Goal: Information Seeking & Learning: Check status

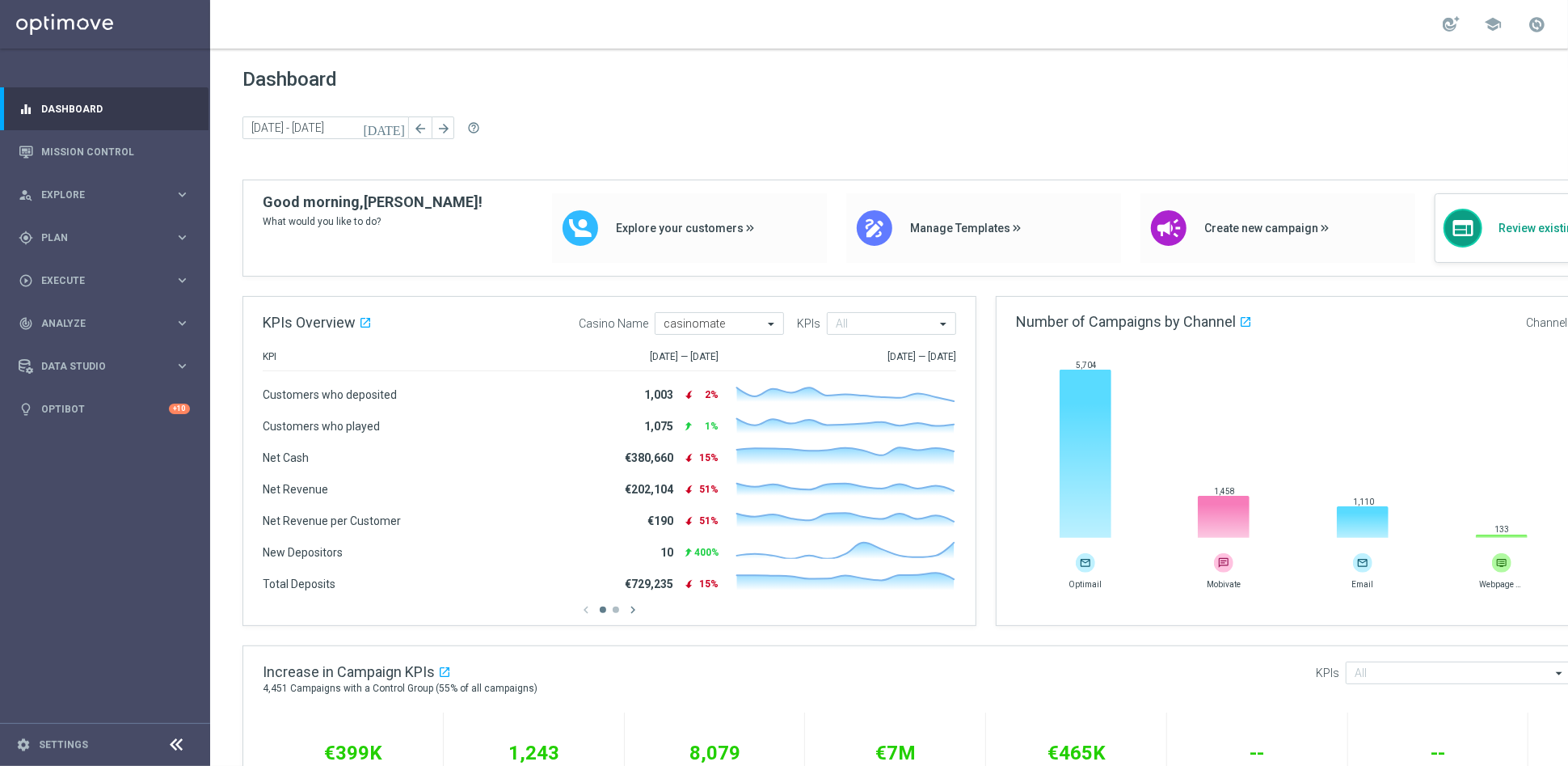
click at [1481, 230] on div "web" at bounding box center [1463, 228] width 39 height 39
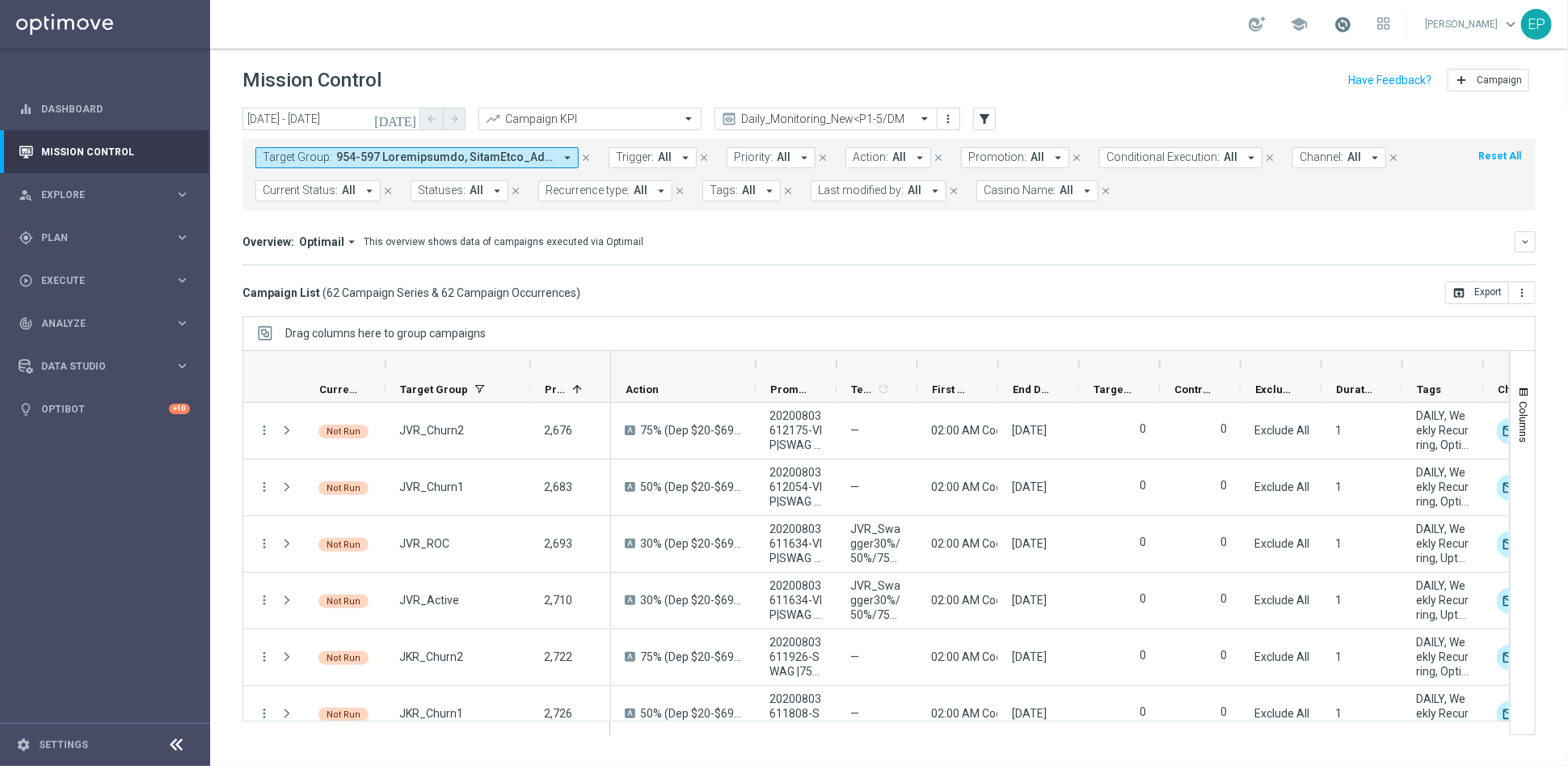
click at [1351, 27] on span at bounding box center [1343, 25] width 18 height 18
click at [1329, 260] on div "Overview: Optimail arrow_drop_down This overview shows data of campaigns execut…" at bounding box center [889, 248] width 1294 height 34
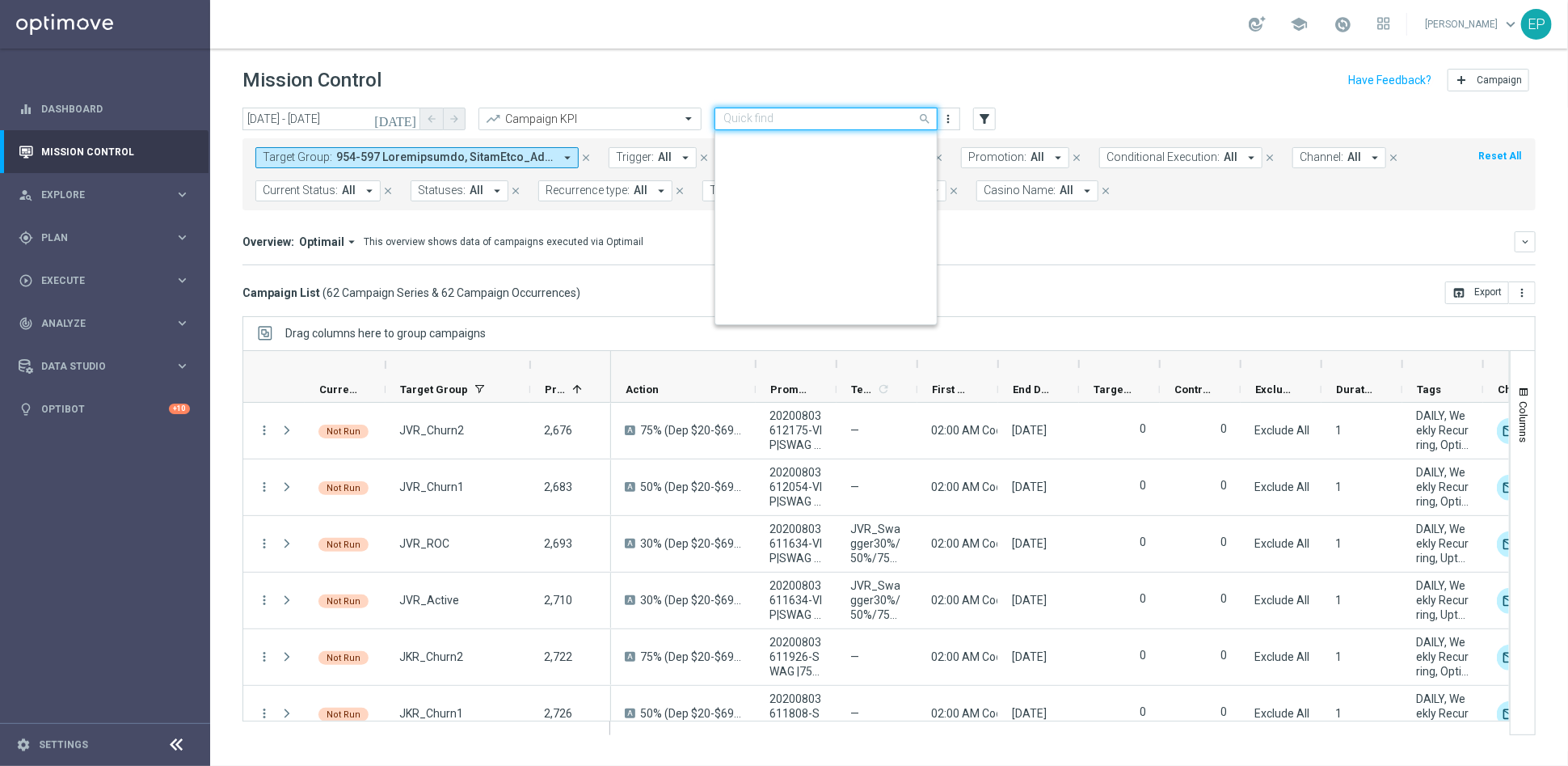
click at [861, 119] on input "text" at bounding box center [809, 119] width 173 height 14
click at [819, 164] on div "Monitoring" at bounding box center [826, 170] width 205 height 26
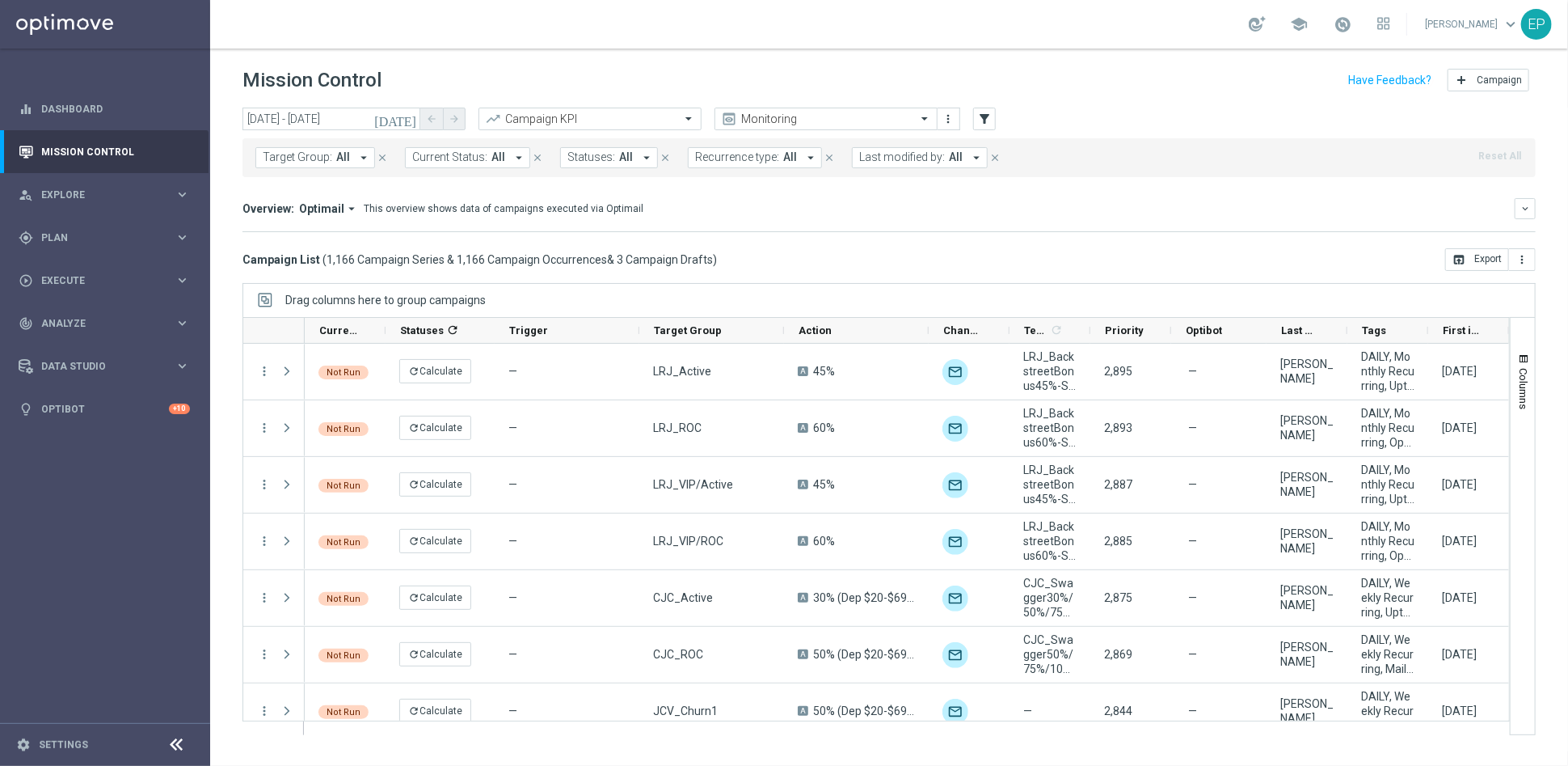
drag, startPoint x: 1301, startPoint y: 111, endPoint x: 1290, endPoint y: 111, distance: 11.0
click at [1301, 111] on div "today 16 Aug 2025 - 16 Aug 2025 arrow_back arrow_forward Campaign KPI trending_…" at bounding box center [889, 120] width 1294 height 25
click at [1351, 18] on span at bounding box center [1343, 25] width 18 height 18
click at [1244, 246] on mini-dashboard "Overview: Optimail arrow_drop_down This overview shows data of campaigns execut…" at bounding box center [889, 212] width 1294 height 71
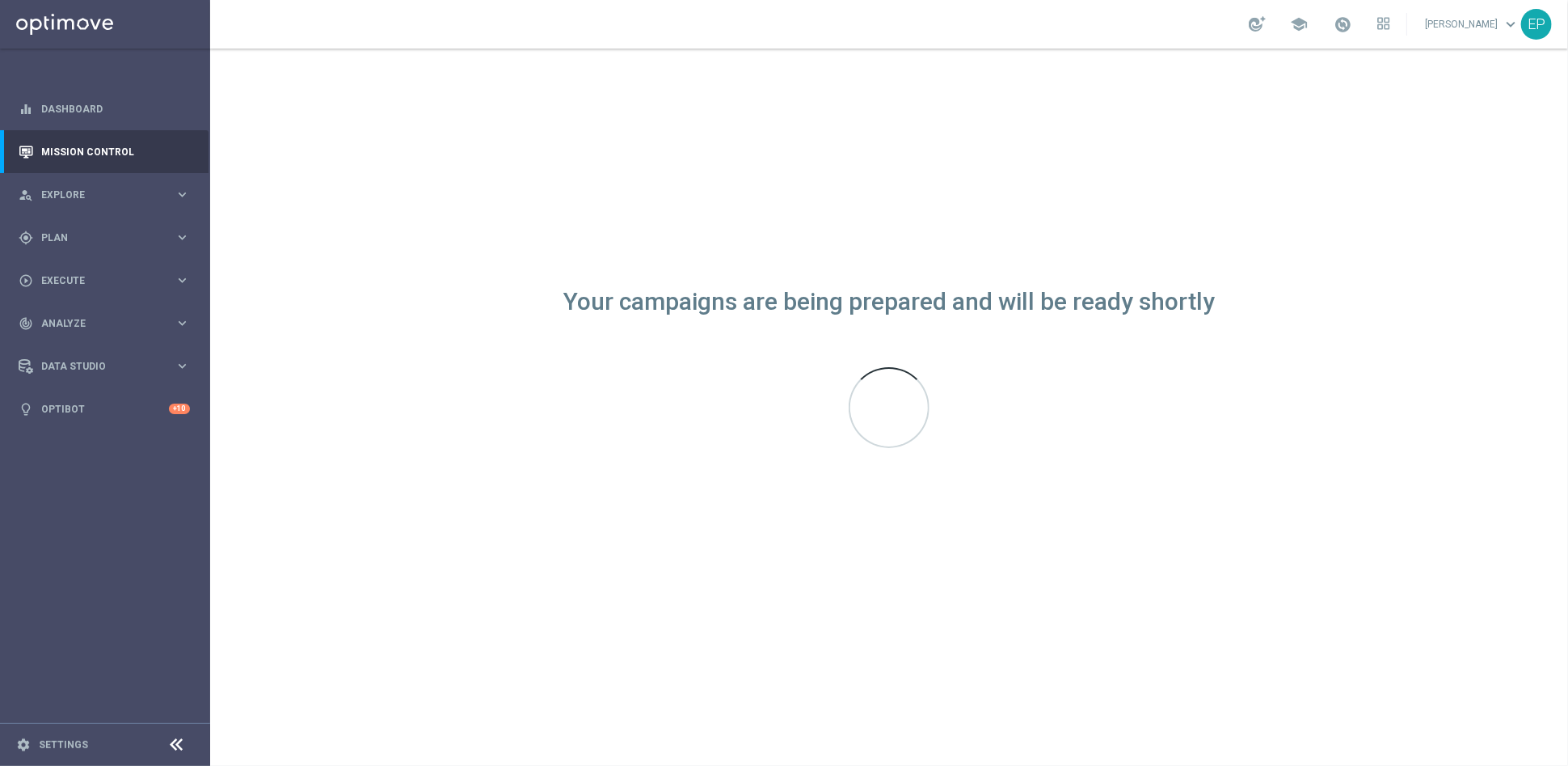
click at [962, 108] on div "Your campaigns are being prepared and will be ready shortly" at bounding box center [889, 407] width 1358 height 718
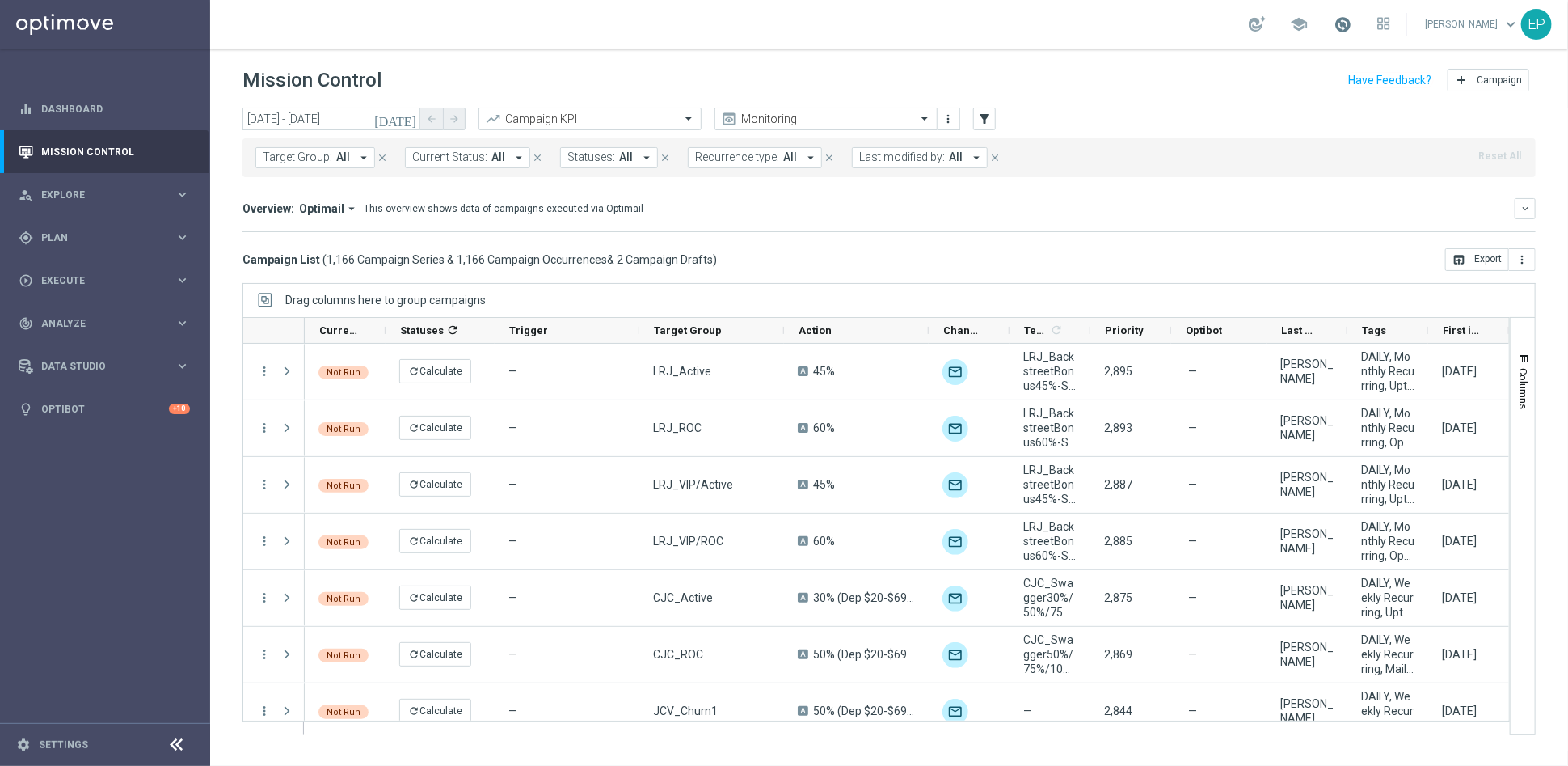
click at [1351, 21] on span at bounding box center [1343, 25] width 18 height 18
click at [1347, 243] on mini-dashboard "Overview: Optimail arrow_drop_down This overview shows data of campaigns execut…" at bounding box center [889, 212] width 1294 height 71
click at [1351, 19] on span at bounding box center [1343, 25] width 18 height 18
click at [1141, 261] on div "Campaign List ( 1,166 Campaign Series & 1,166 Campaign Occurrences & 2 Campaign…" at bounding box center [889, 260] width 1294 height 23
click at [171, 742] on icon at bounding box center [177, 745] width 19 height 19
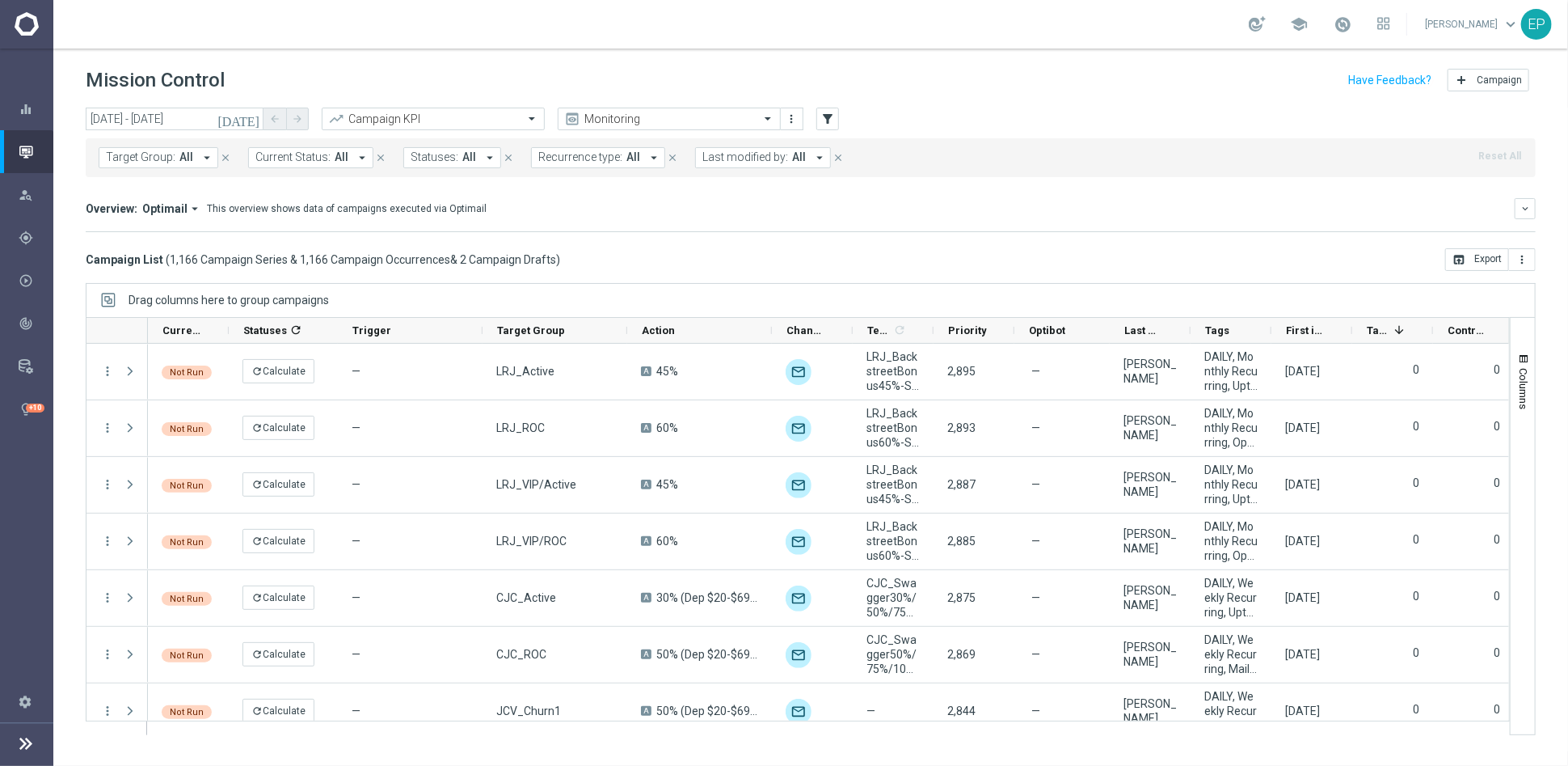
click at [747, 240] on mini-dashboard "Overview: Optimail arrow_drop_down This overview shows data of campaigns execut…" at bounding box center [811, 212] width 1450 height 71
click at [777, 225] on div "Overview: Optimail arrow_drop_down This overview shows data of campaigns execut…" at bounding box center [811, 215] width 1450 height 34
click at [1032, 260] on div "Campaign List ( 1,166 Campaign Series & 1,166 Campaign Occurrences & 2 Campaign…" at bounding box center [811, 260] width 1450 height 23
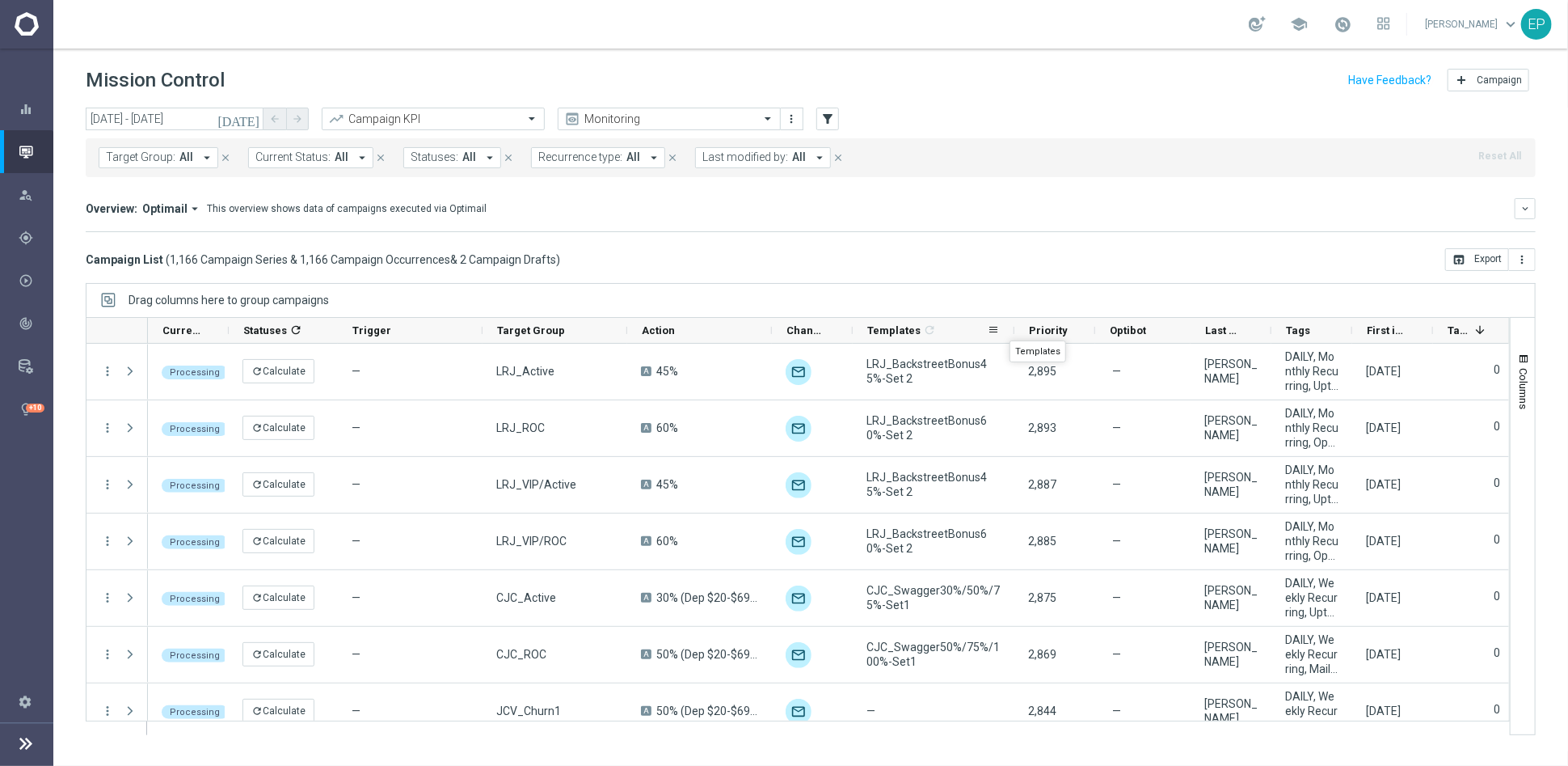
drag, startPoint x: 930, startPoint y: 329, endPoint x: 1011, endPoint y: 326, distance: 81.1
click at [1011, 326] on div at bounding box center [1014, 330] width 6 height 25
click at [1351, 25] on span at bounding box center [1343, 25] width 18 height 18
click at [1222, 224] on div "Overview: Optimail arrow_drop_down This overview shows data of campaigns execut…" at bounding box center [811, 215] width 1450 height 34
click at [1217, 195] on mini-dashboard "Overview: Optimail arrow_drop_down This overview shows data of campaigns execut…" at bounding box center [811, 212] width 1450 height 71
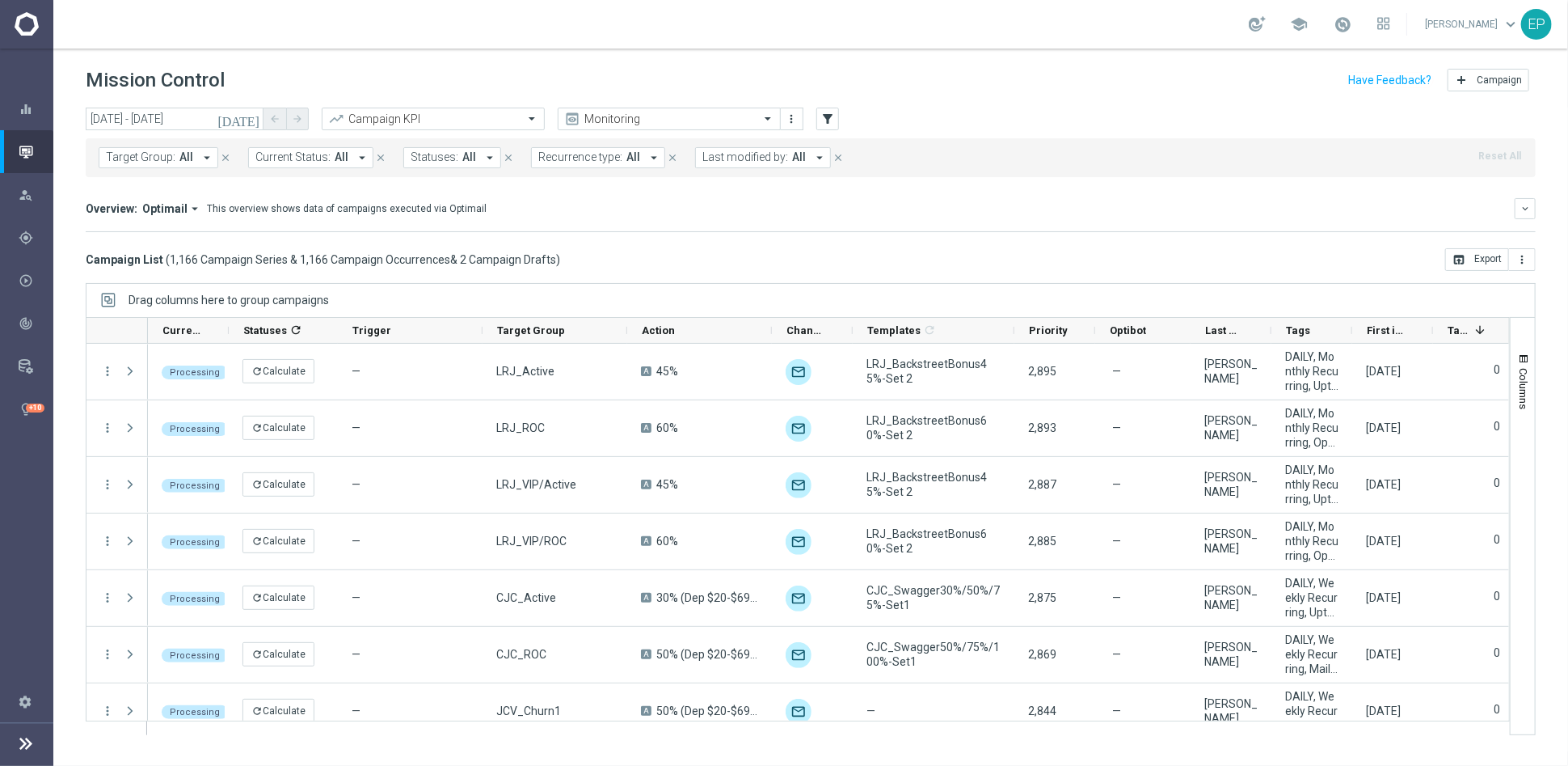
click at [1217, 191] on mini-dashboard "Overview: Optimail arrow_drop_down This overview shows data of campaigns execut…" at bounding box center [811, 212] width 1450 height 71
drag, startPoint x: 880, startPoint y: 236, endPoint x: 874, endPoint y: 224, distance: 13.4
click at [880, 235] on mini-dashboard "Overview: Optimail arrow_drop_down This overview shows data of campaigns execut…" at bounding box center [811, 212] width 1450 height 71
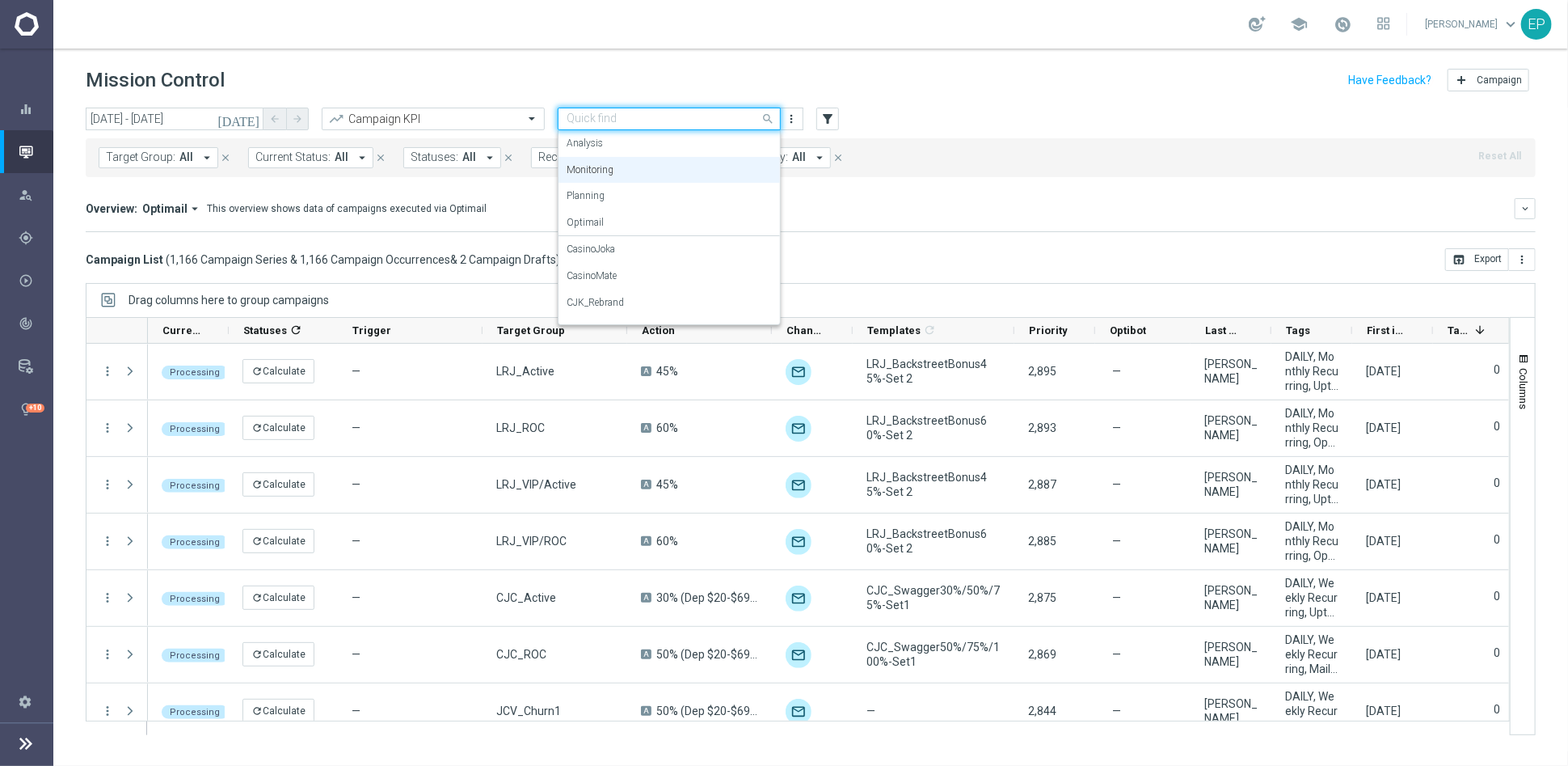
click at [716, 112] on input "text" at bounding box center [652, 119] width 173 height 14
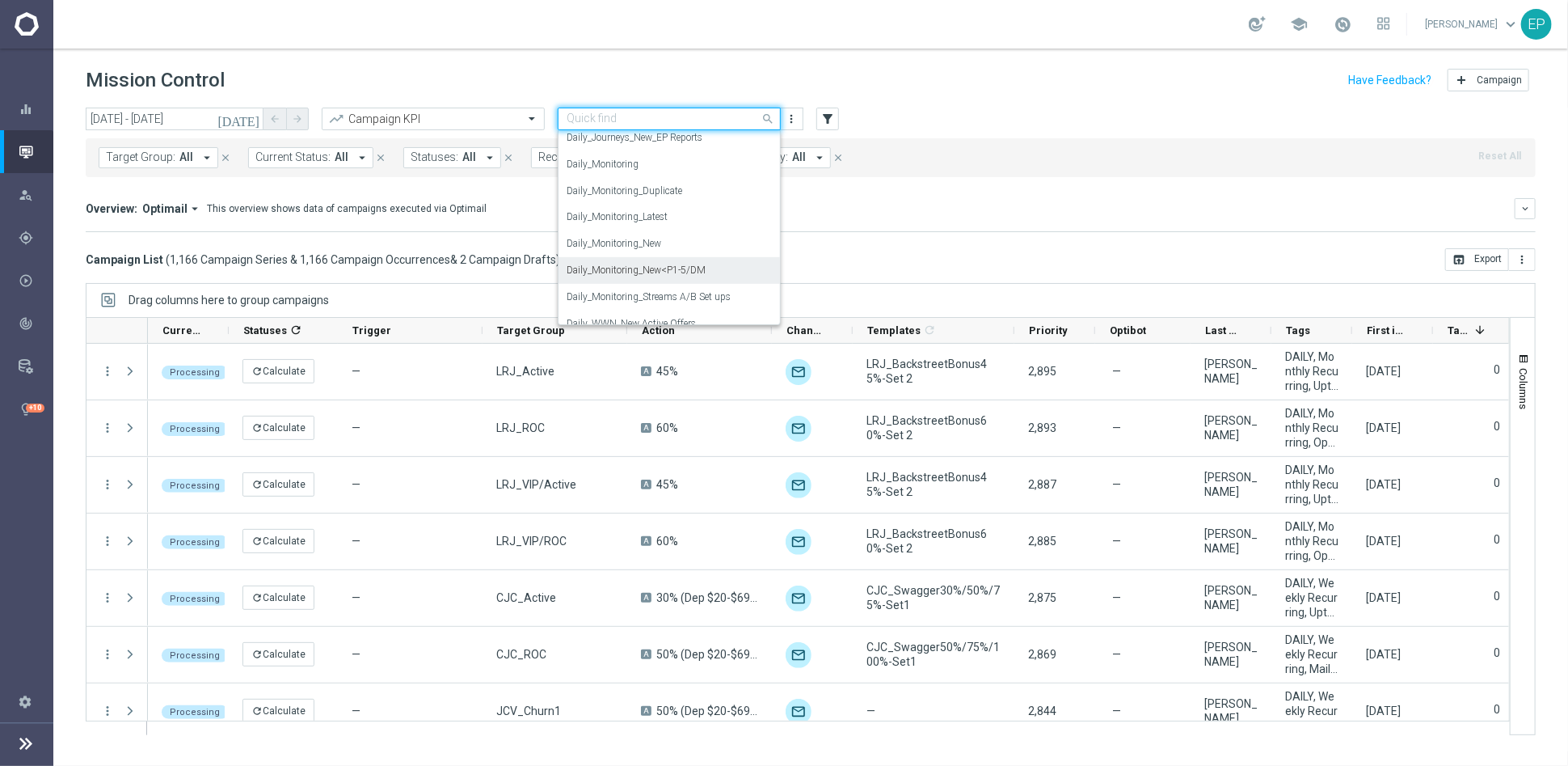
click at [704, 263] on div "Daily_Monitoring_New<P1-5/DM" at bounding box center [669, 270] width 205 height 26
click at [900, 235] on mini-dashboard "Overview: Optimail arrow_drop_down This overview shows data of campaigns execut…" at bounding box center [811, 212] width 1450 height 71
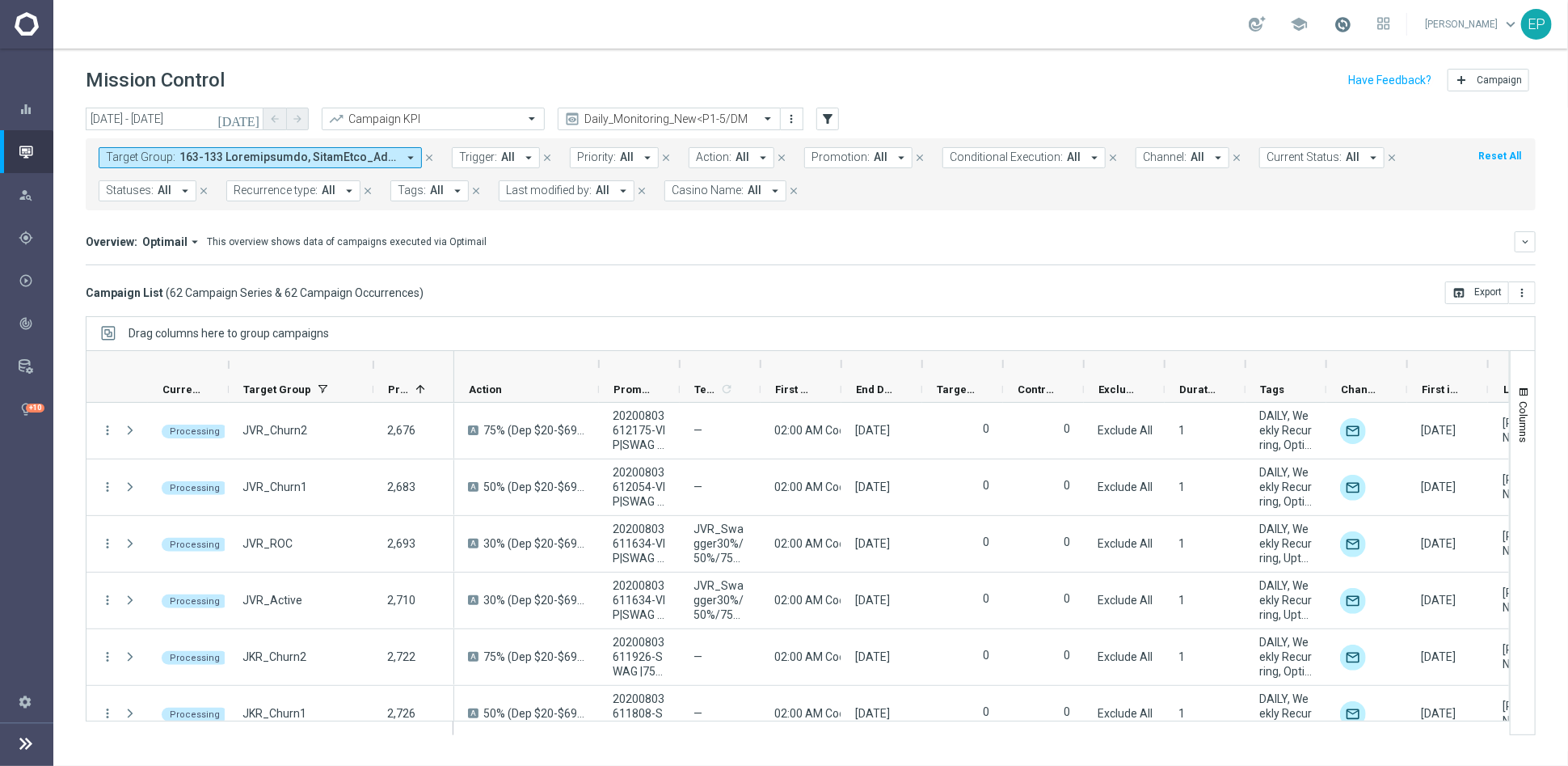
click at [1351, 24] on span at bounding box center [1343, 25] width 18 height 18
click at [1281, 220] on mini-dashboard "Overview: Optimail arrow_drop_down This overview shows data of campaigns execut…" at bounding box center [811, 246] width 1450 height 71
click at [778, 292] on div "Campaign List ( 62 Campaign Series & 62 Campaign Occurrences ) open_in_browser …" at bounding box center [811, 293] width 1450 height 23
click at [1351, 25] on span at bounding box center [1343, 25] width 18 height 18
click at [1206, 235] on div "Overview: Optimail arrow_drop_down This overview shows data of campaigns execut…" at bounding box center [801, 241] width 1429 height 15
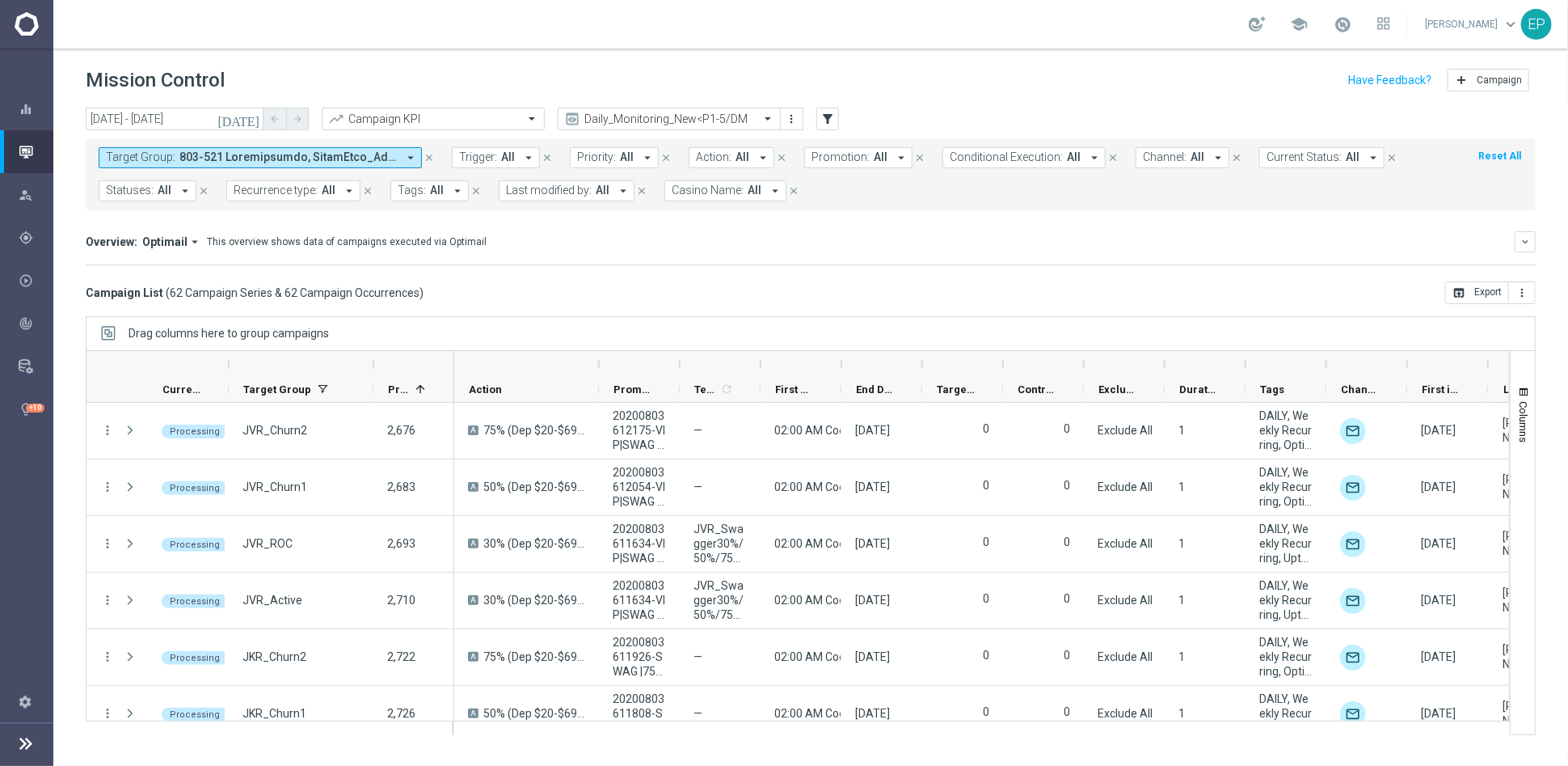
click at [1070, 271] on mini-dashboard "Overview: Optimail arrow_drop_down This overview shows data of campaigns execut…" at bounding box center [811, 246] width 1450 height 71
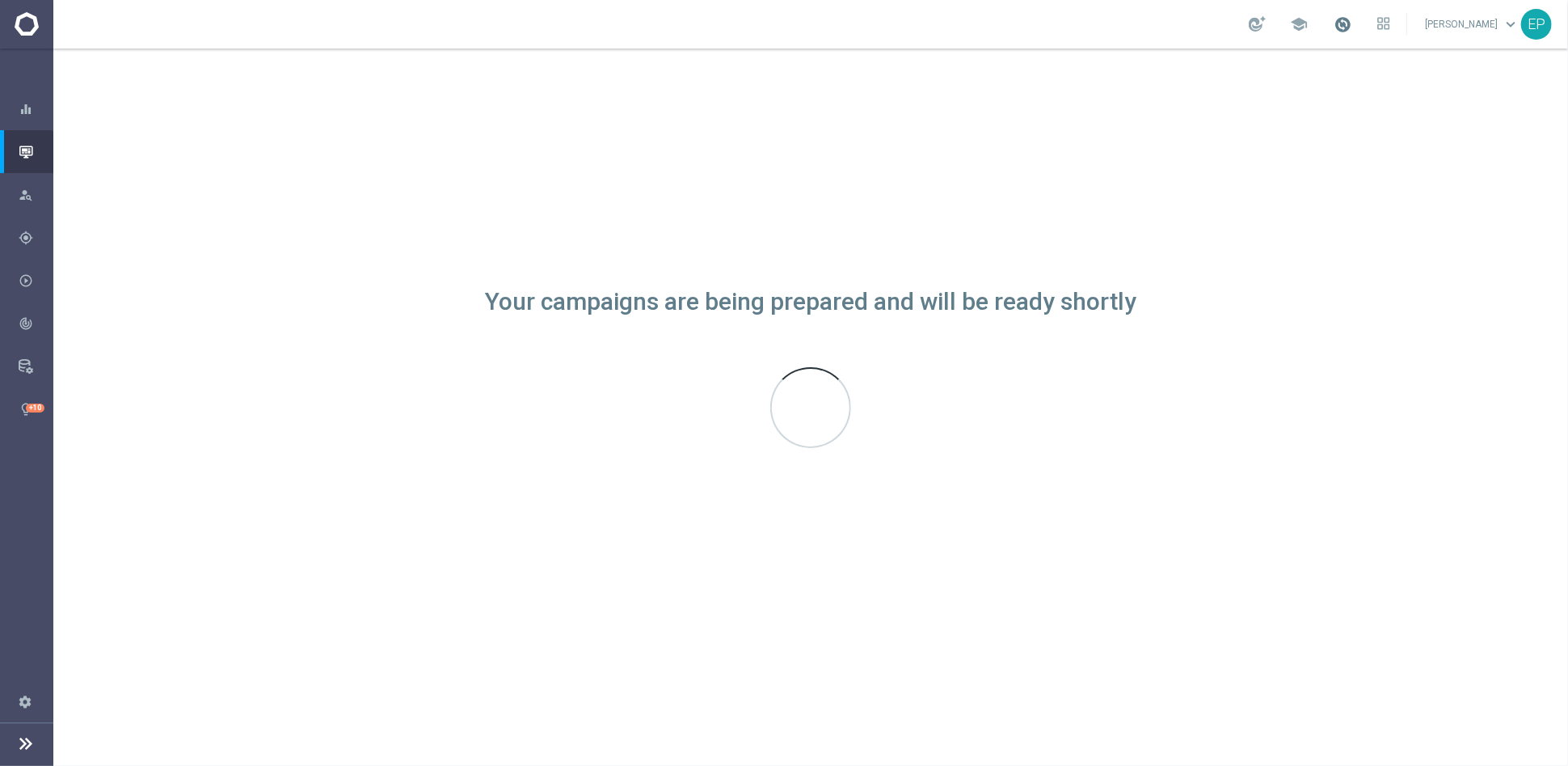
click at [1351, 24] on span at bounding box center [1343, 25] width 18 height 18
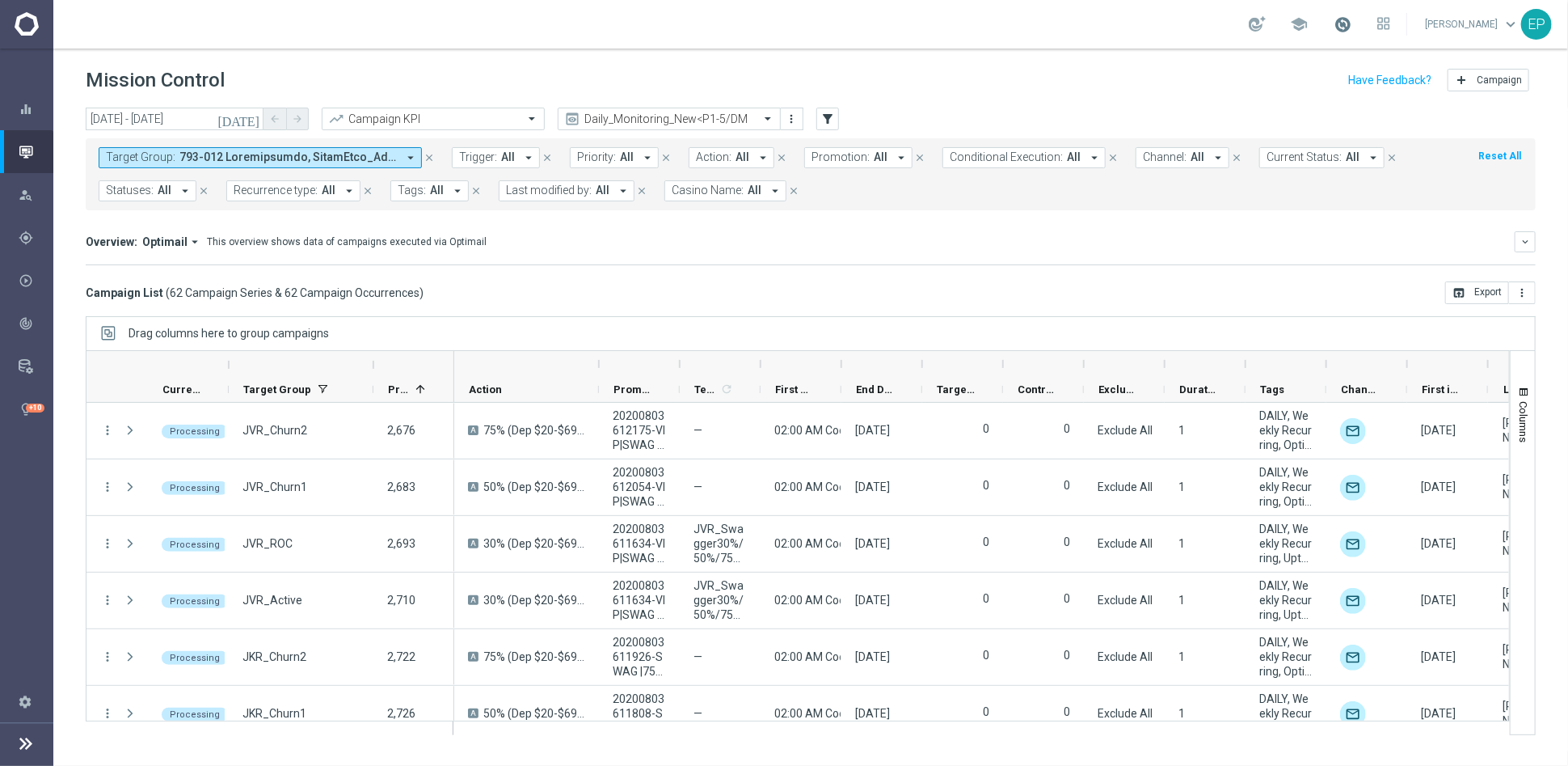
click at [1351, 20] on span at bounding box center [1343, 25] width 18 height 18
click at [1122, 272] on mini-dashboard "Overview: Optimail arrow_drop_down This overview shows data of campaigns execut…" at bounding box center [811, 246] width 1450 height 71
click at [676, 114] on input "text" at bounding box center [652, 119] width 173 height 14
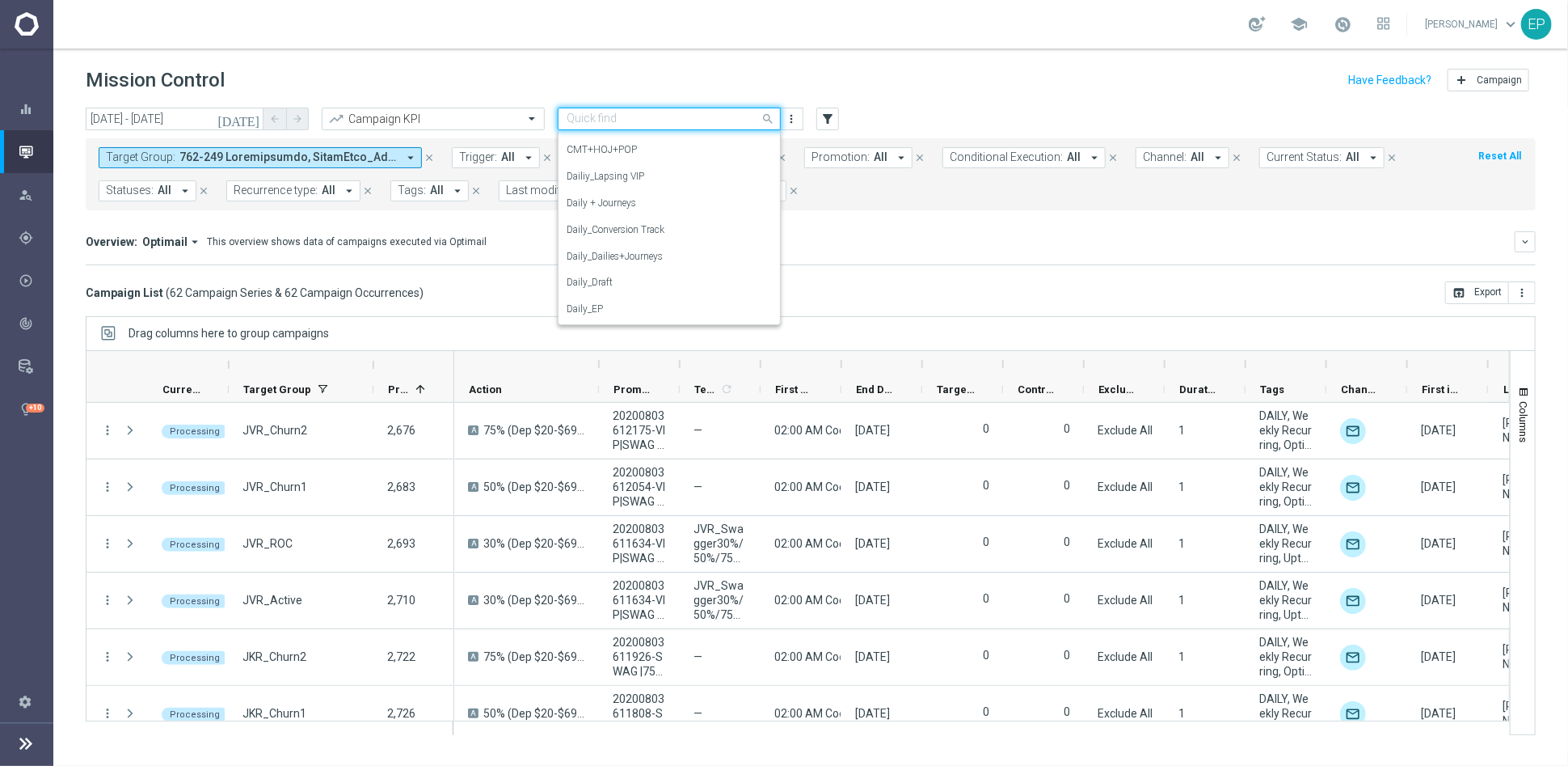
scroll to position [180, 0]
click at [721, 202] on div "Daily + Journeys" at bounding box center [669, 203] width 205 height 26
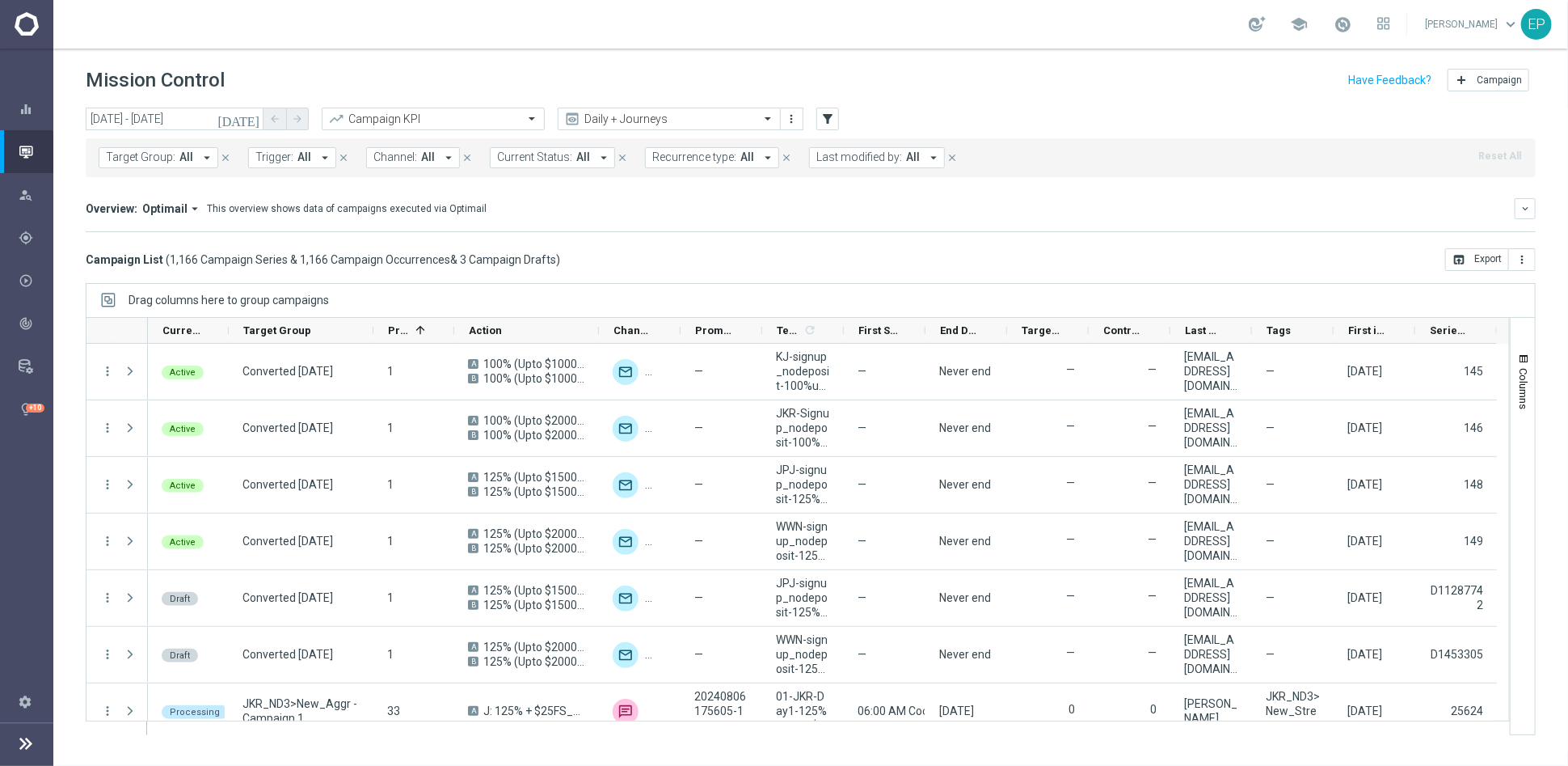
click at [553, 160] on span "Current Status:" at bounding box center [535, 157] width 75 height 14
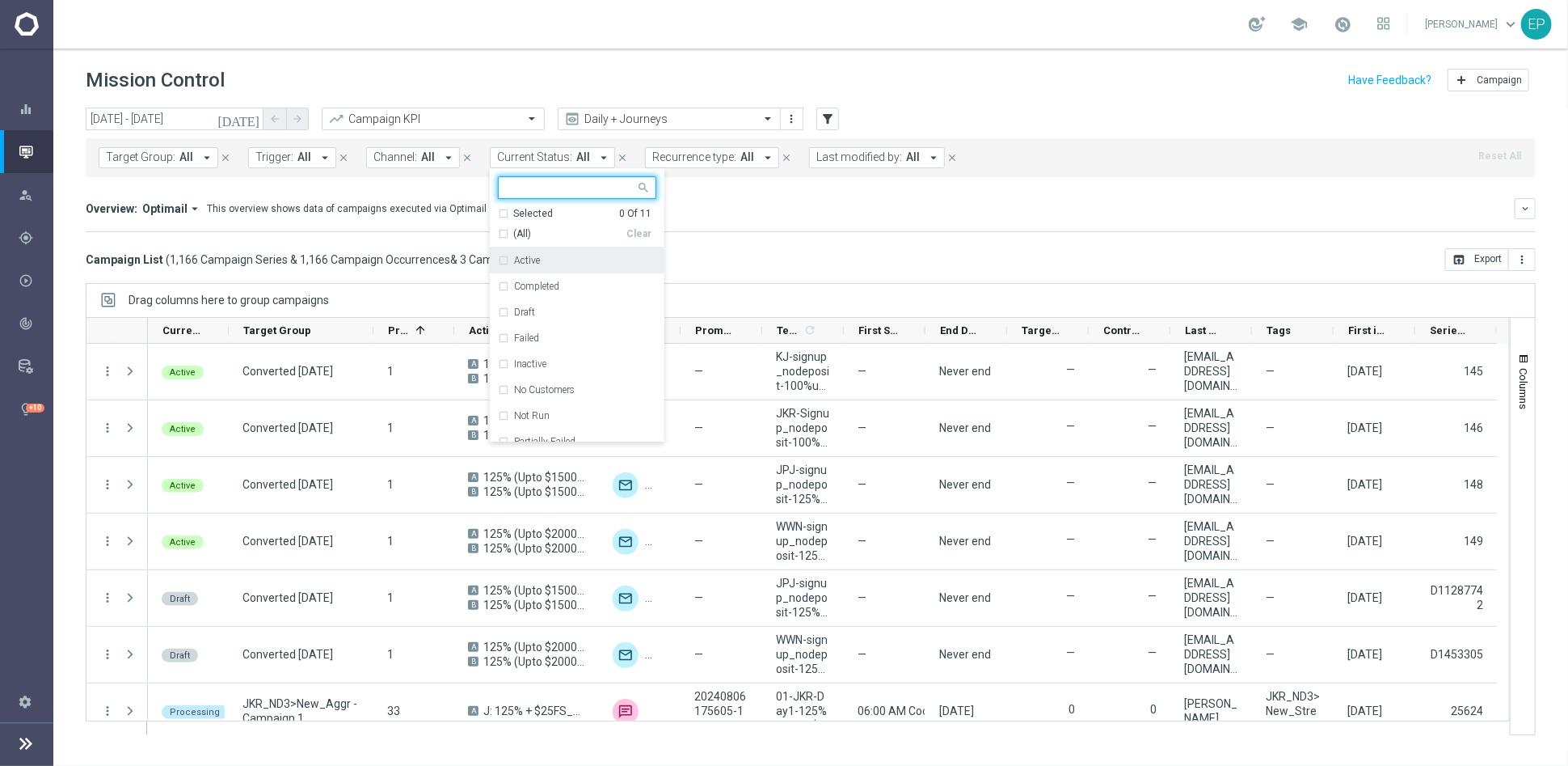
click at [501, 231] on div "(All)" at bounding box center [562, 234] width 129 height 14
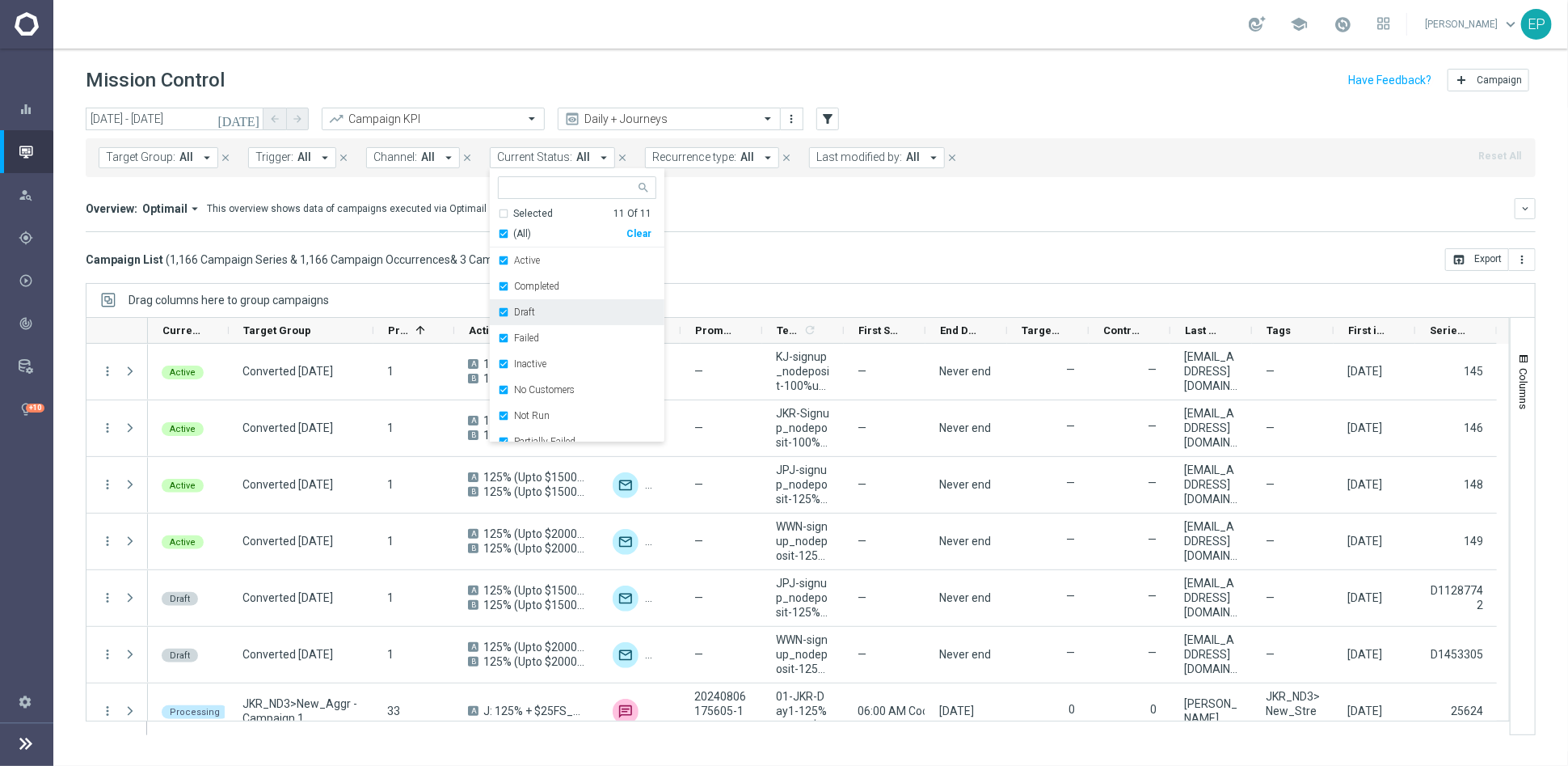
click at [518, 315] on label "Draft" at bounding box center [524, 311] width 21 height 10
click at [800, 258] on div "Campaign List ( 1,166 Campaign Series & 1,166 Campaign Occurrences & 3 Campaign…" at bounding box center [811, 260] width 1450 height 23
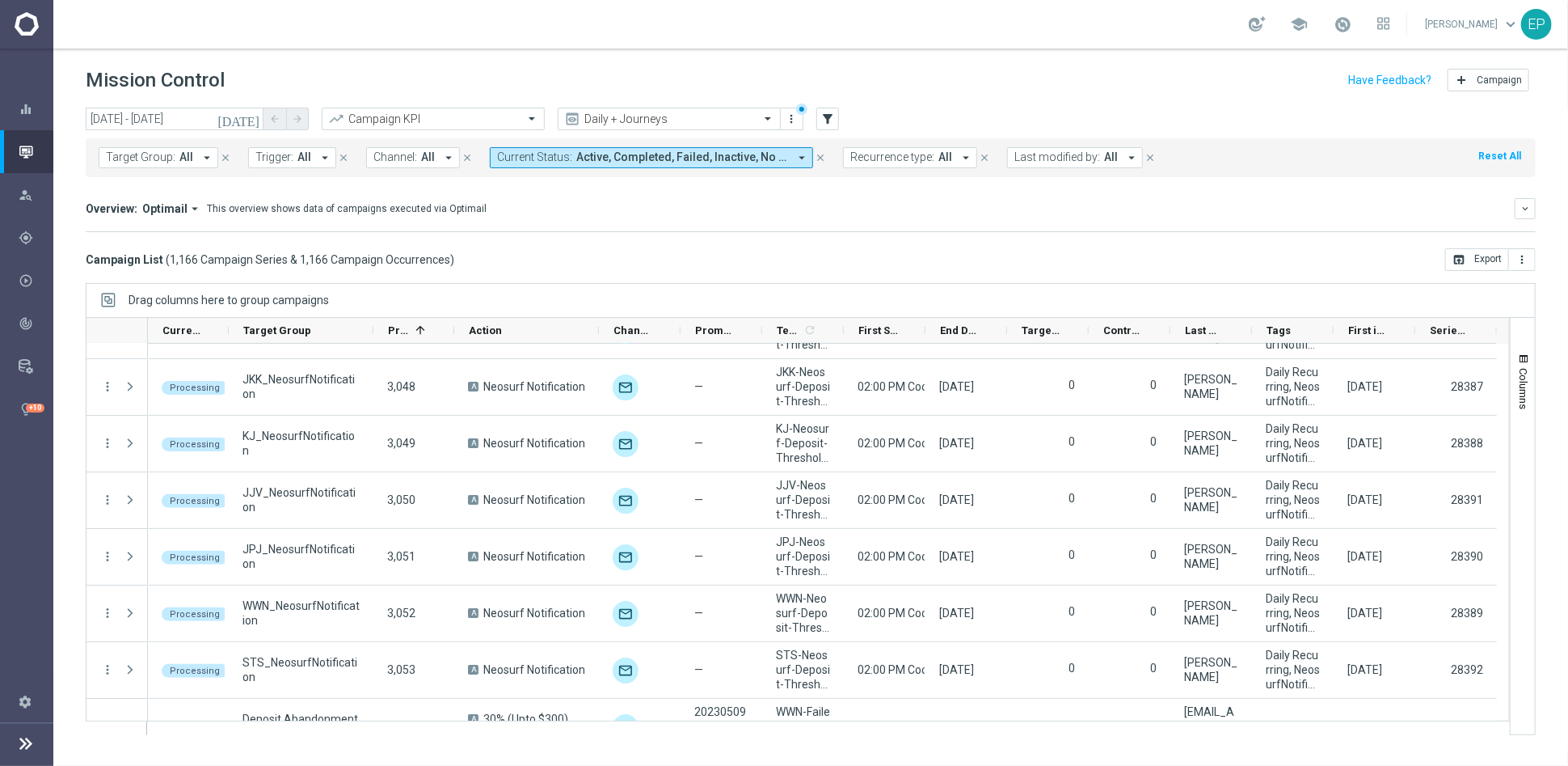
scroll to position [65630, 0]
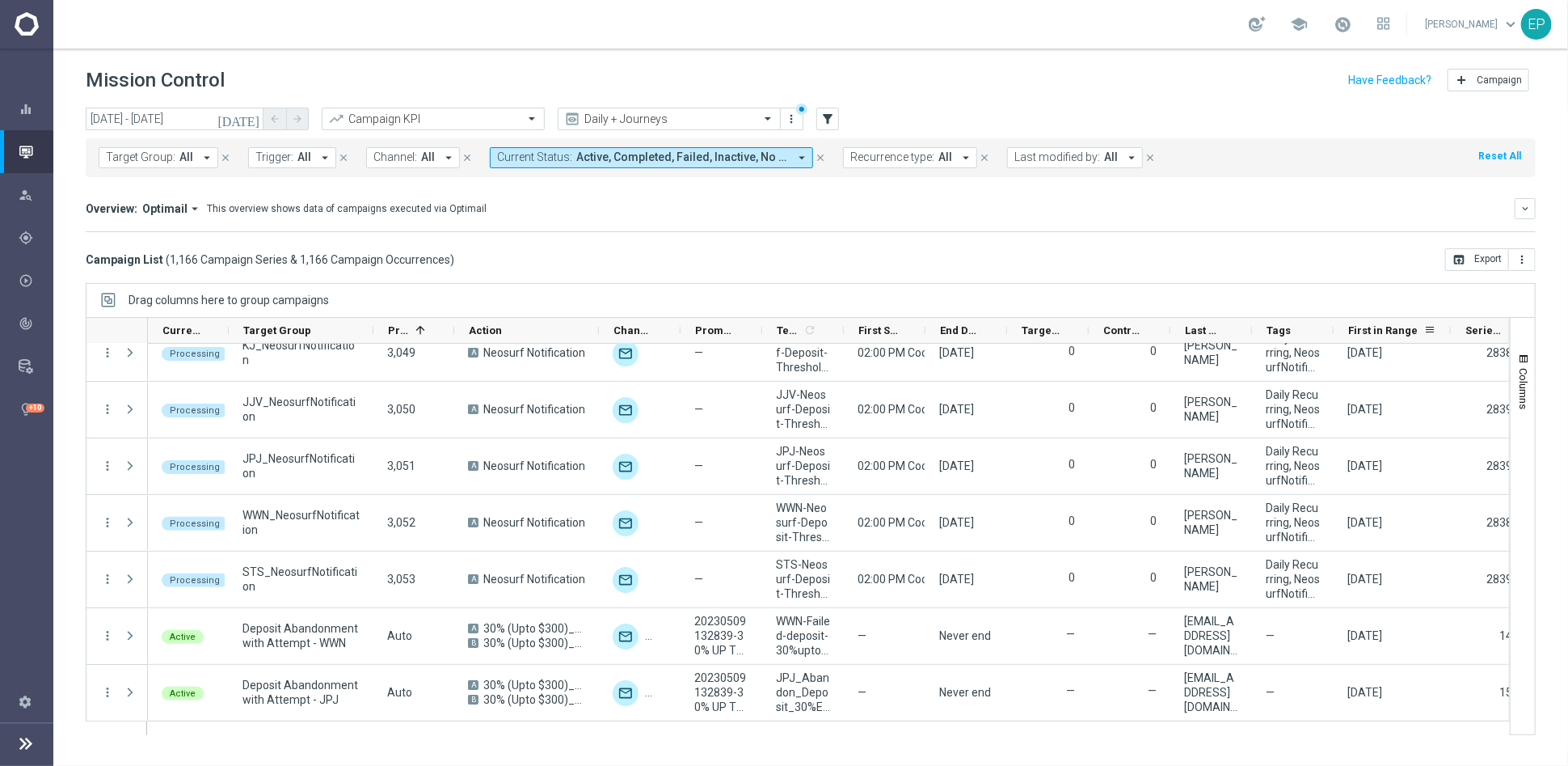
drag, startPoint x: 1415, startPoint y: 329, endPoint x: 1450, endPoint y: 326, distance: 35.1
click at [1450, 326] on div at bounding box center [1450, 330] width 6 height 25
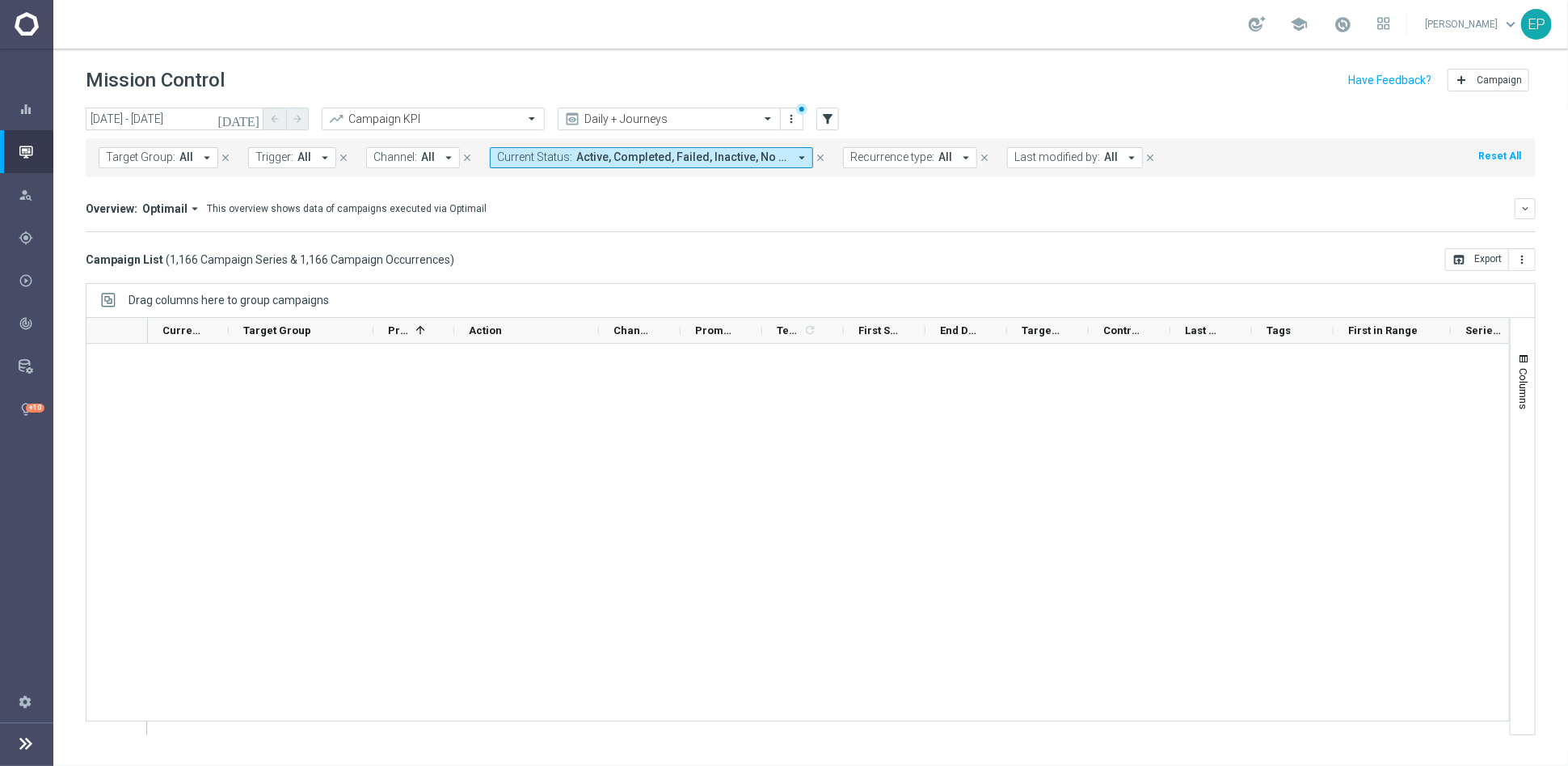
scroll to position [0, 0]
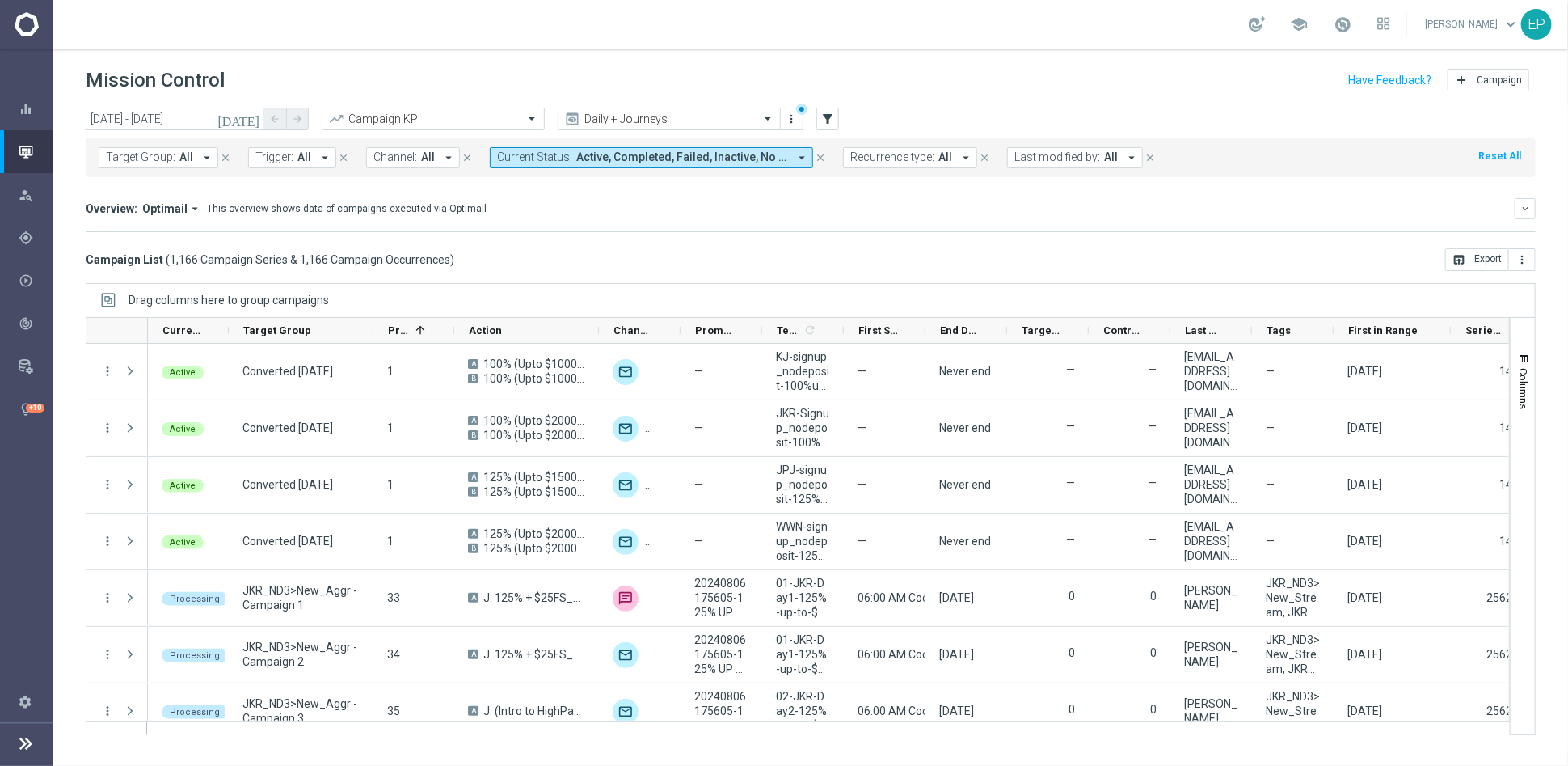
click at [684, 159] on span "Active, Completed, Failed, Inactive, No Customers, Not Run, Partially Failed, P…" at bounding box center [681, 157] width 211 height 14
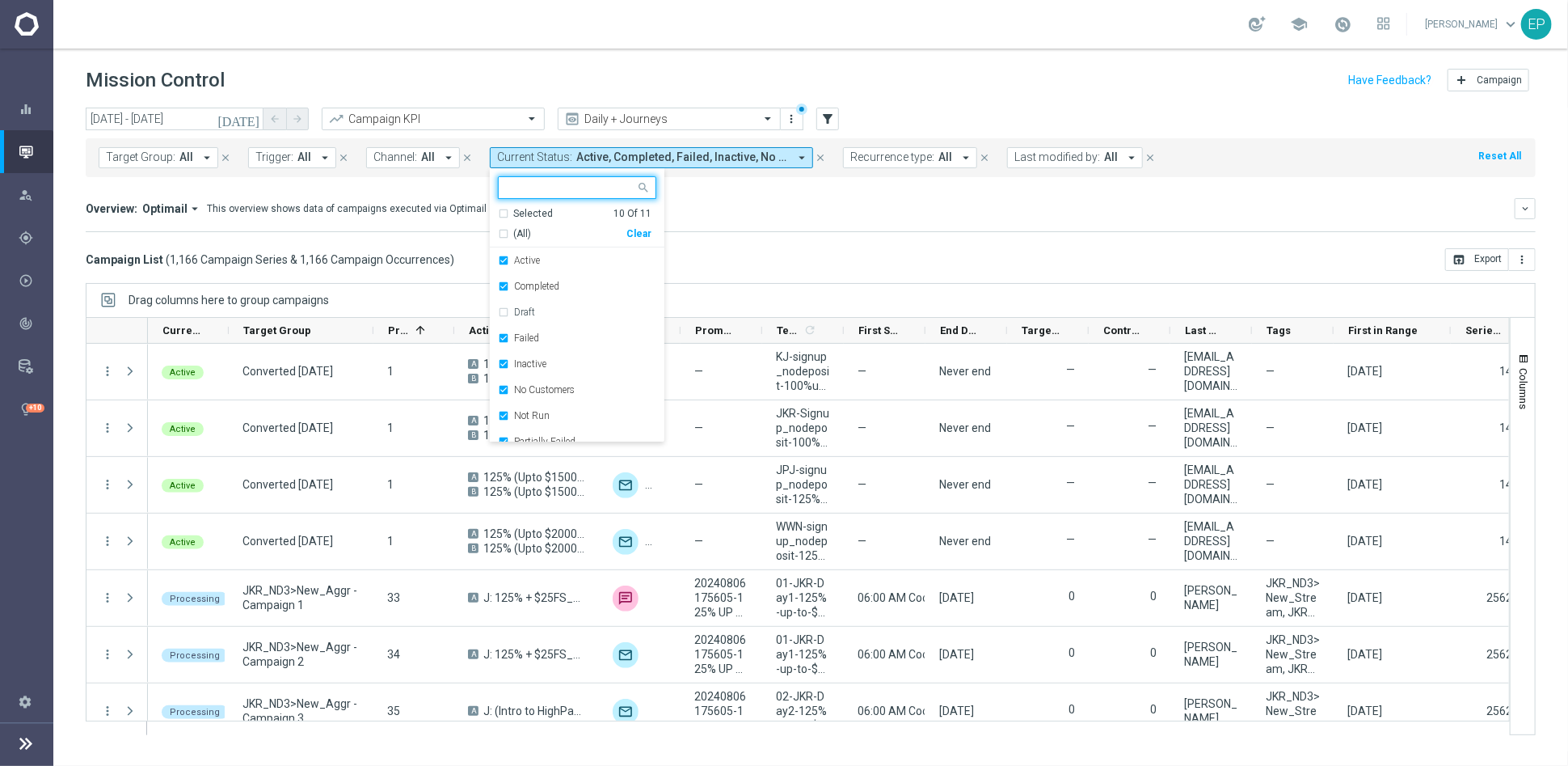
click at [0, 0] on div "Clear" at bounding box center [0, 0] width 0 height 0
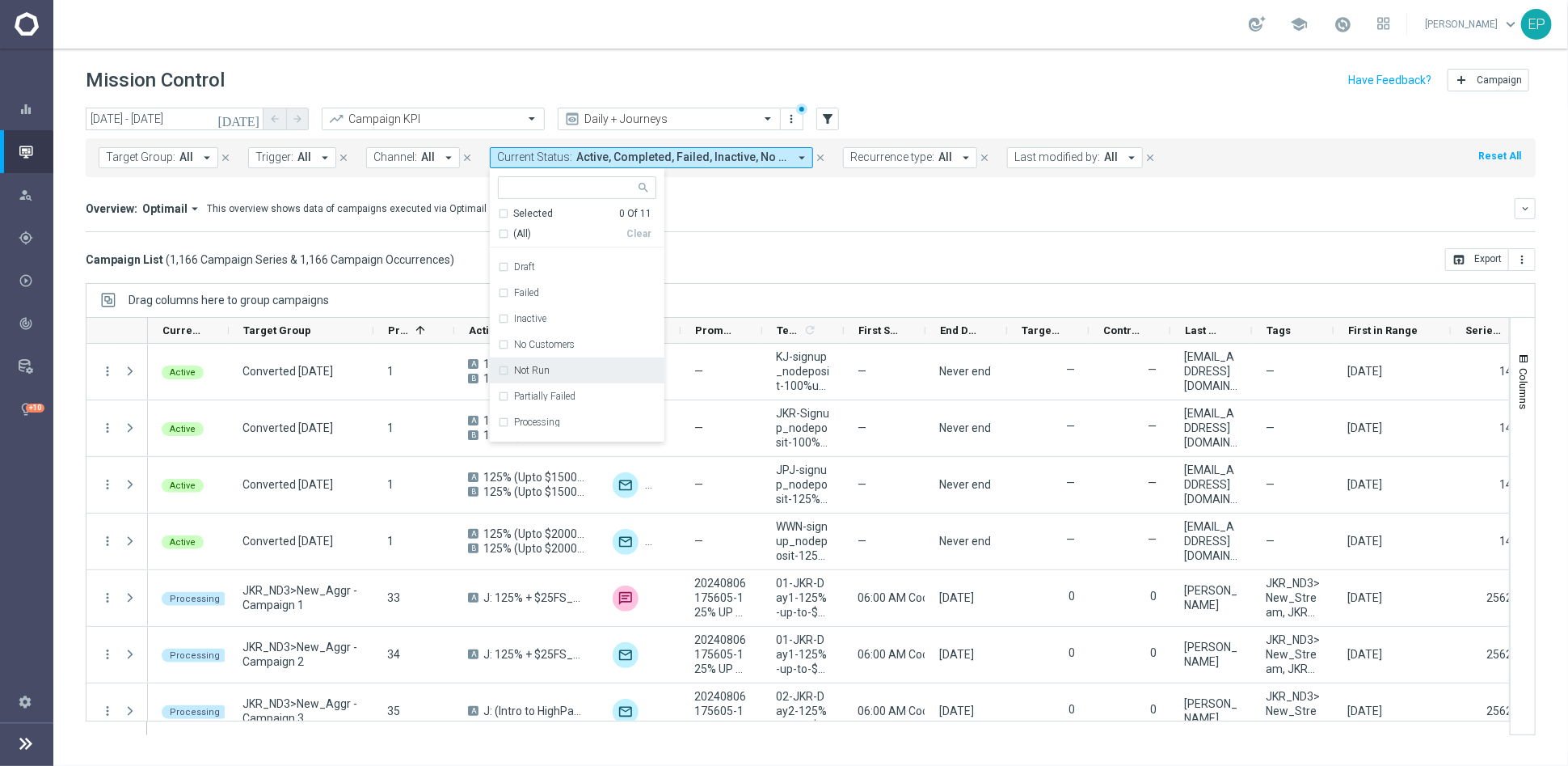
scroll to position [89, 0]
click at [522, 404] on label "Running" at bounding box center [532, 403] width 37 height 10
click at [805, 244] on mini-dashboard "Overview: Optimail arrow_drop_down This overview shows data of campaigns execut…" at bounding box center [811, 212] width 1450 height 71
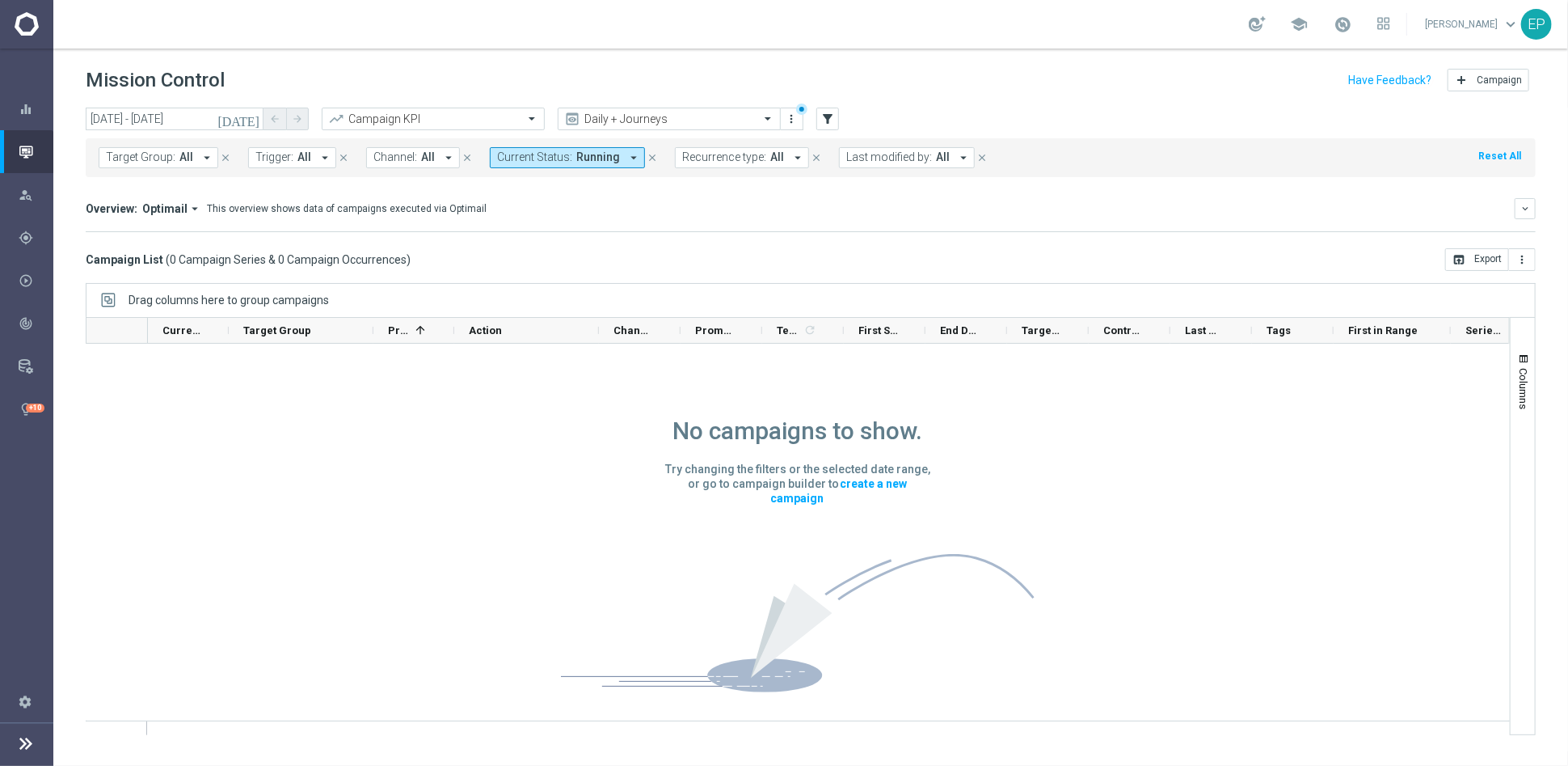
click at [585, 150] on button "Current Status: Running arrow_drop_down" at bounding box center [567, 158] width 155 height 21
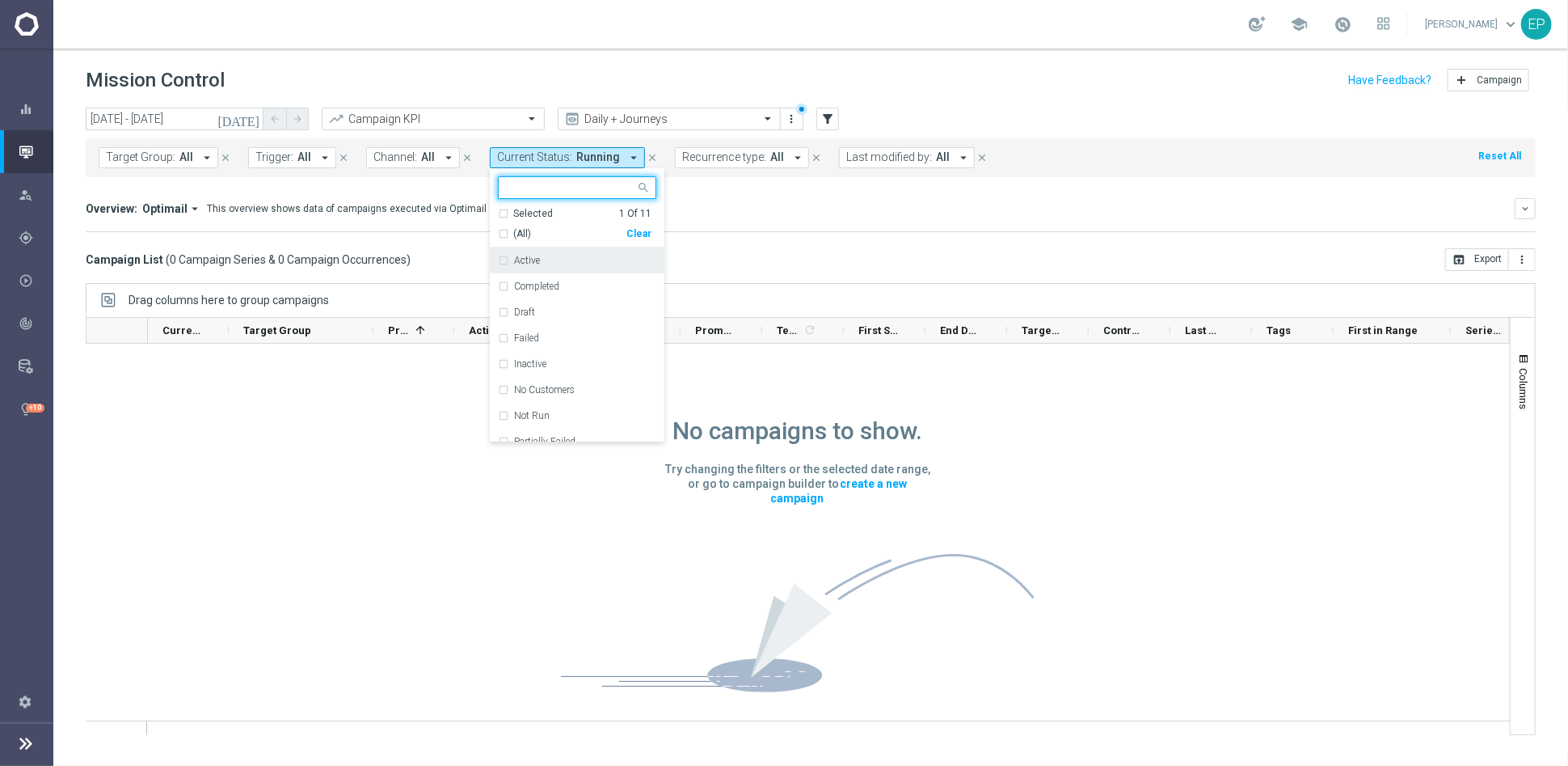
click at [498, 226] on div "(All) Clear" at bounding box center [574, 231] width 153 height 20
click at [498, 232] on div "(All)" at bounding box center [562, 234] width 129 height 14
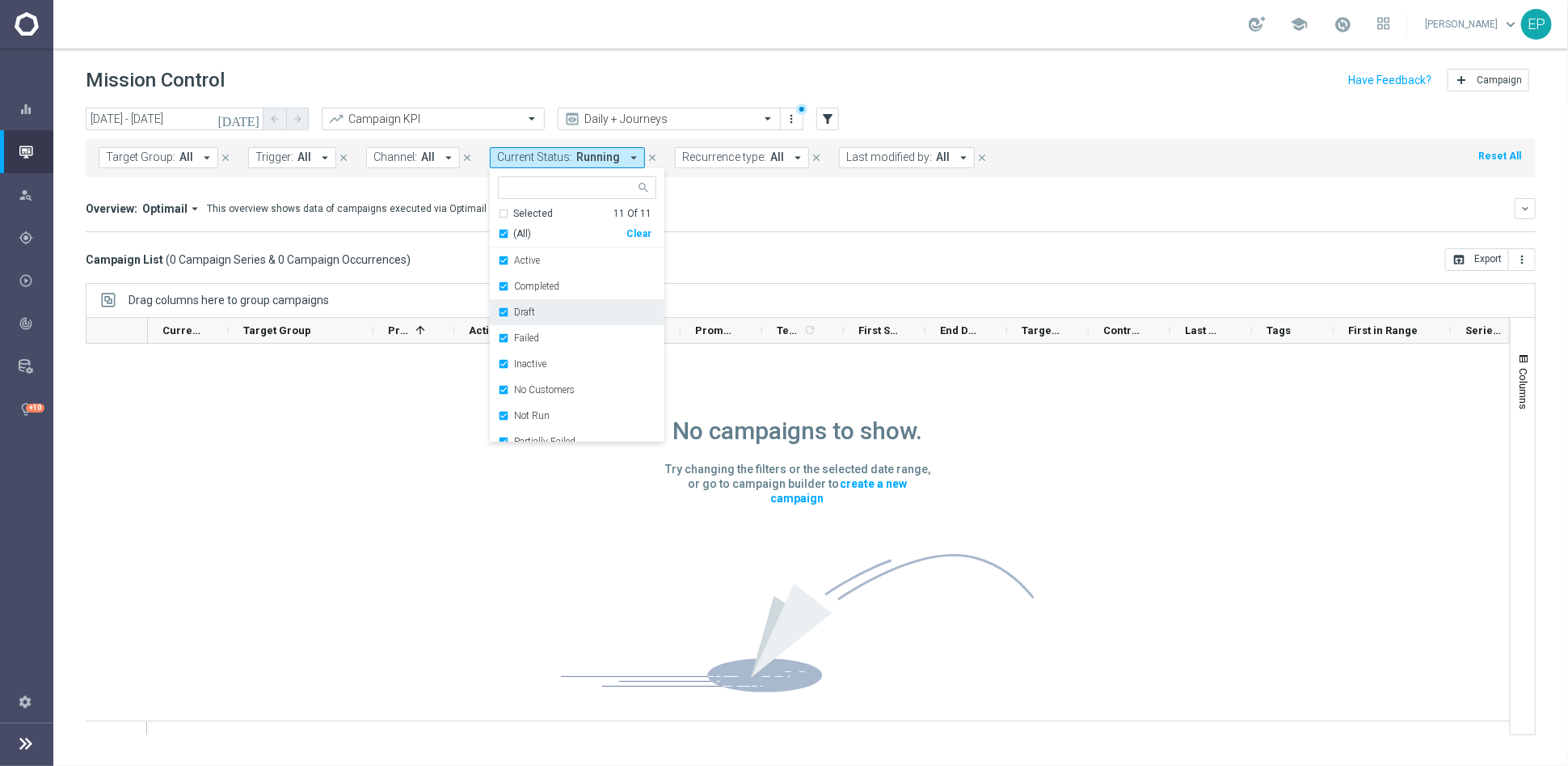
click at [502, 310] on div "Draft" at bounding box center [577, 311] width 159 height 25
click at [532, 261] on label "Active" at bounding box center [526, 260] width 25 height 10
click at [800, 255] on div "Campaign List ( 0 Campaign Series & 0 Campaign Occurrences ) open_in_browser Ex…" at bounding box center [811, 260] width 1450 height 23
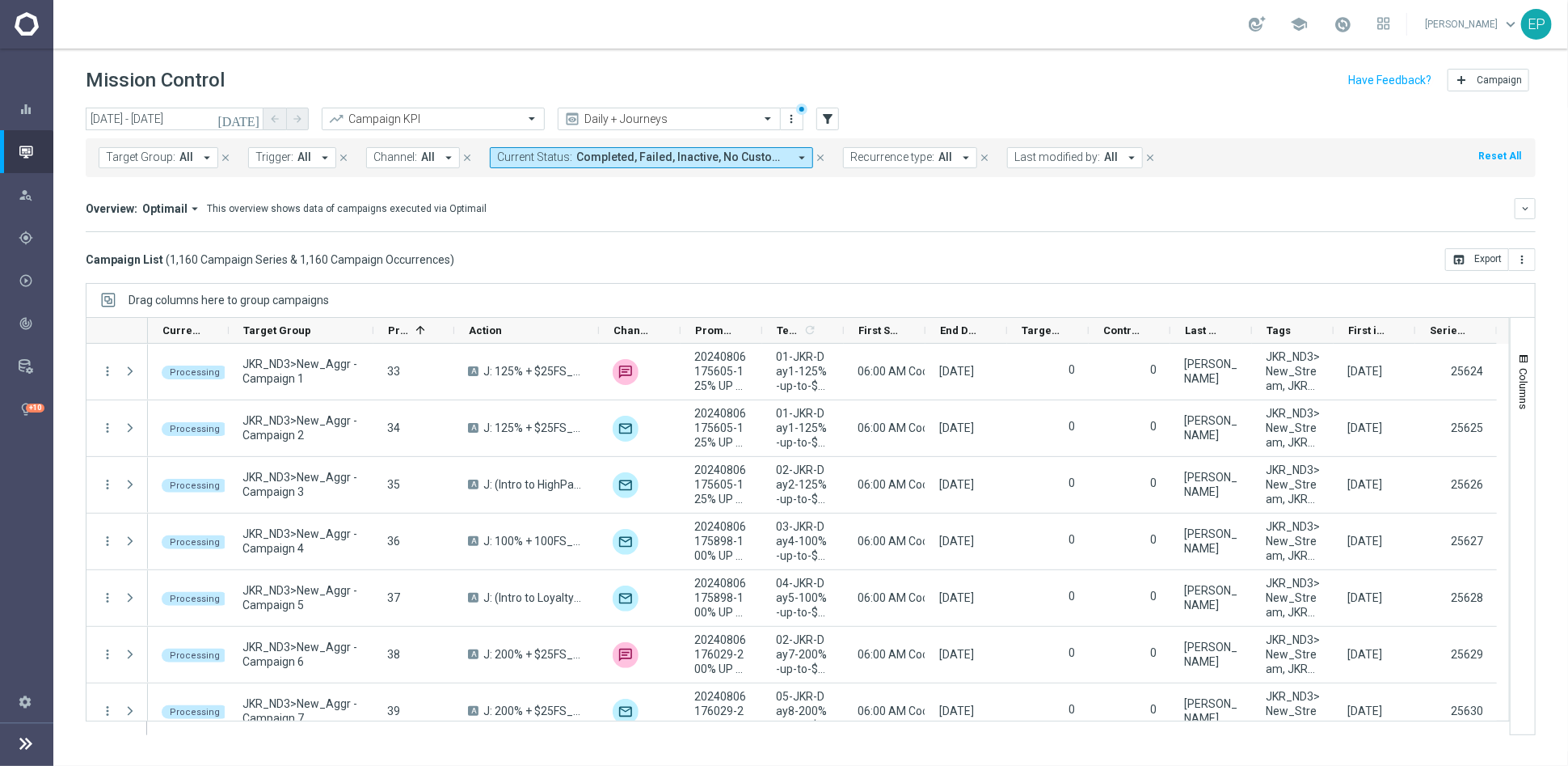
click at [887, 243] on mini-dashboard "Overview: Optimail arrow_drop_down This overview shows data of campaigns execut…" at bounding box center [811, 212] width 1450 height 71
click at [1351, 25] on span at bounding box center [1343, 25] width 18 height 18
click at [934, 227] on div "Overview: Optimail arrow_drop_down This overview shows data of campaigns execut…" at bounding box center [811, 215] width 1450 height 34
click at [626, 156] on span "Completed, Failed, Inactive, No Customers, Not Run, Partially Failed, Processin…" at bounding box center [681, 157] width 211 height 14
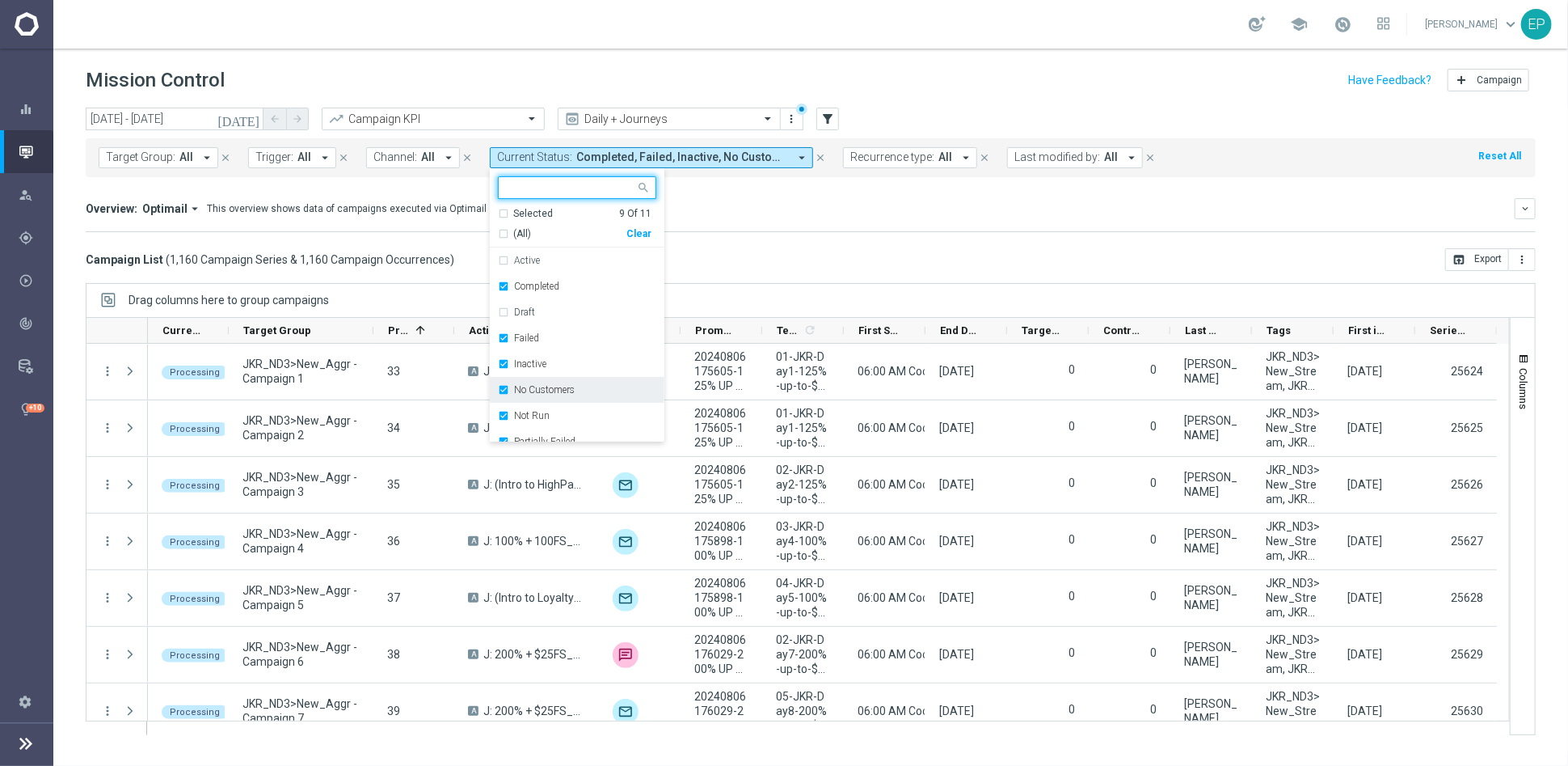
scroll to position [89, 0]
click at [535, 400] on label "Running" at bounding box center [532, 403] width 37 height 10
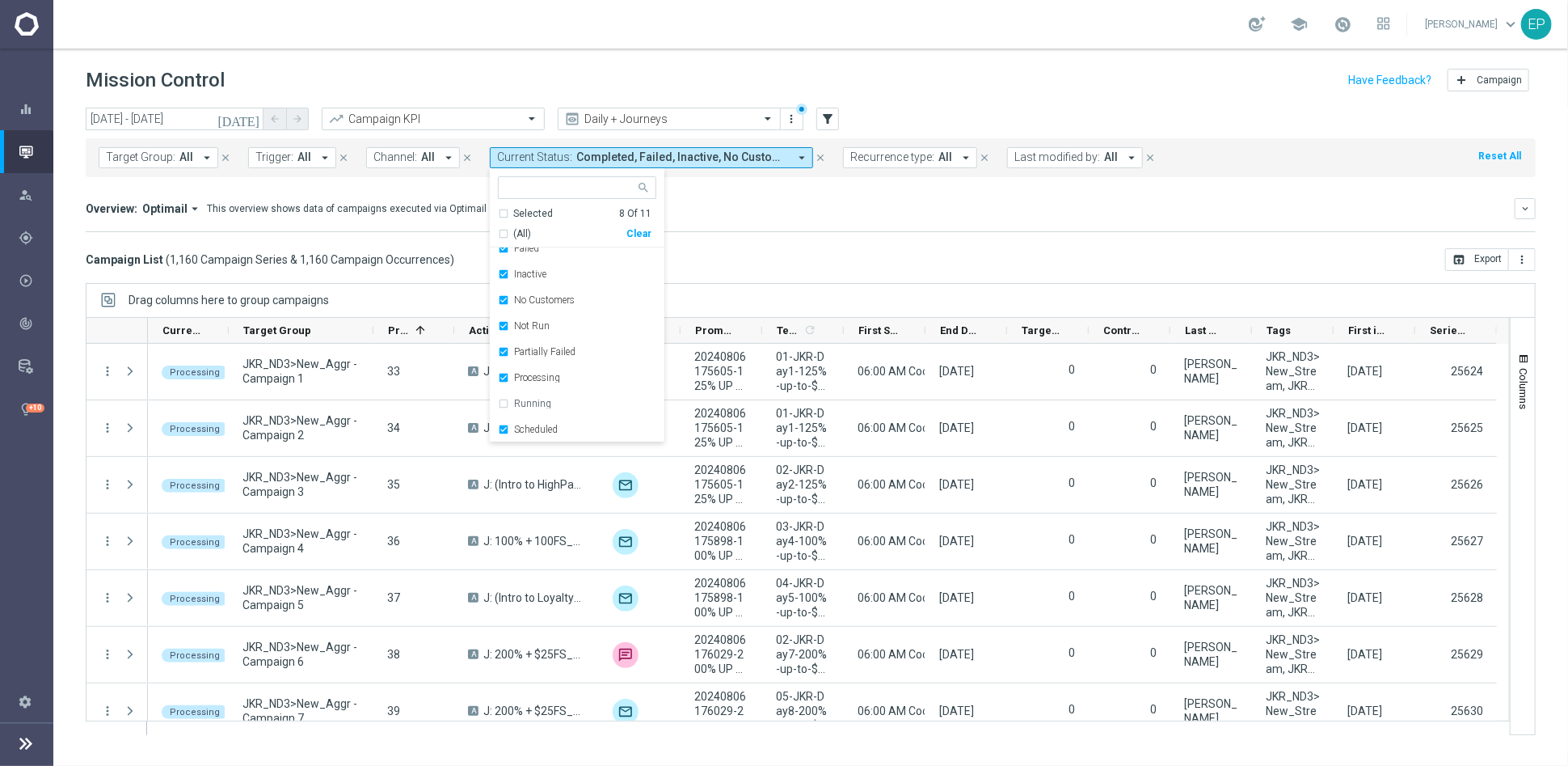
click at [803, 274] on div "[DATE] [DATE] - [DATE] arrow_back arrow_forward Campaign KPI trending_up Daily …" at bounding box center [810, 430] width 1515 height 644
click at [726, 161] on span "Completed, Failed, Inactive, No Customers, Not Run, Partially Failed, Processin…" at bounding box center [681, 157] width 211 height 14
click at [515, 398] on label "Running" at bounding box center [532, 403] width 37 height 10
click at [810, 238] on mini-dashboard "Overview: Optimail arrow_drop_down This overview shows data of campaigns execut…" at bounding box center [811, 212] width 1450 height 71
click at [676, 160] on span "Completed, Failed, Inactive, No Customers, Not Run, Partially Failed, Processin…" at bounding box center [681, 157] width 211 height 14
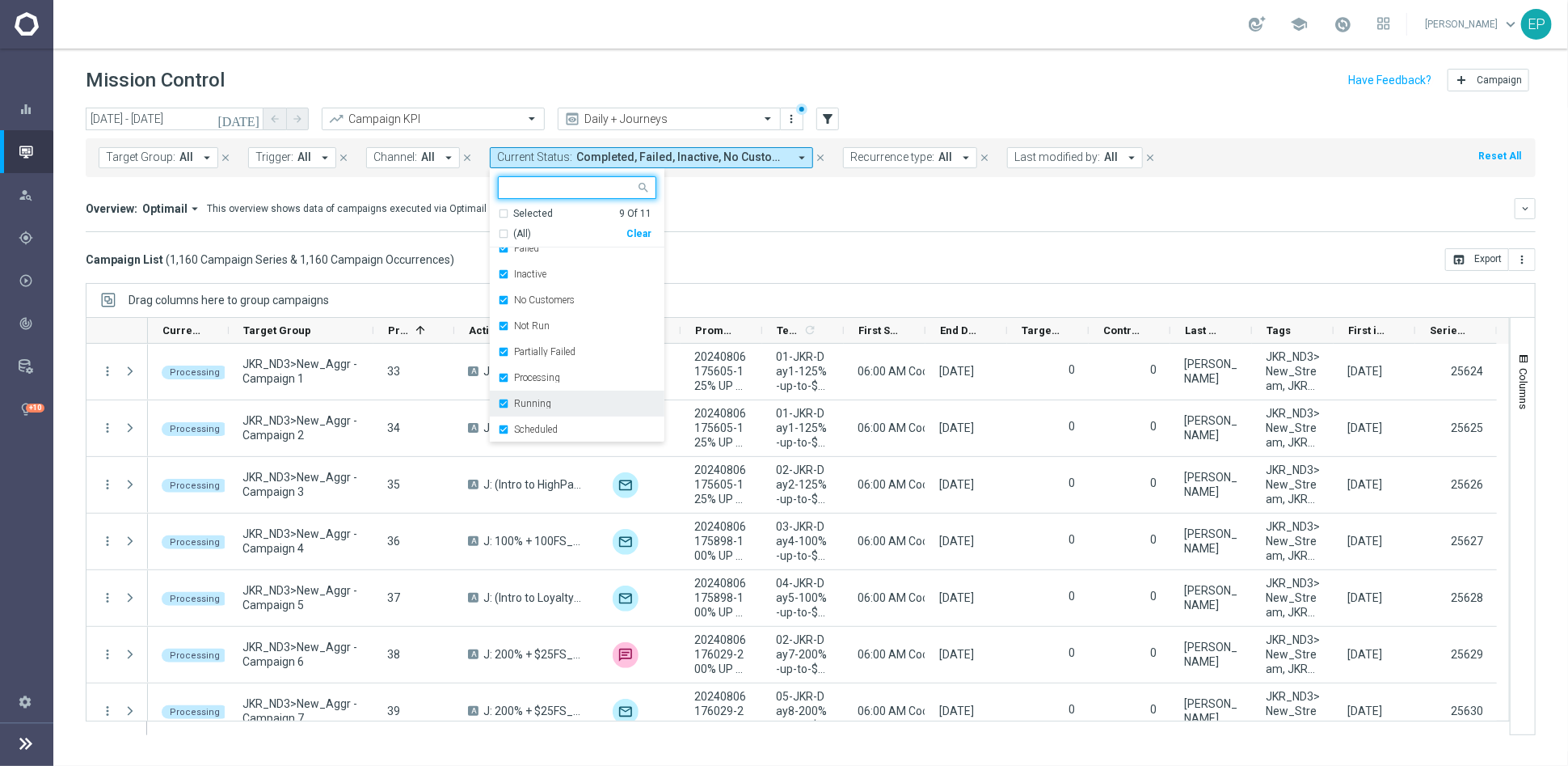
click at [522, 402] on label "Running" at bounding box center [532, 403] width 37 height 10
click at [810, 252] on div "Campaign List ( 1,160 Campaign Series & 1,160 Campaign Occurrences ) open_in_br…" at bounding box center [811, 260] width 1450 height 23
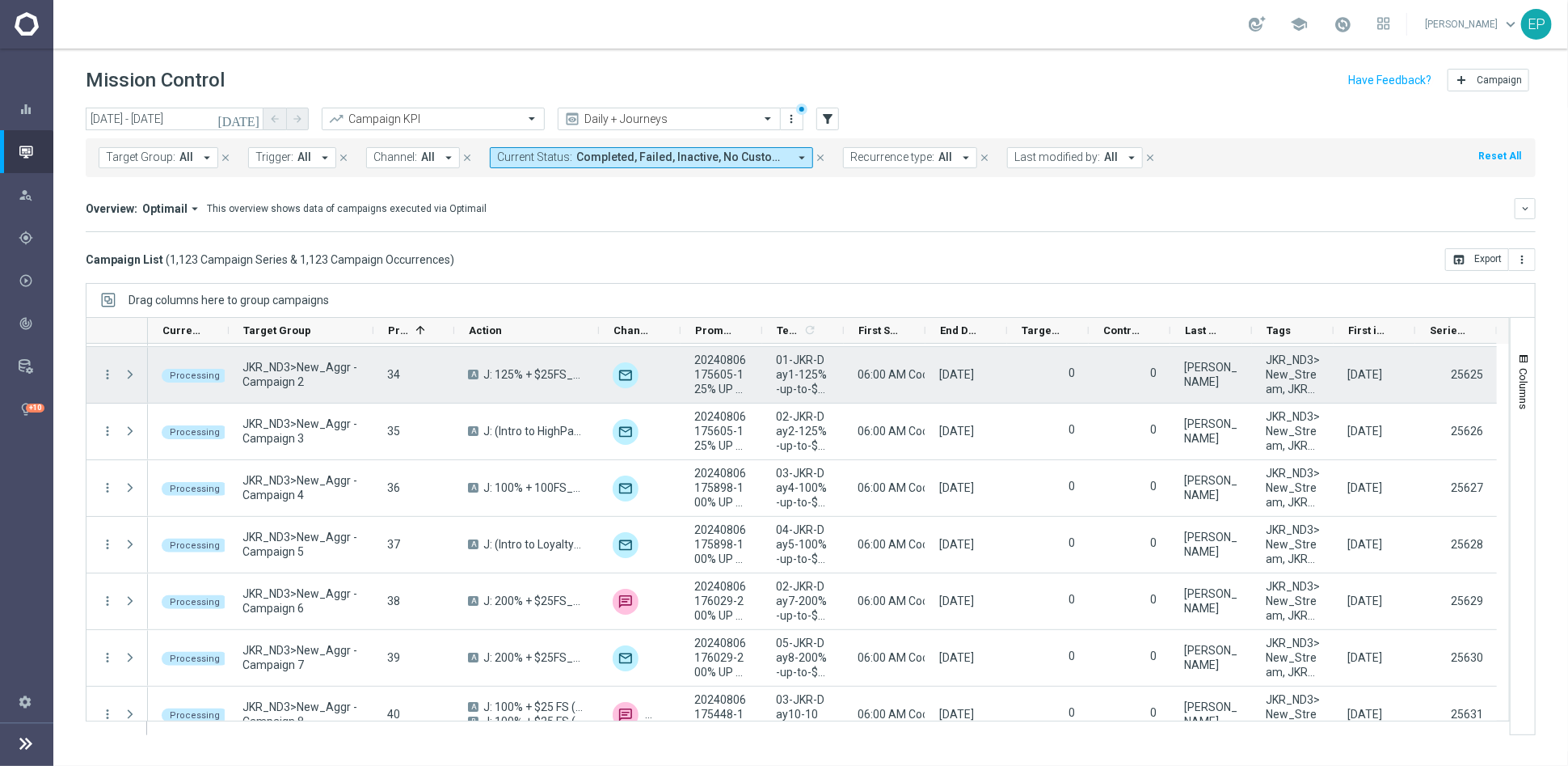
scroll to position [0, 0]
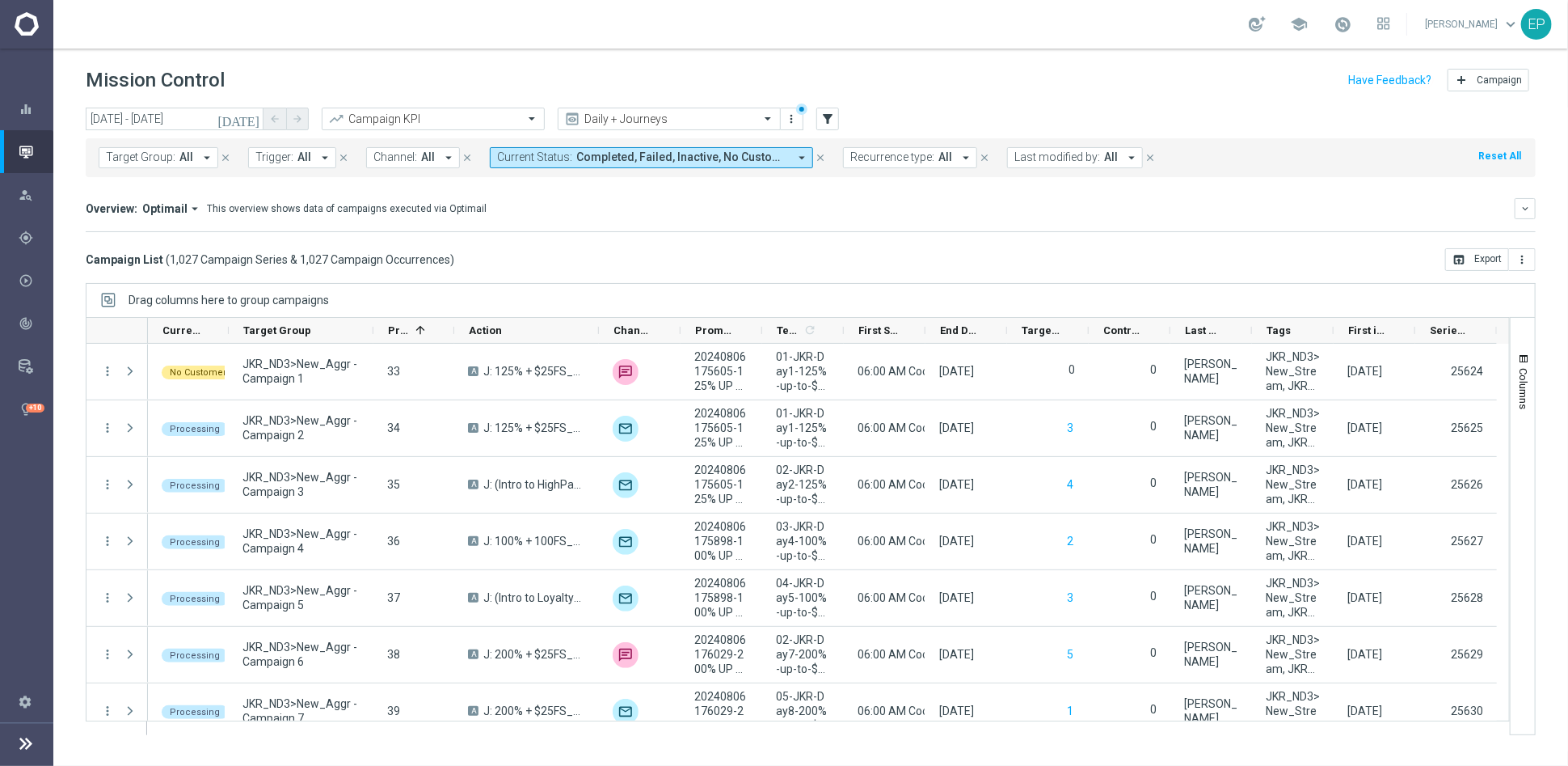
click at [664, 162] on span "Completed, Failed, Inactive, No Customers, Not Run, Partially Failed, Processin…" at bounding box center [681, 157] width 211 height 14
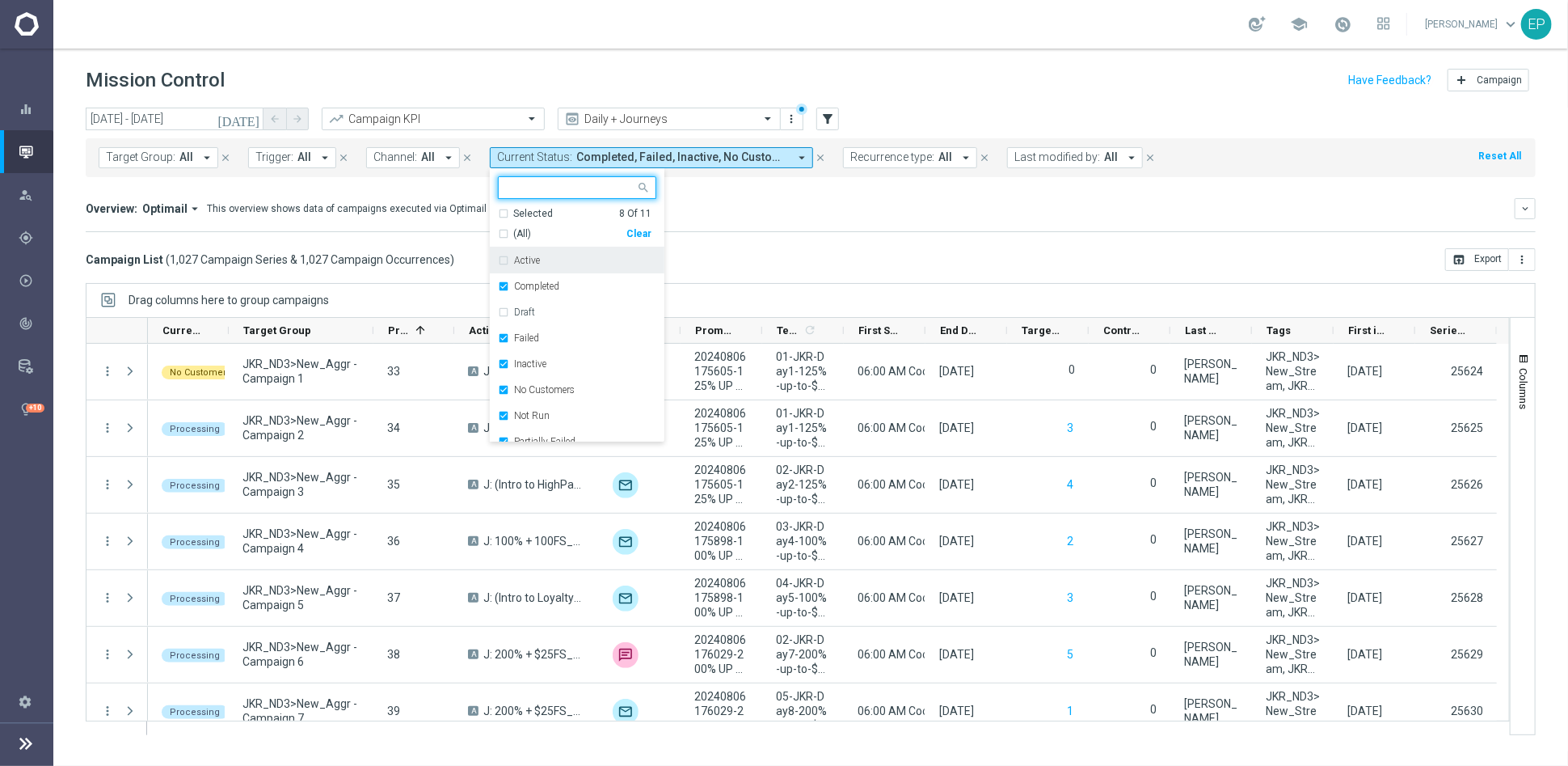
click at [0, 0] on div "Clear" at bounding box center [0, 0] width 0 height 0
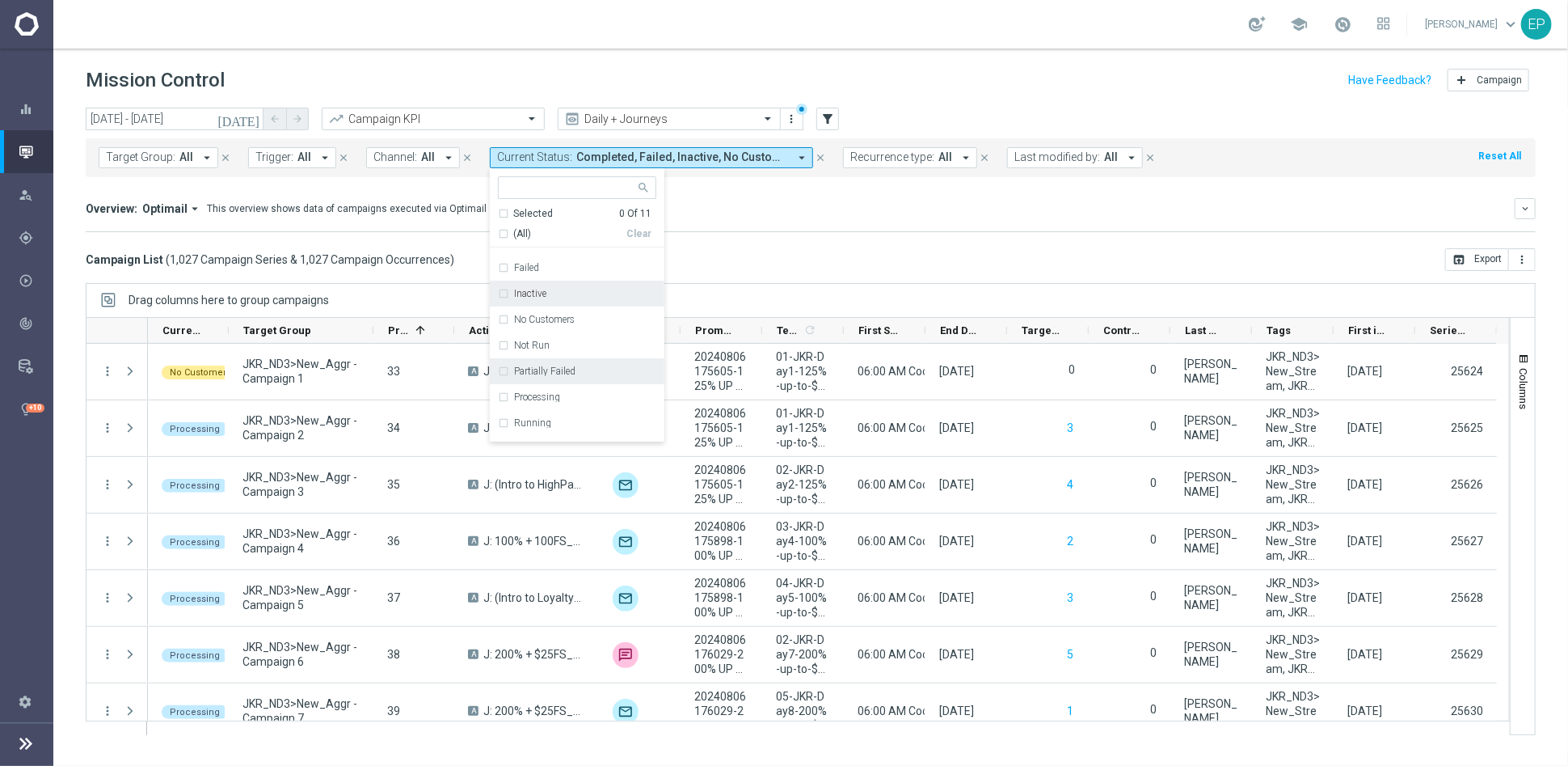
scroll to position [89, 0]
click at [538, 376] on label "Processing" at bounding box center [537, 377] width 46 height 10
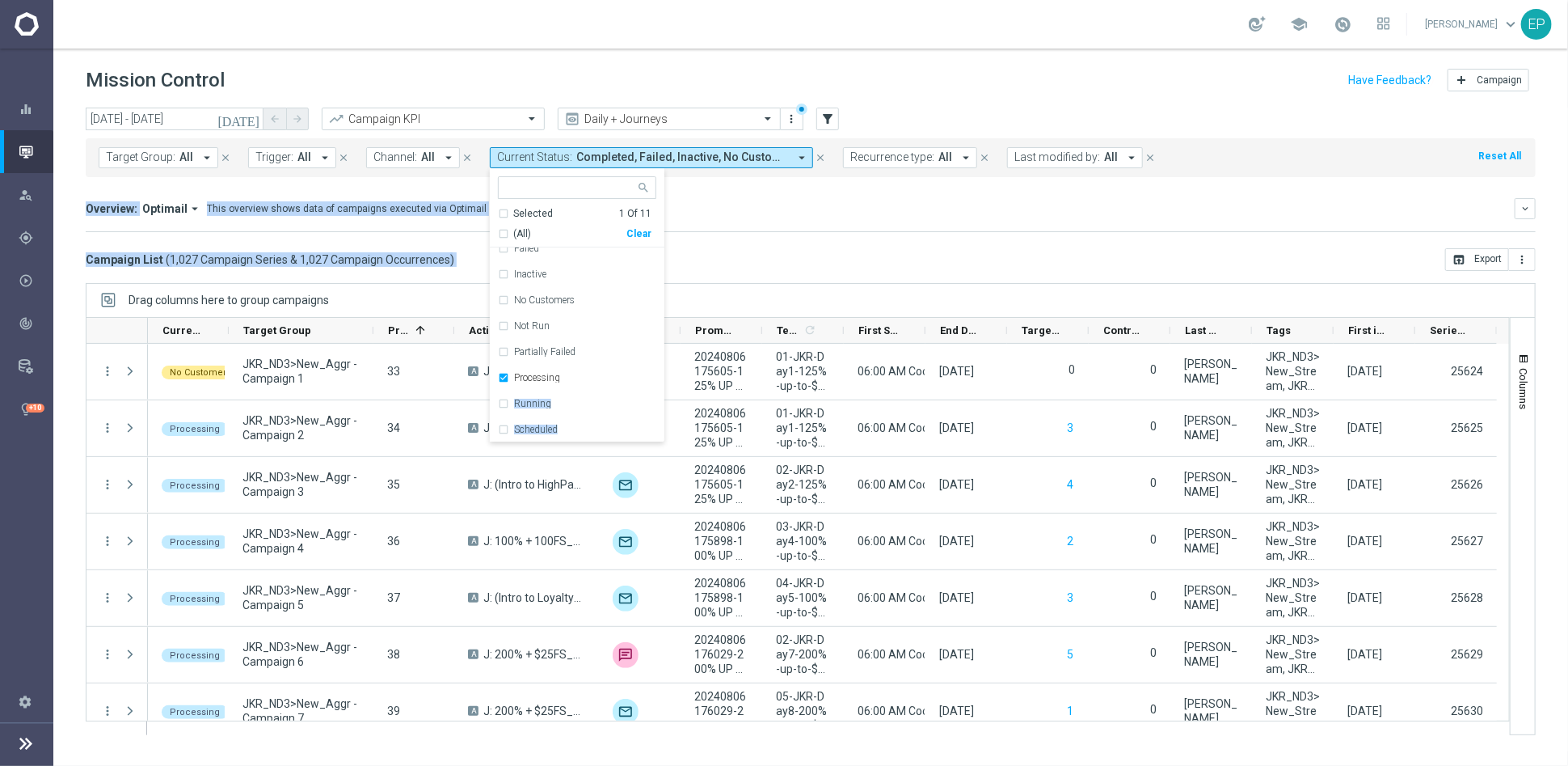
drag, startPoint x: 781, startPoint y: 276, endPoint x: 577, endPoint y: 378, distance: 228.1
click at [591, 377] on div "today 16 Aug 2025 - 16 Aug 2025 arrow_back arrow_forward Campaign KPI trending_…" at bounding box center [810, 430] width 1515 height 644
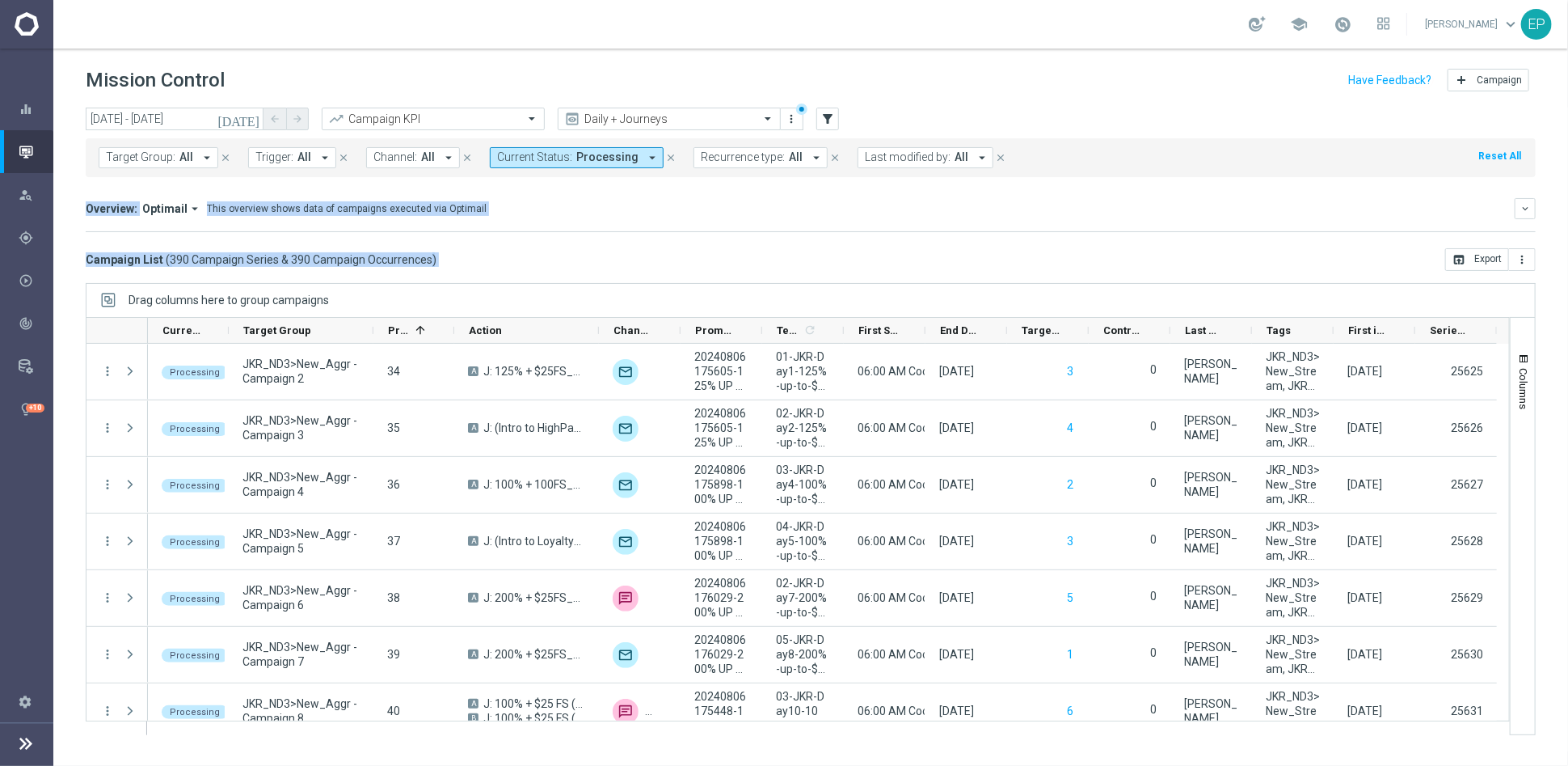
click at [702, 251] on div "Campaign List ( 390 Campaign Series & 390 Campaign Occurrences ) open_in_browse…" at bounding box center [811, 260] width 1450 height 23
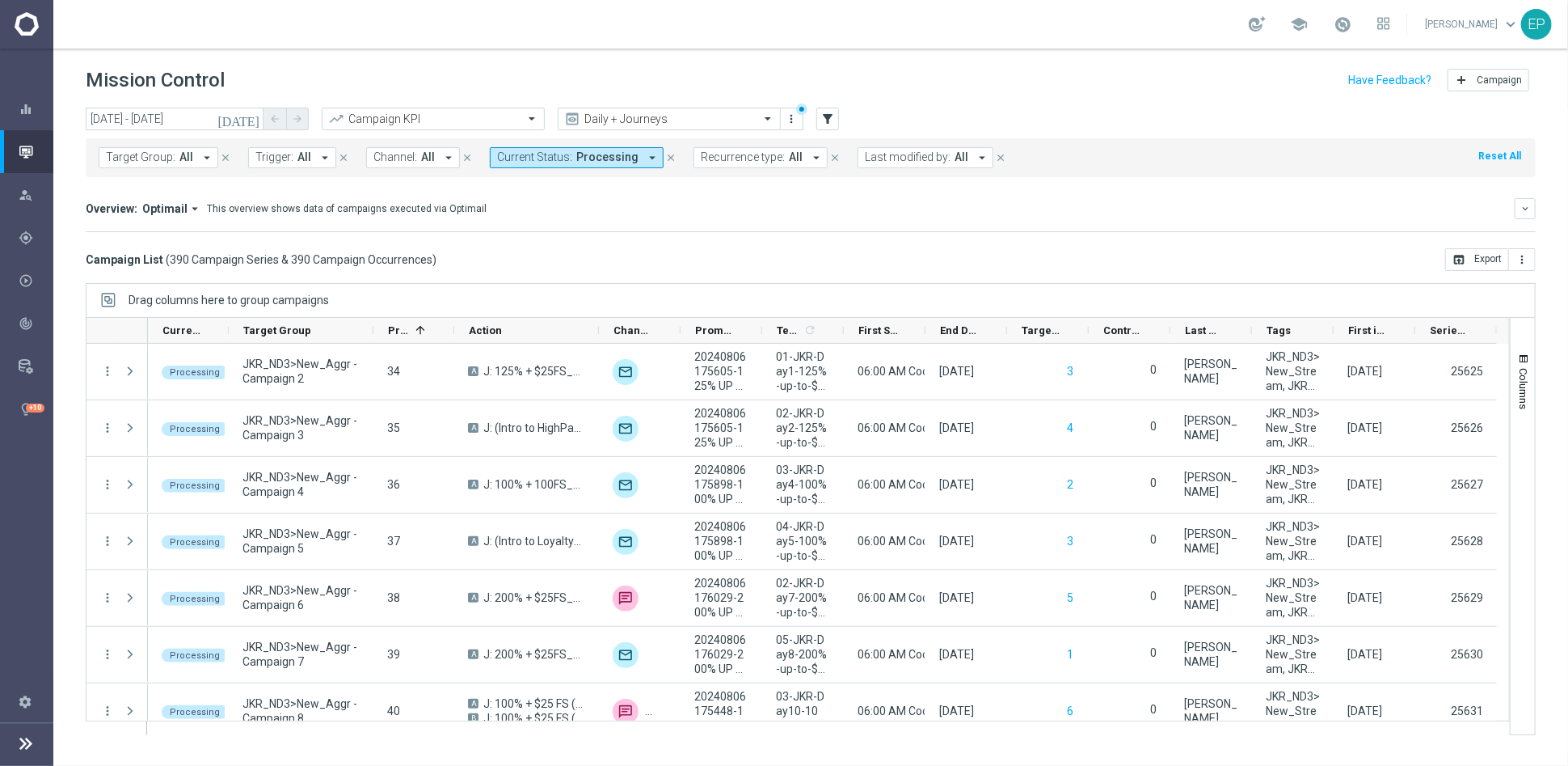
click at [613, 159] on span "Processing" at bounding box center [607, 157] width 62 height 14
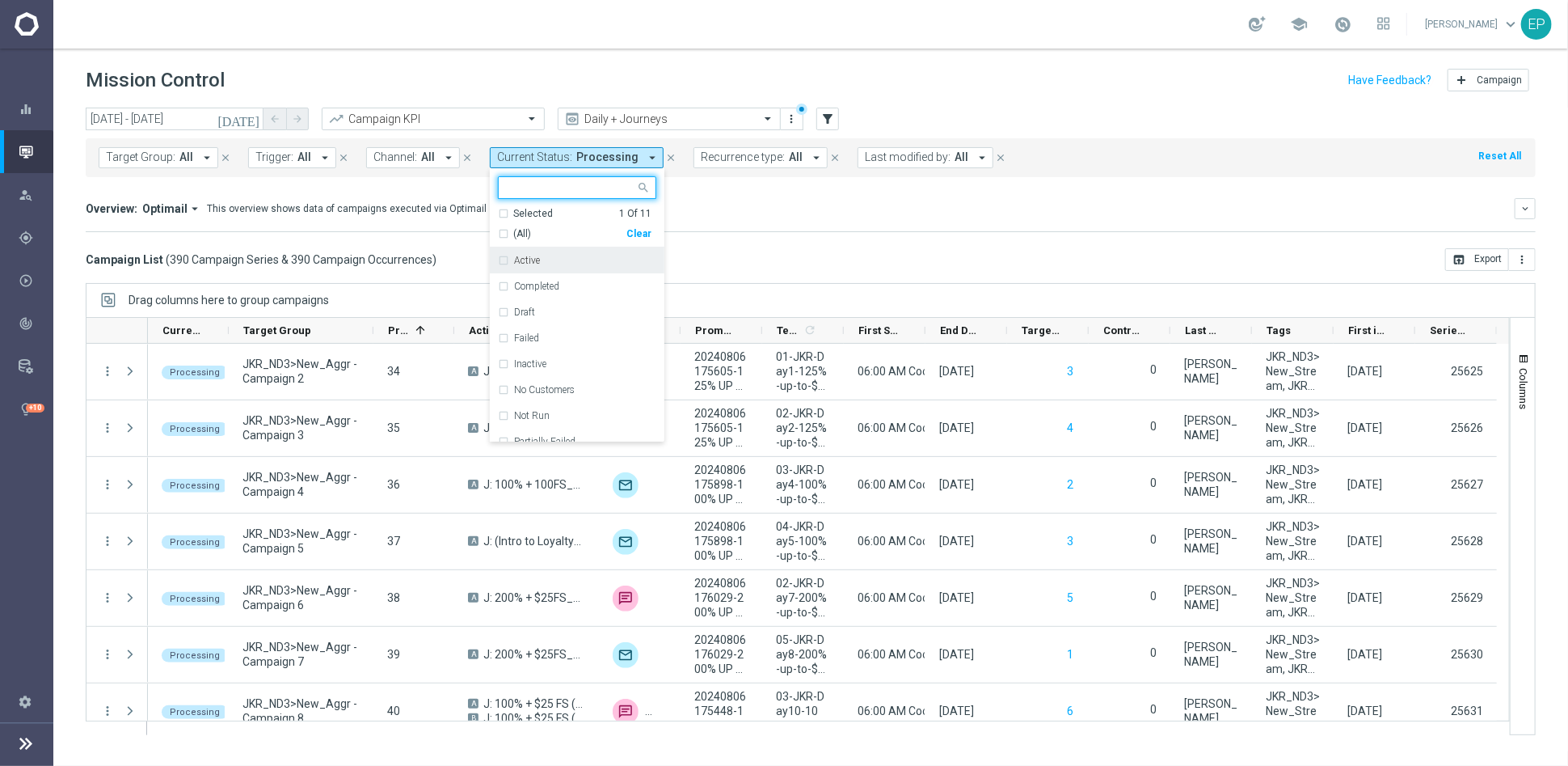
click at [506, 237] on div "(All)" at bounding box center [562, 234] width 129 height 14
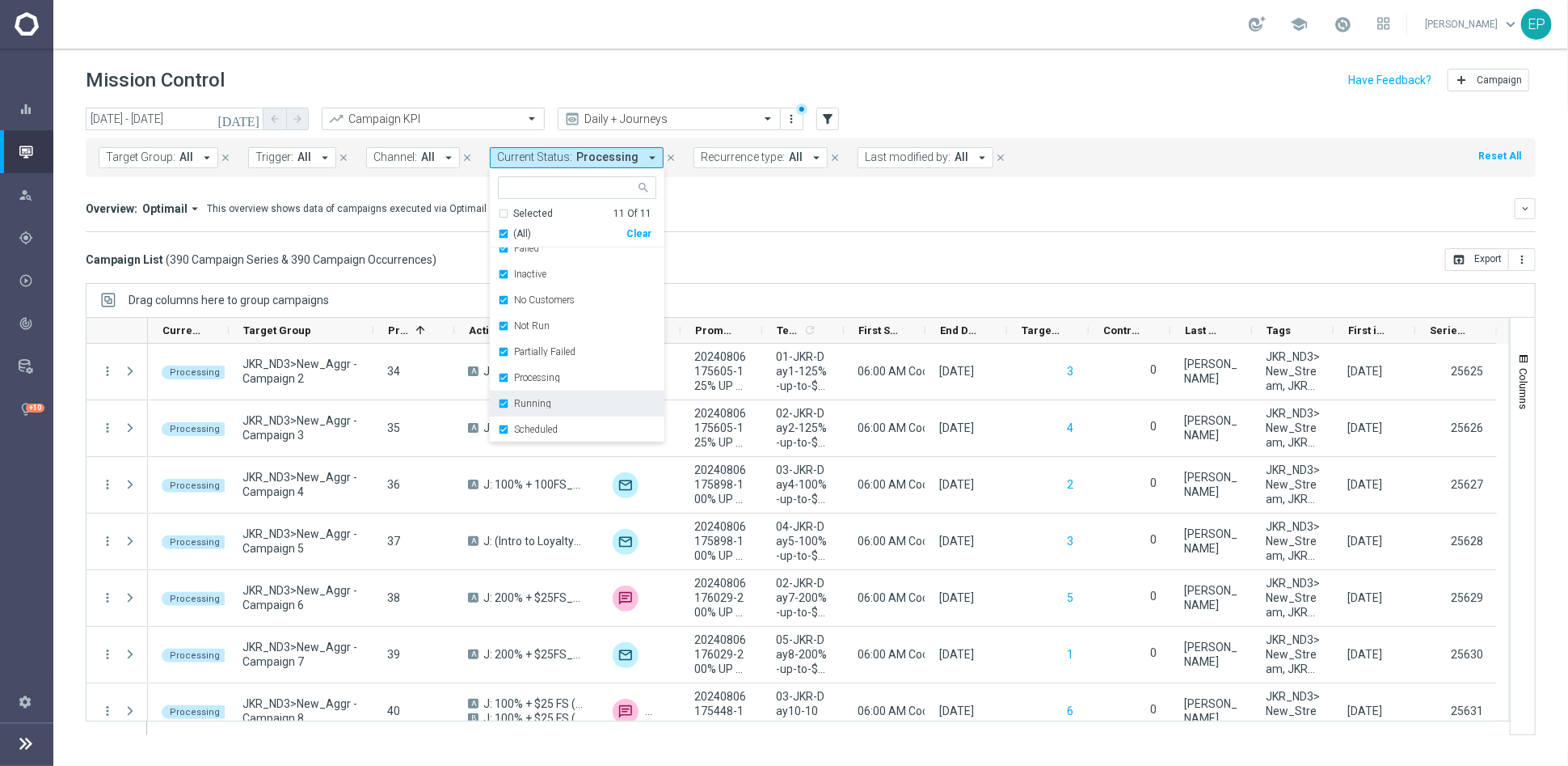
click at [528, 404] on label "Running" at bounding box center [532, 403] width 37 height 10
click at [821, 246] on mini-dashboard "Overview: Optimail arrow_drop_down This overview shows data of campaigns execut…" at bounding box center [811, 212] width 1450 height 71
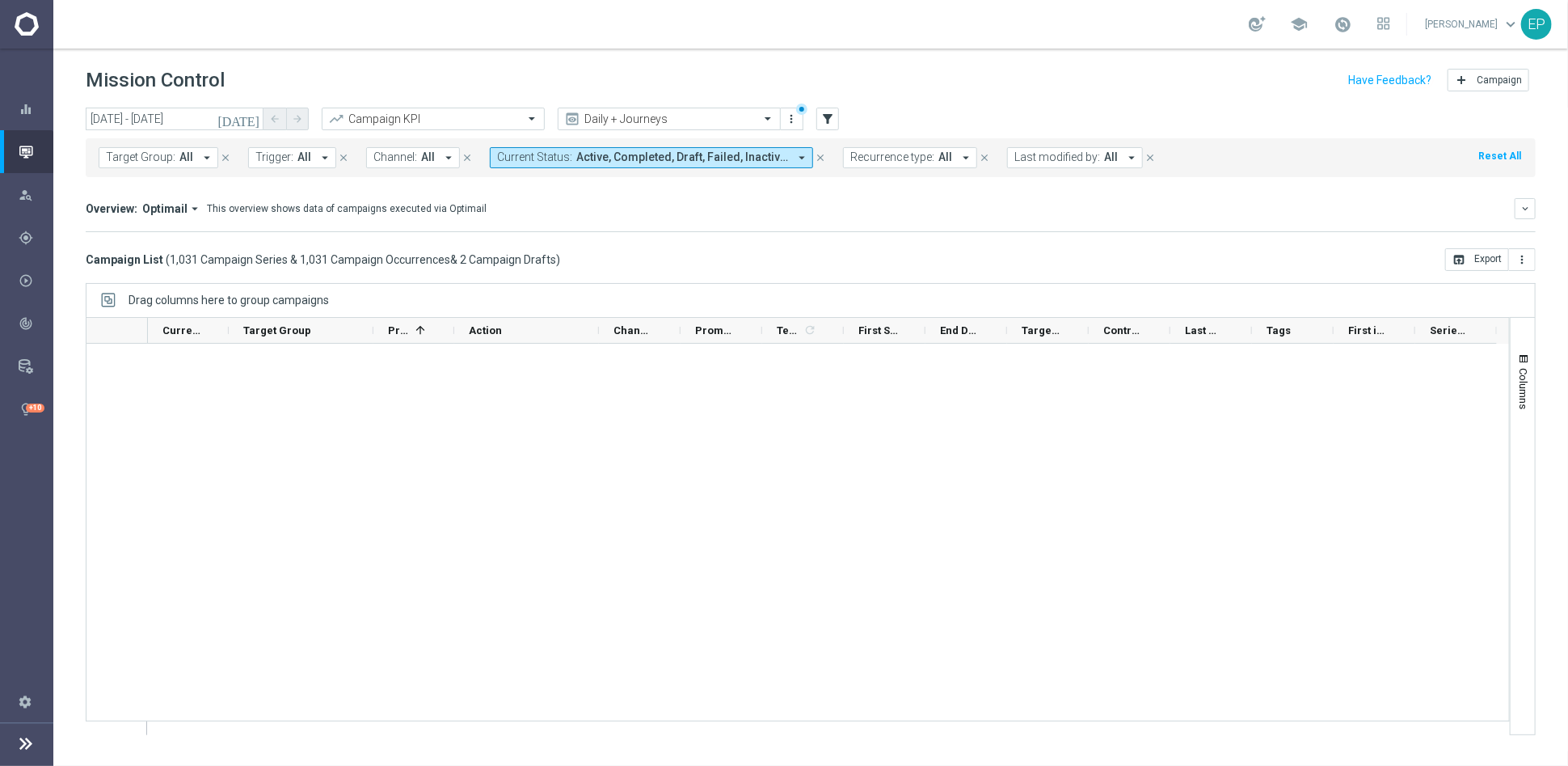
scroll to position [0, 0]
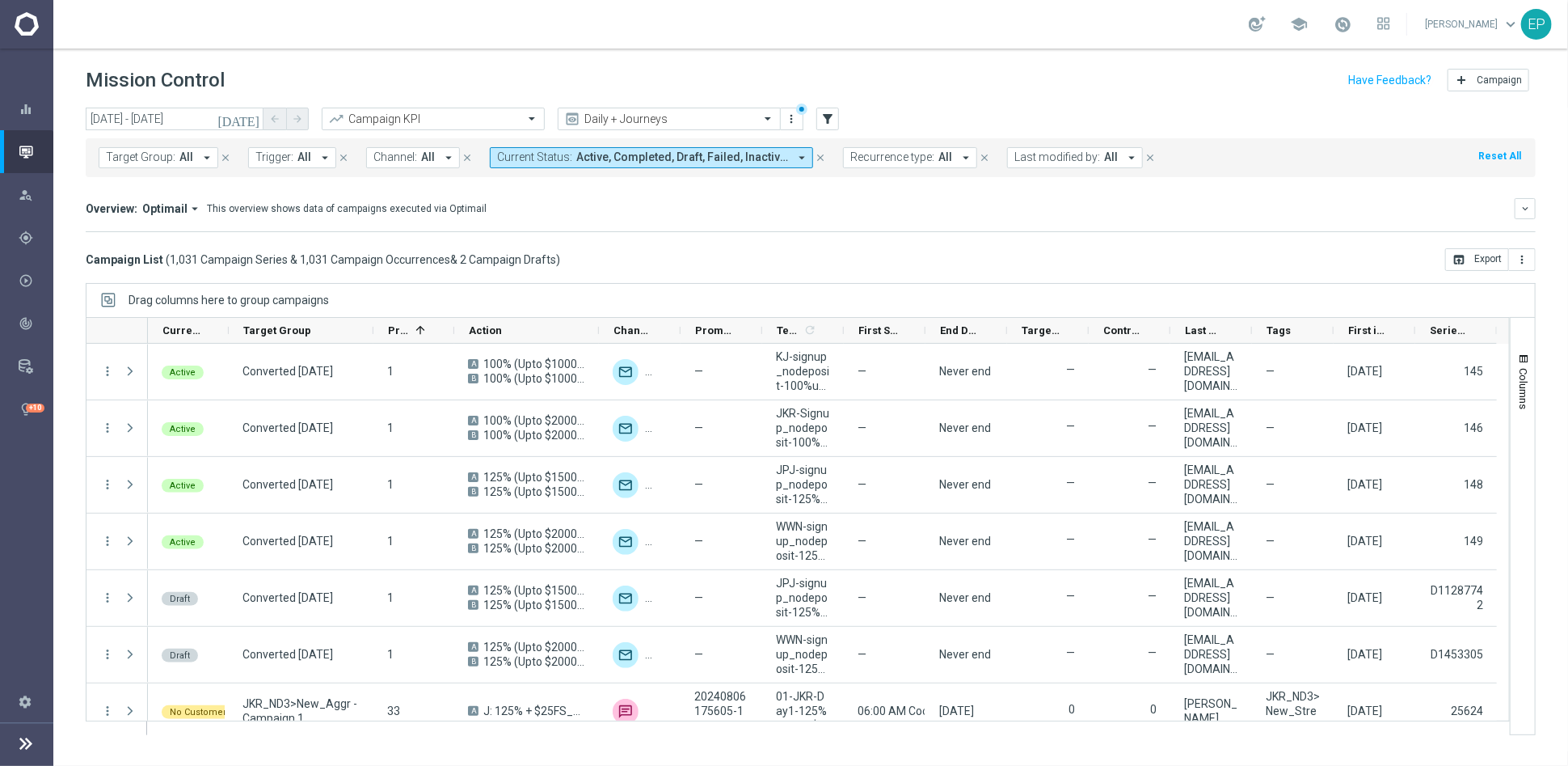
click at [1031, 153] on span "Last modified by:" at bounding box center [1058, 157] width 86 height 14
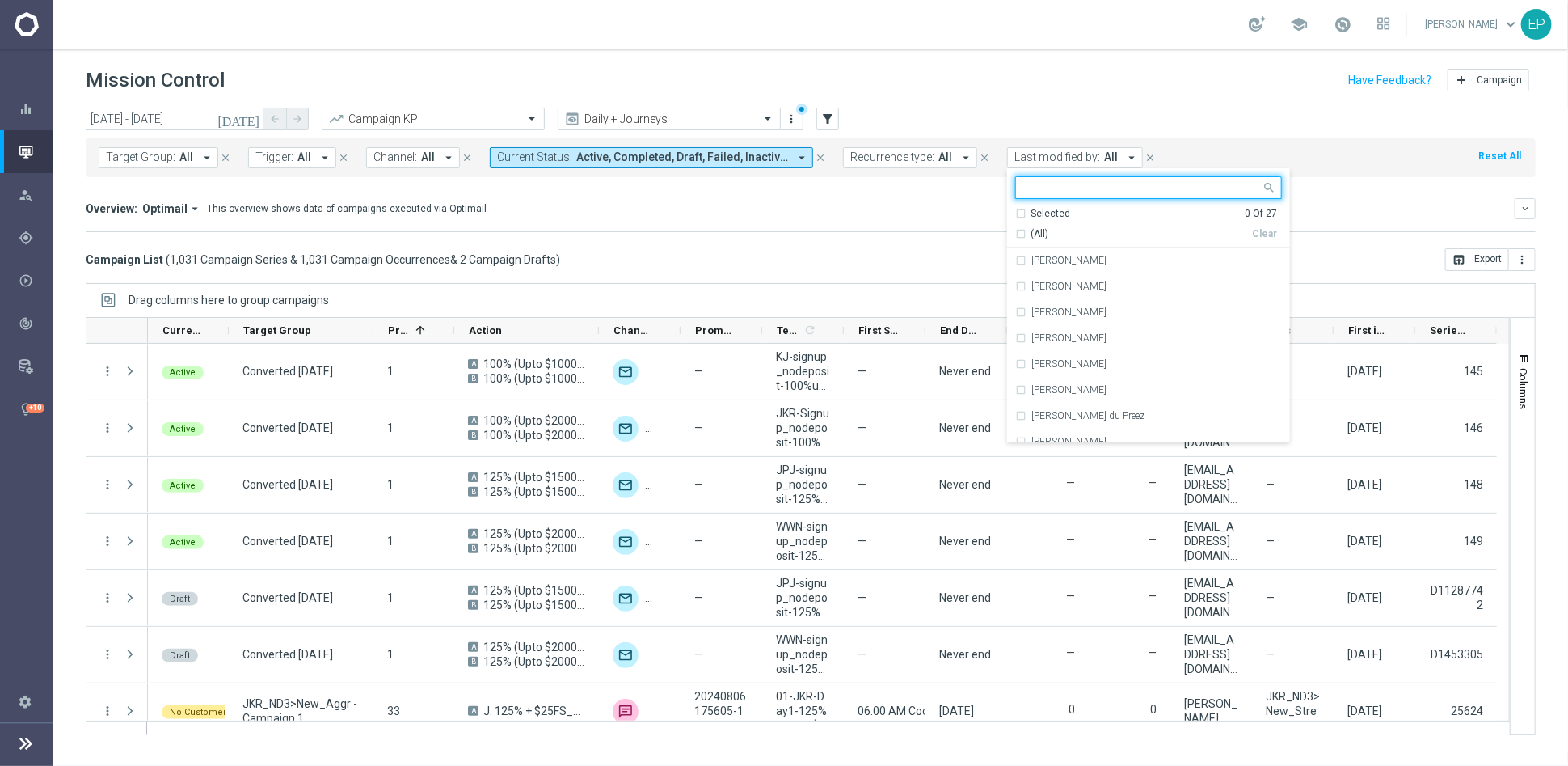
click at [919, 184] on mini-dashboard "Overview: Optimail arrow_drop_down This overview shows data of campaigns execut…" at bounding box center [811, 212] width 1450 height 71
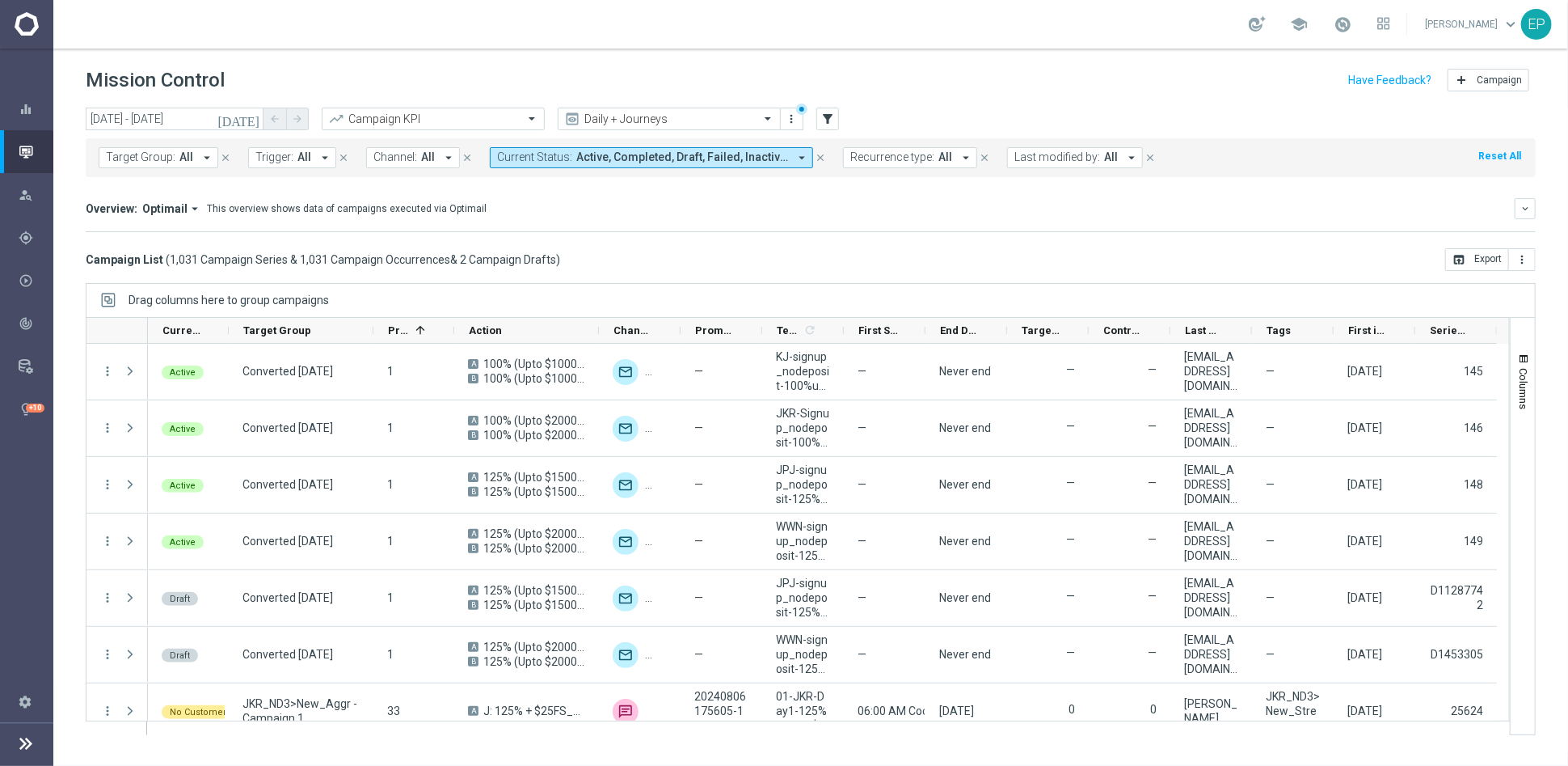
click at [677, 162] on span "Active, Completed, Draft, Failed, Inactive, No Customers, Not Run, Partially Fa…" at bounding box center [681, 157] width 211 height 14
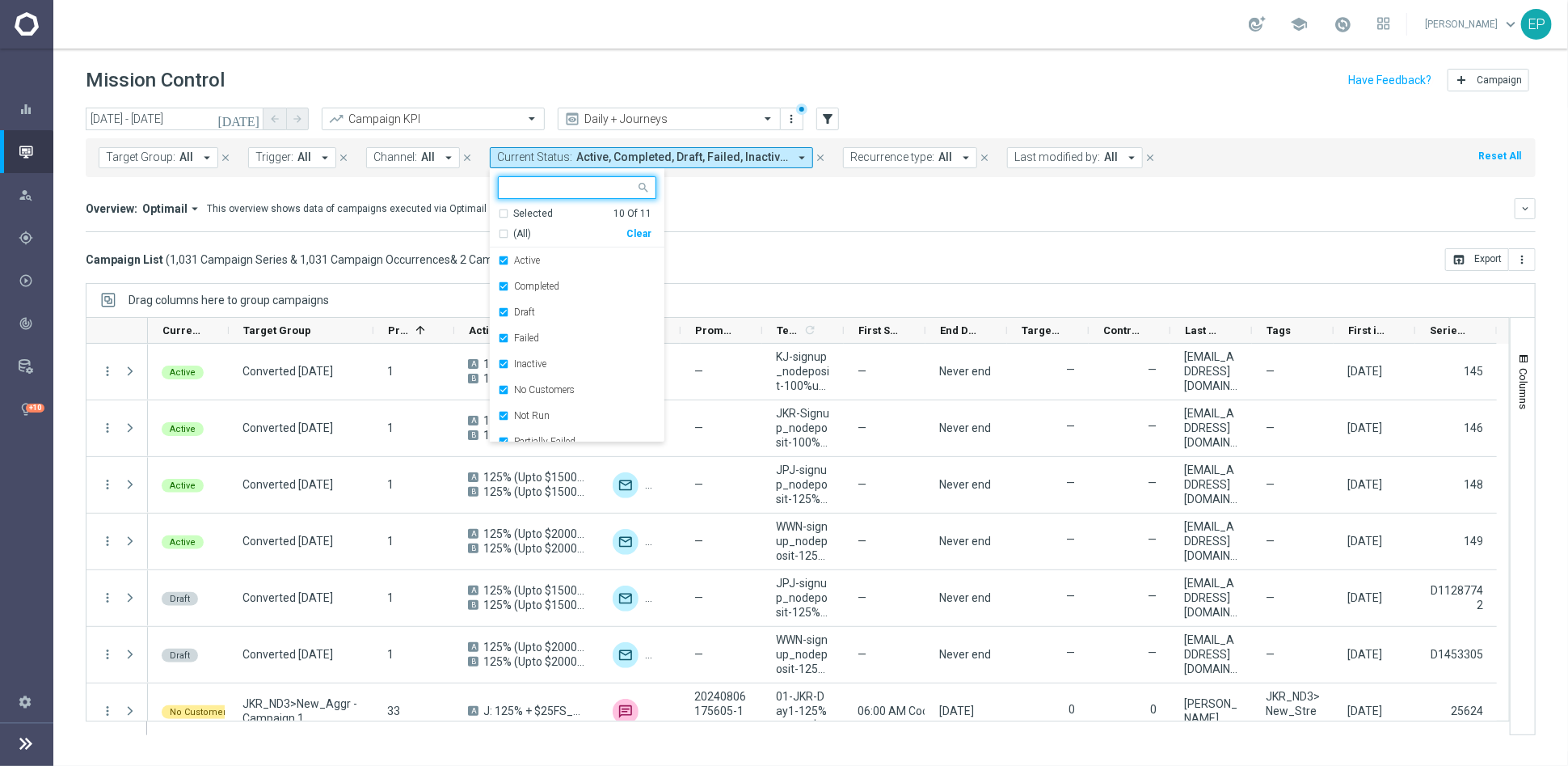
click at [0, 0] on div "Clear" at bounding box center [0, 0] width 0 height 0
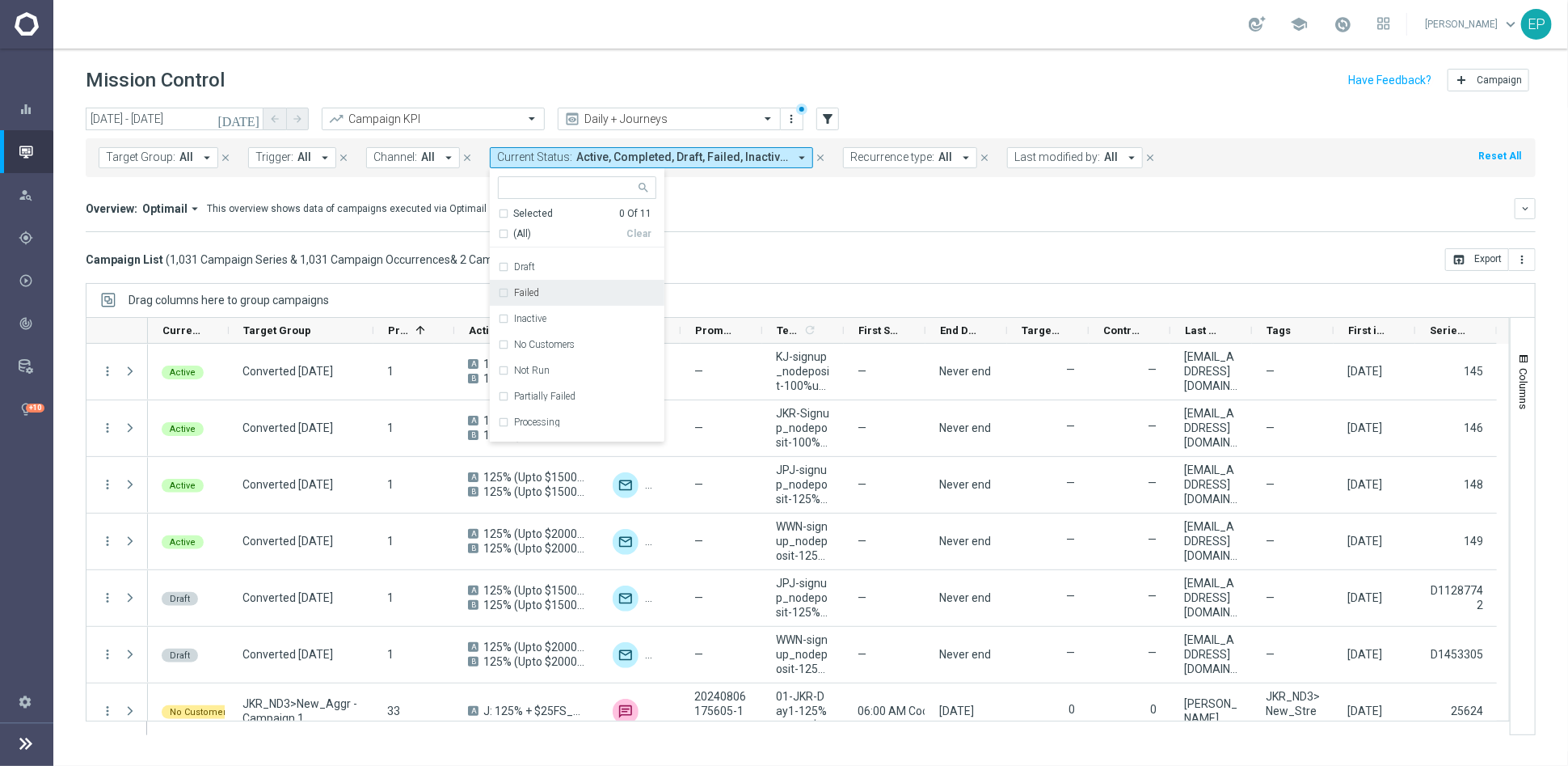
scroll to position [89, 0]
click at [545, 376] on label "Processing" at bounding box center [537, 377] width 46 height 10
click at [775, 244] on mini-dashboard "Overview: Optimail arrow_drop_down This overview shows data of campaigns execut…" at bounding box center [811, 212] width 1450 height 71
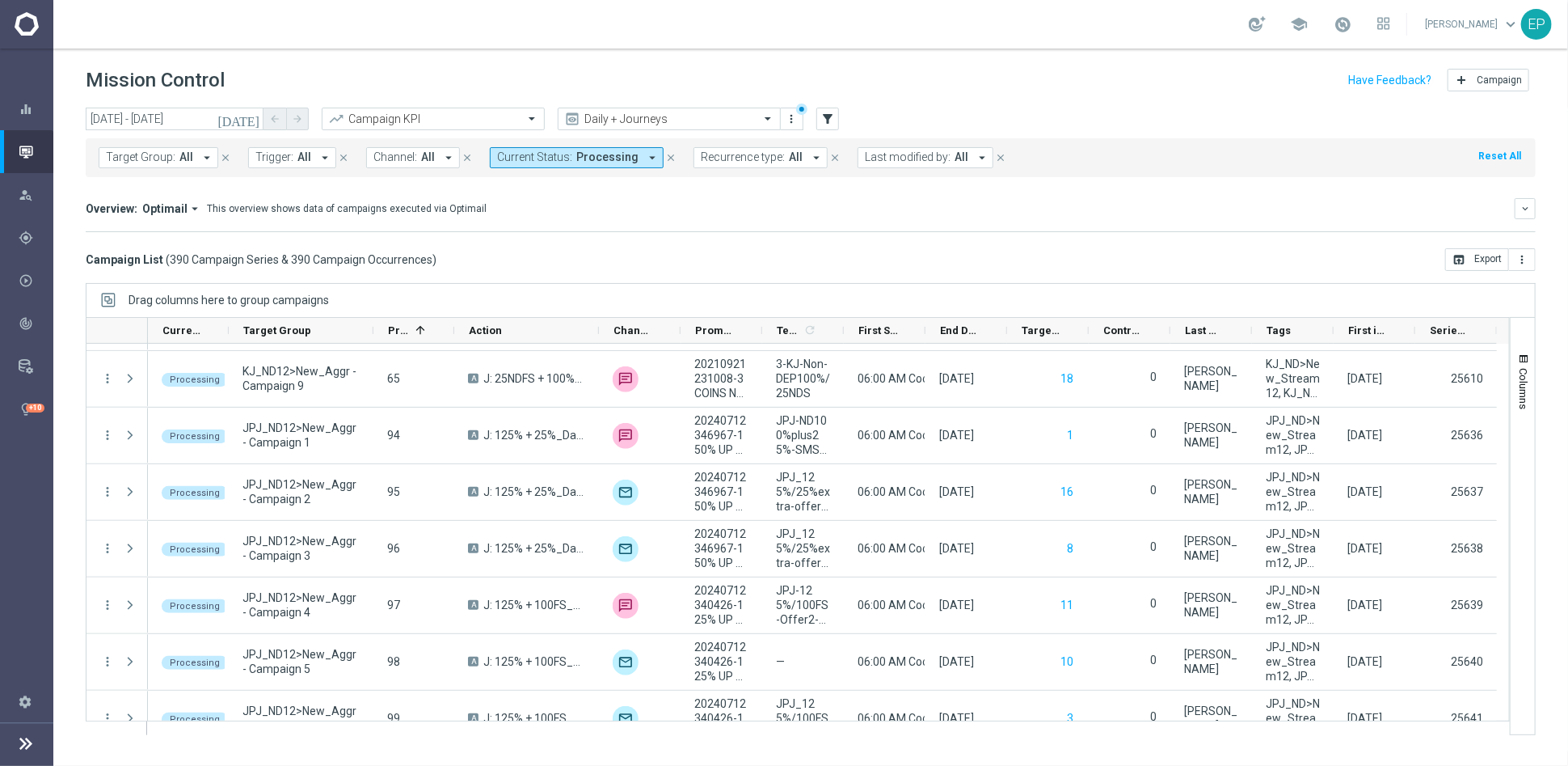
scroll to position [1437, 0]
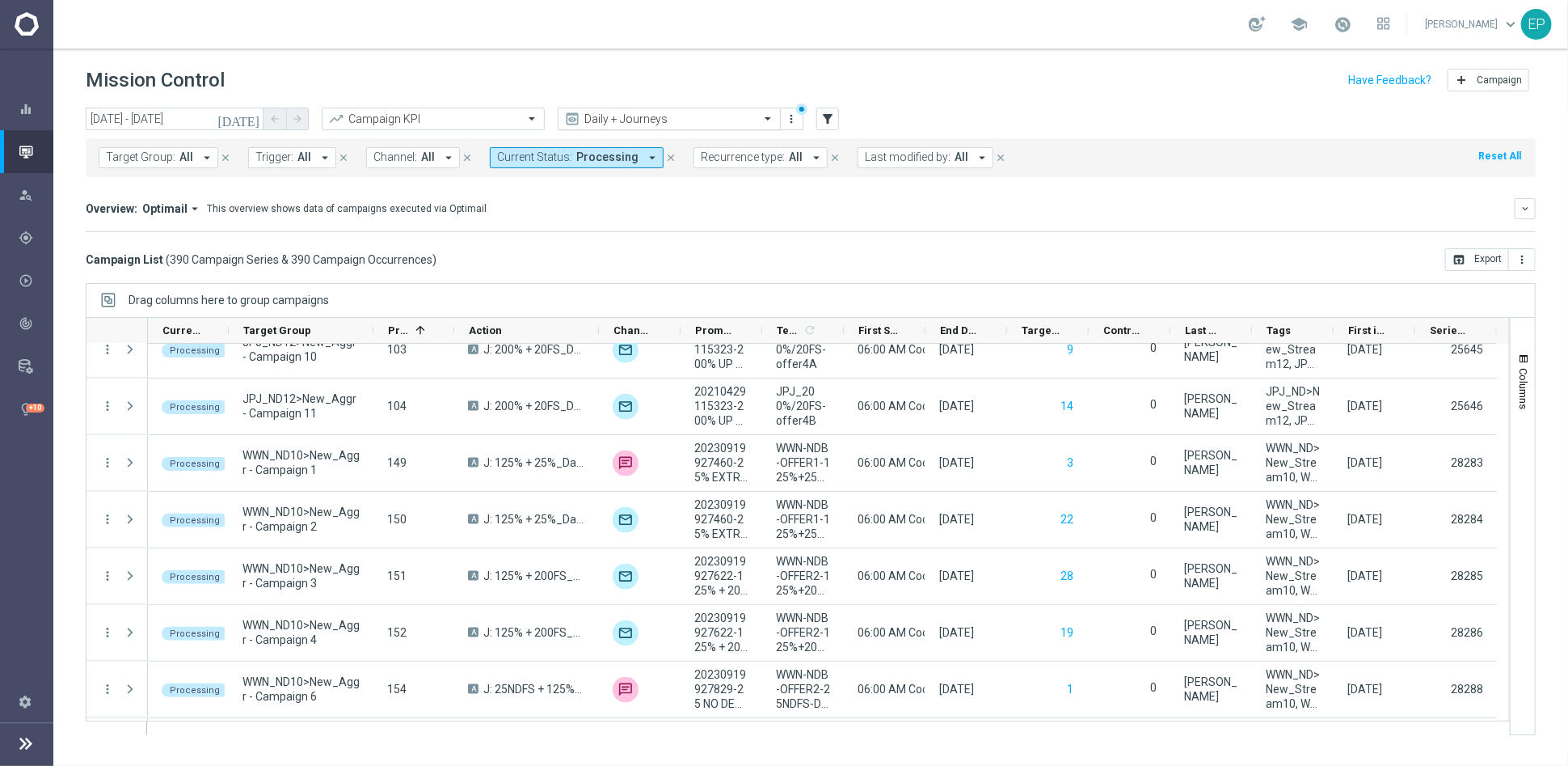
click at [666, 118] on input "text" at bounding box center [652, 119] width 173 height 14
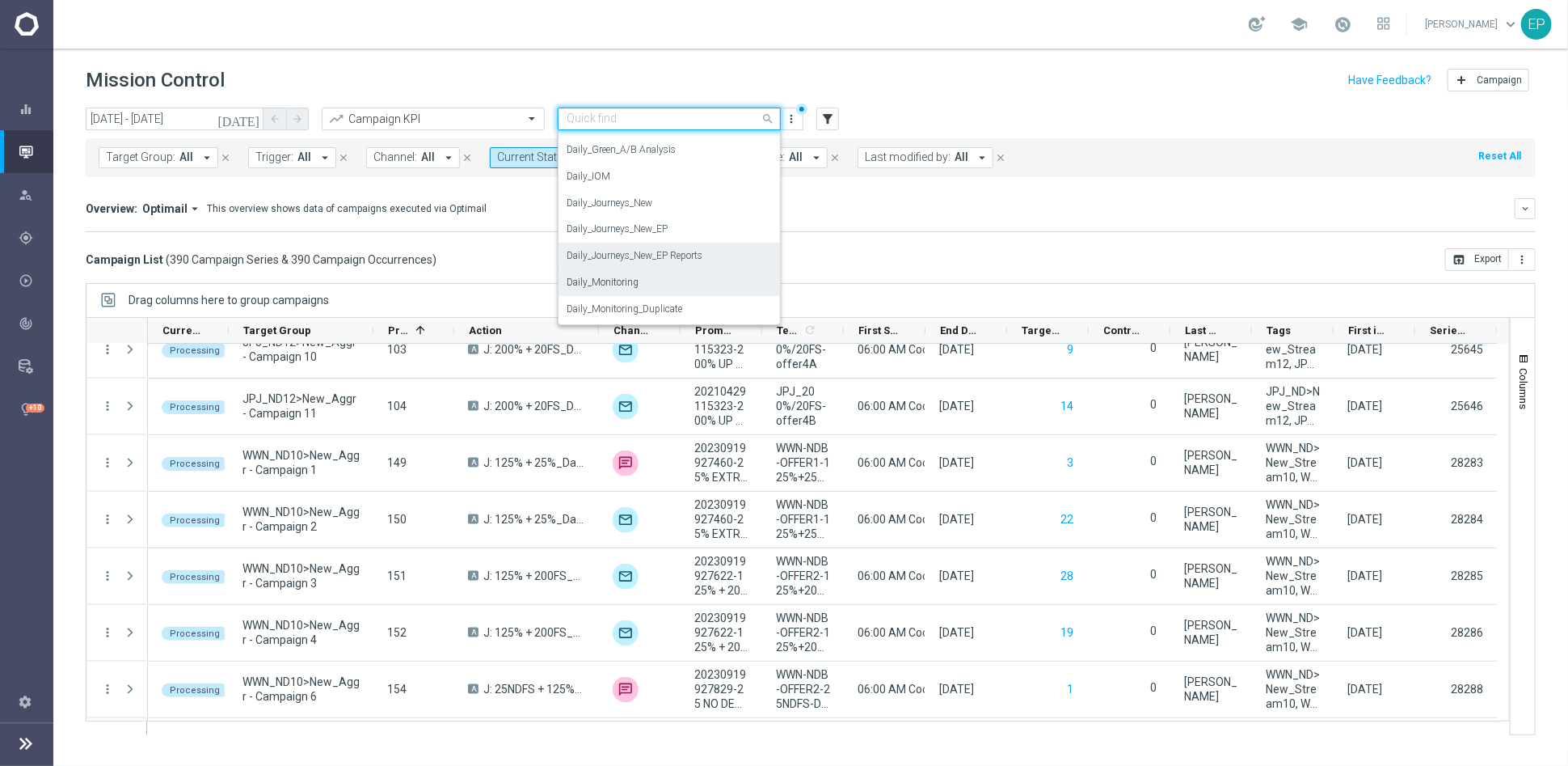
scroll to position [510, 0]
click at [691, 294] on label "Daily_Monitoring_New<P1-5/DM" at bounding box center [636, 300] width 139 height 14
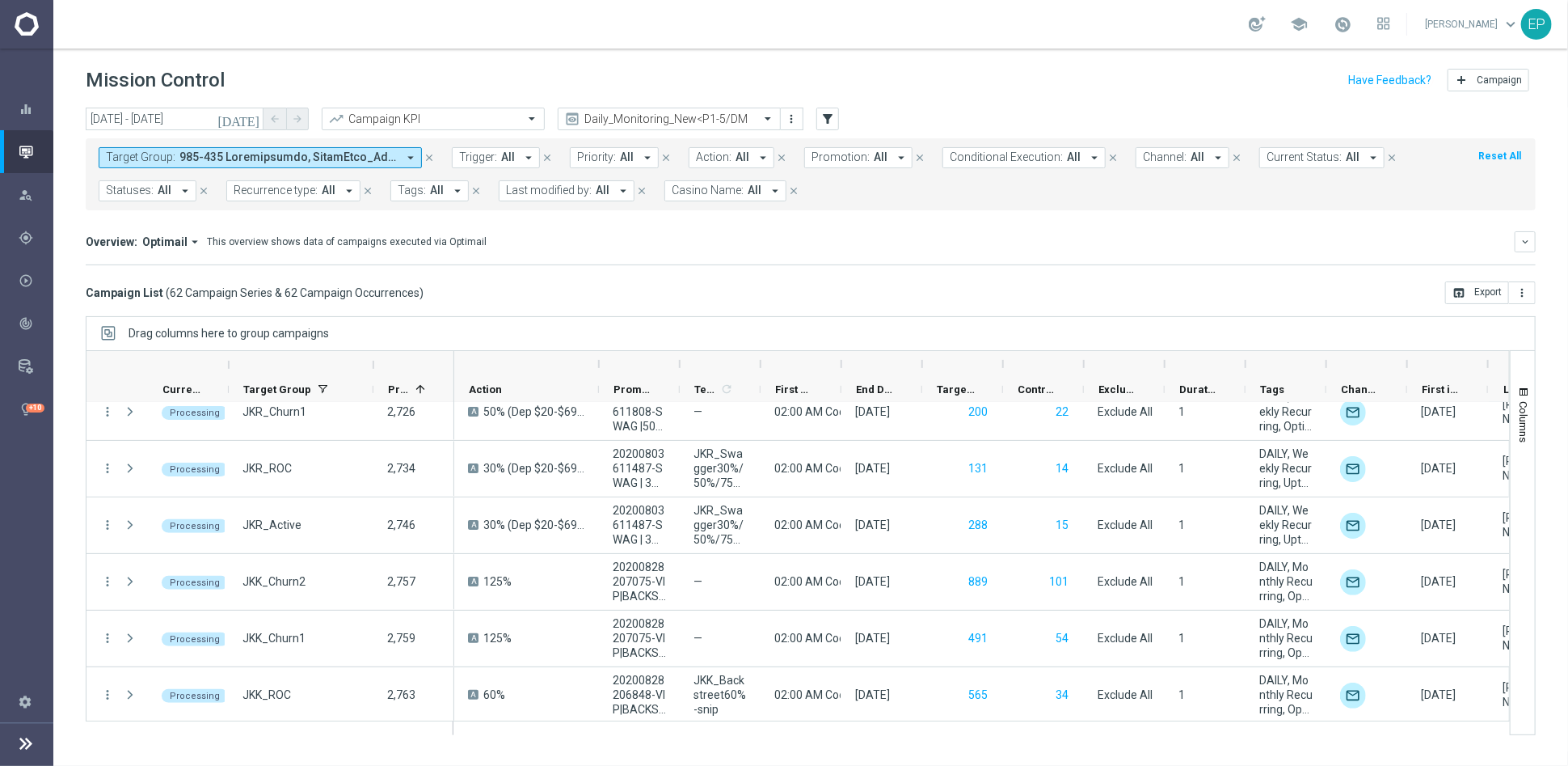
scroll to position [0, 0]
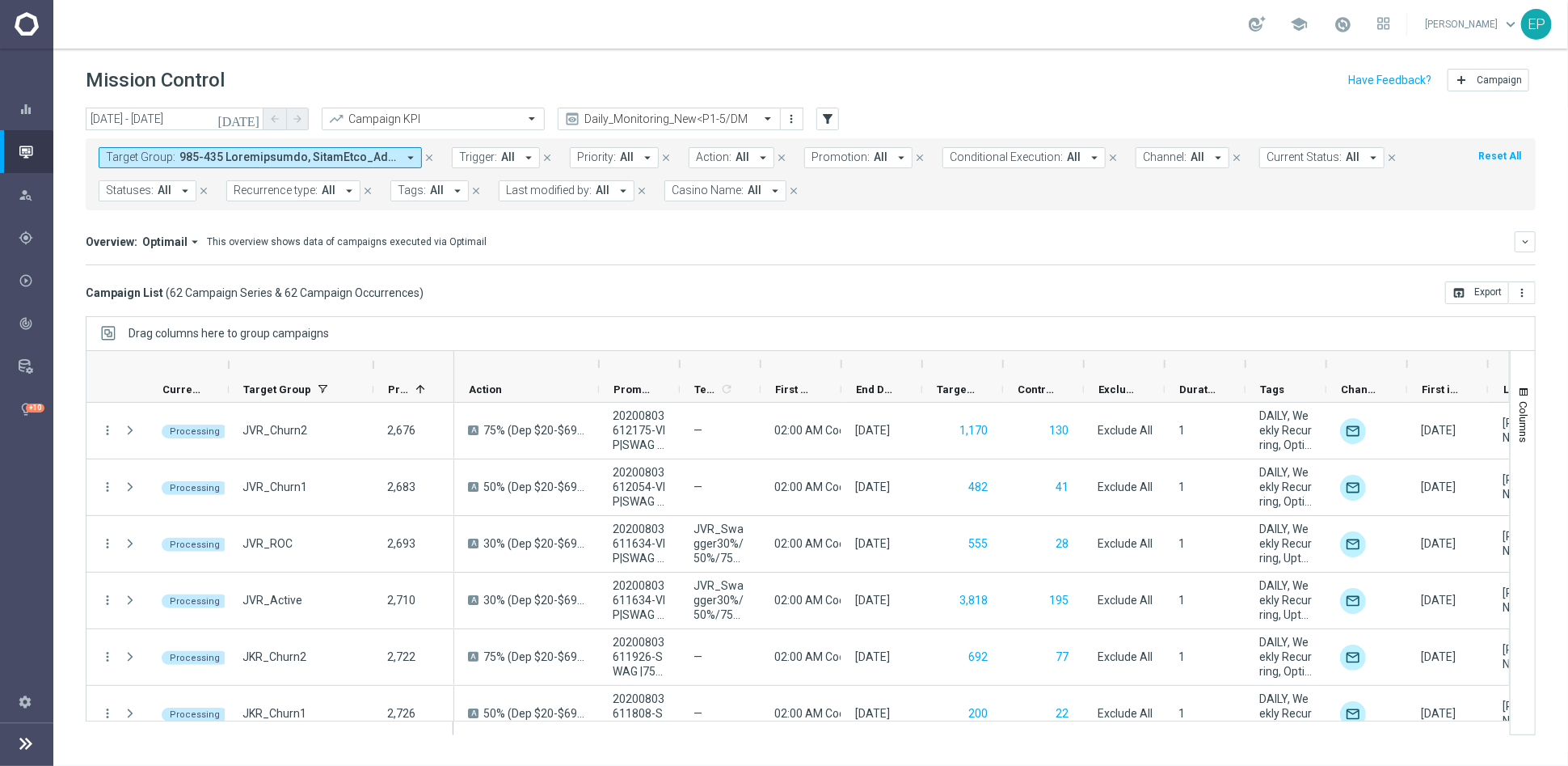
click at [761, 294] on div "Campaign List ( 62 Campaign Series & 62 Campaign Occurrences ) open_in_browser …" at bounding box center [811, 293] width 1450 height 23
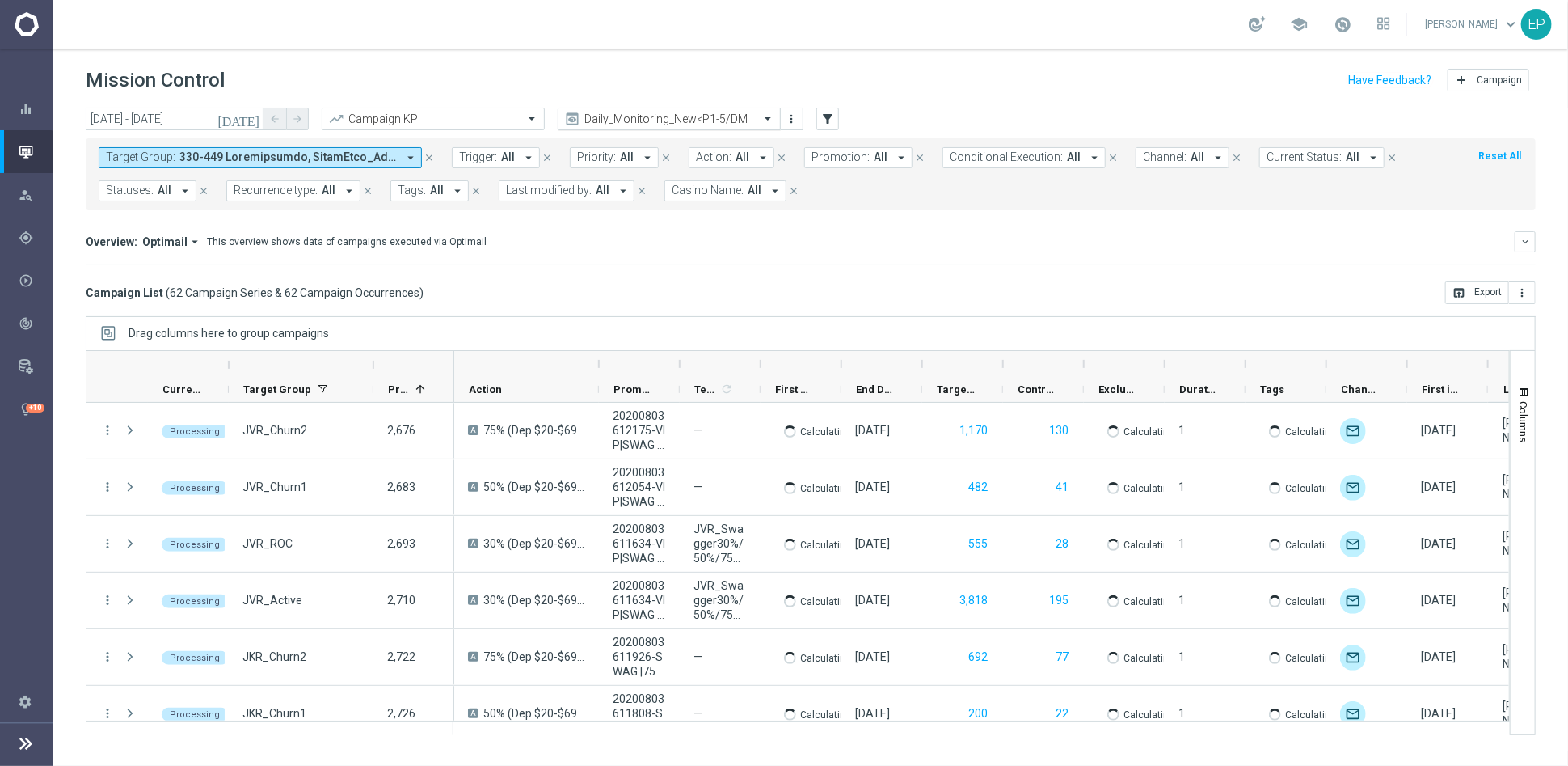
click at [713, 118] on input "text" at bounding box center [652, 119] width 173 height 14
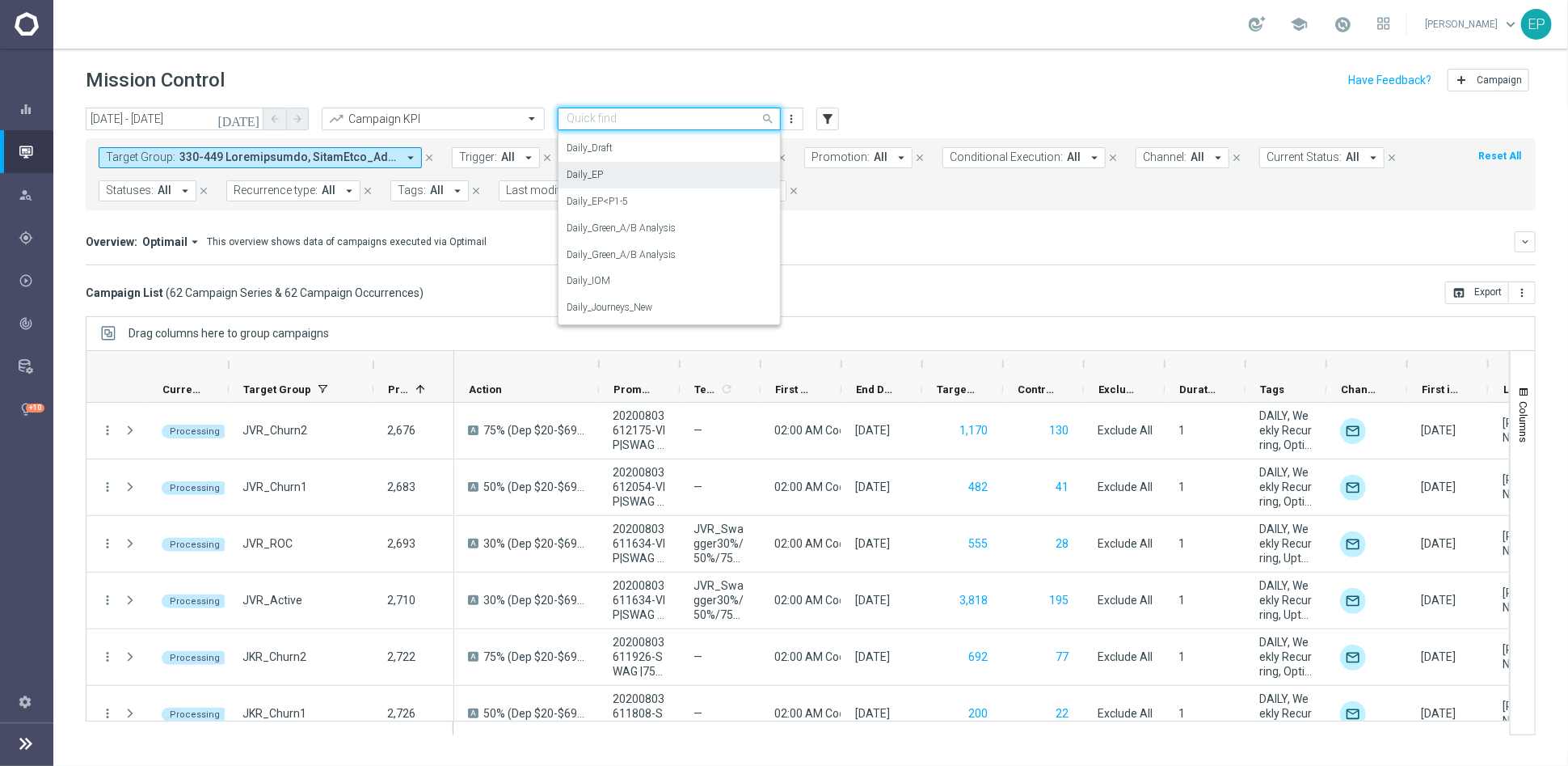
scroll to position [218, 0]
click at [617, 163] on label "Daily + Journeys" at bounding box center [601, 166] width 69 height 14
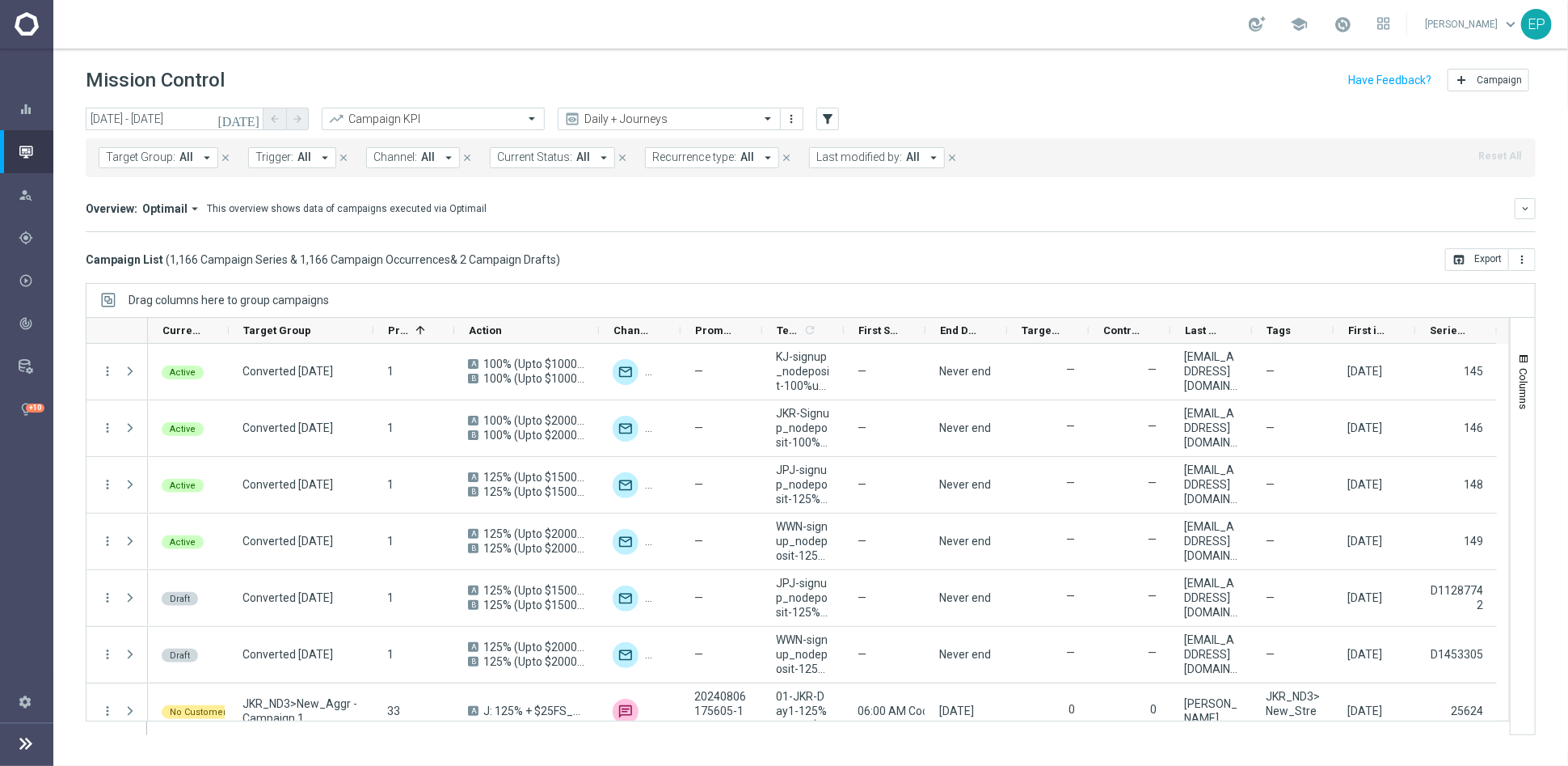
click at [565, 160] on button "Current Status: All arrow_drop_down" at bounding box center [552, 158] width 125 height 21
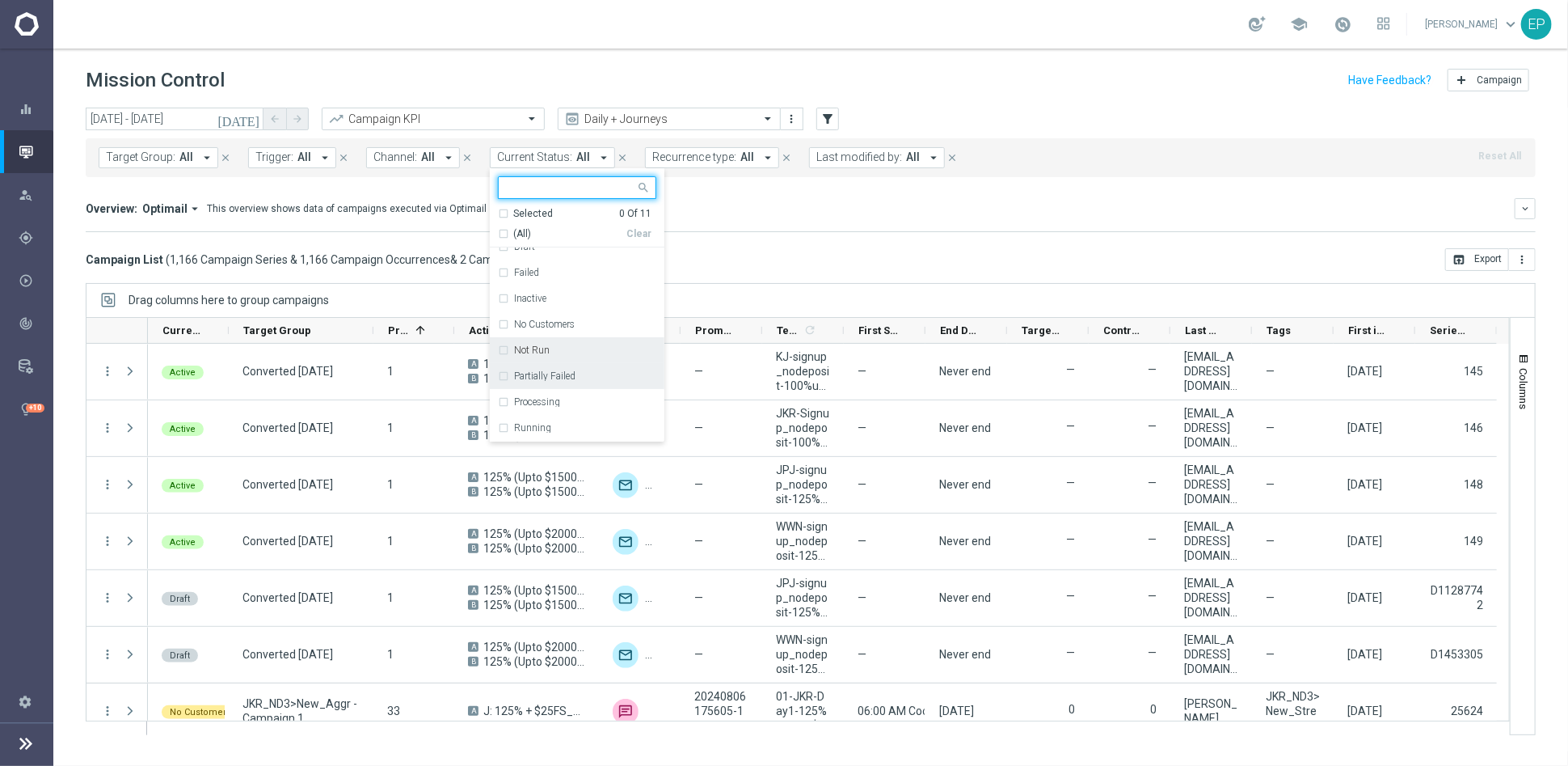
scroll to position [89, 0]
click at [548, 374] on label "Processing" at bounding box center [537, 377] width 46 height 10
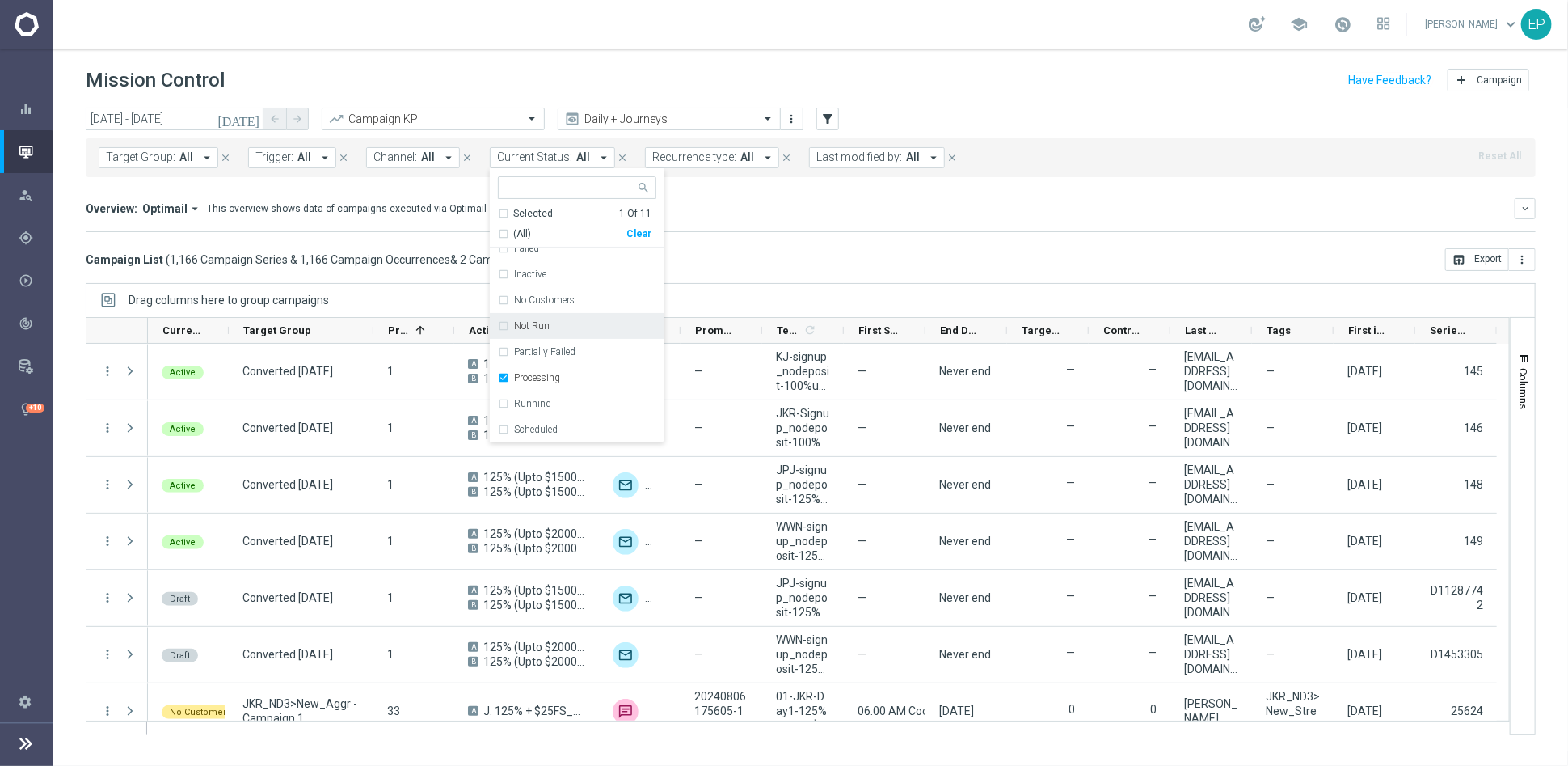
click at [533, 321] on label "Not Run" at bounding box center [531, 326] width 36 height 10
click at [549, 349] on label "Partially Failed" at bounding box center [545, 351] width 61 height 10
click at [532, 421] on div "Scheduled" at bounding box center [577, 429] width 159 height 25
click at [550, 361] on div "Inactive" at bounding box center [585, 363] width 142 height 10
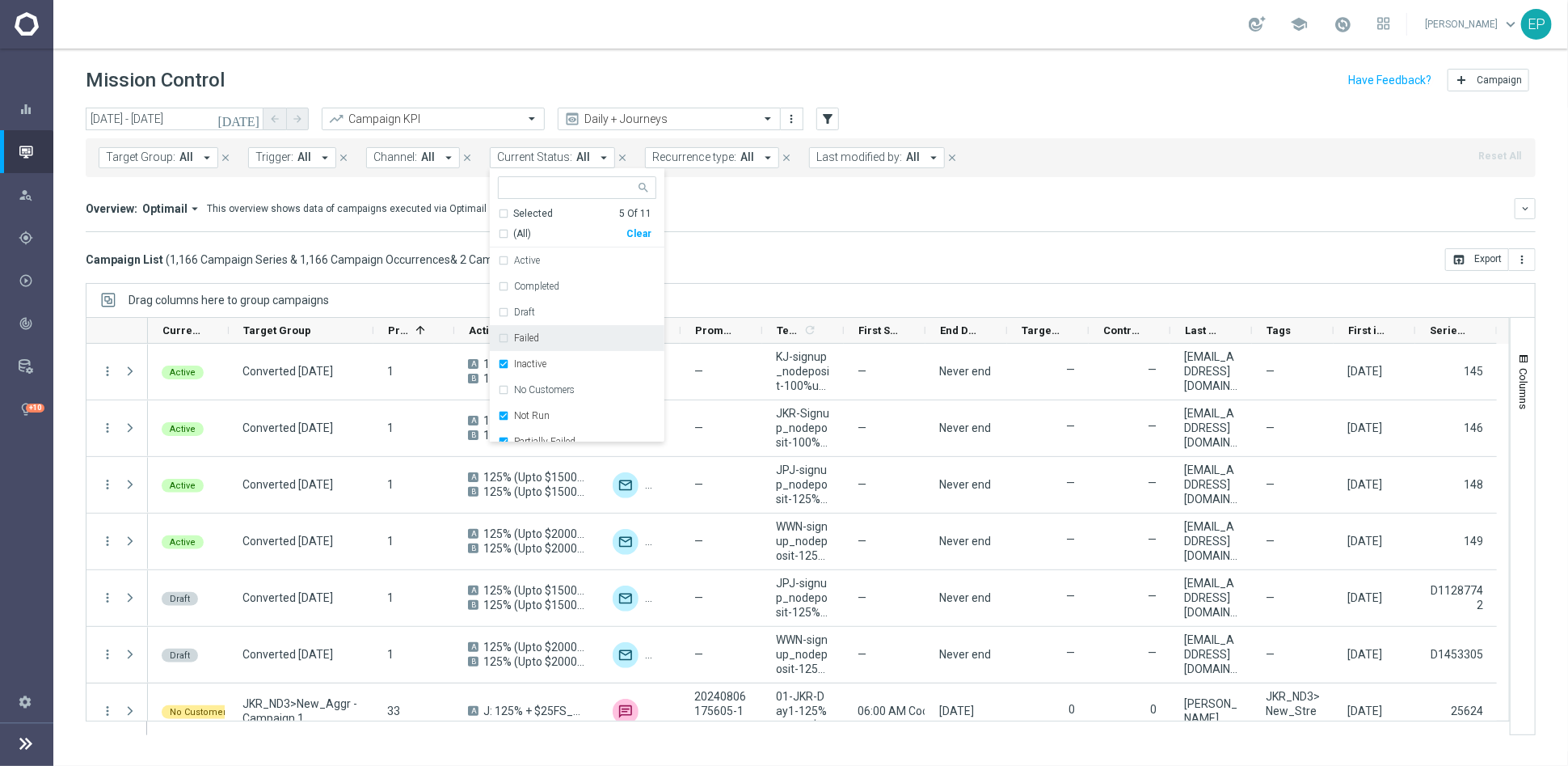
click at [540, 340] on div "Failed" at bounding box center [585, 338] width 142 height 10
click at [820, 235] on mini-dashboard "Overview: Optimail arrow_drop_down This overview shows data of campaigns execut…" at bounding box center [811, 212] width 1450 height 71
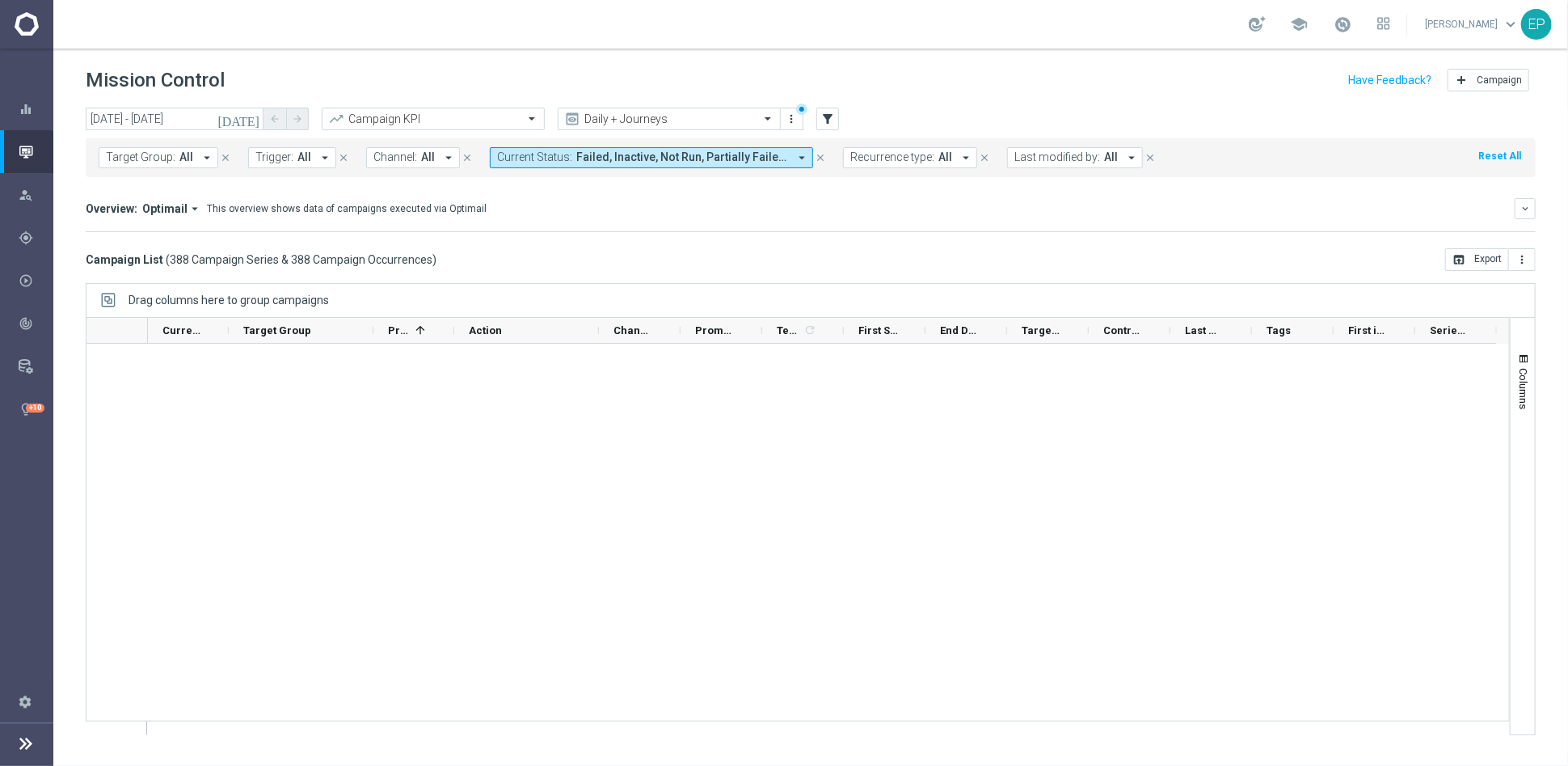
scroll to position [0, 0]
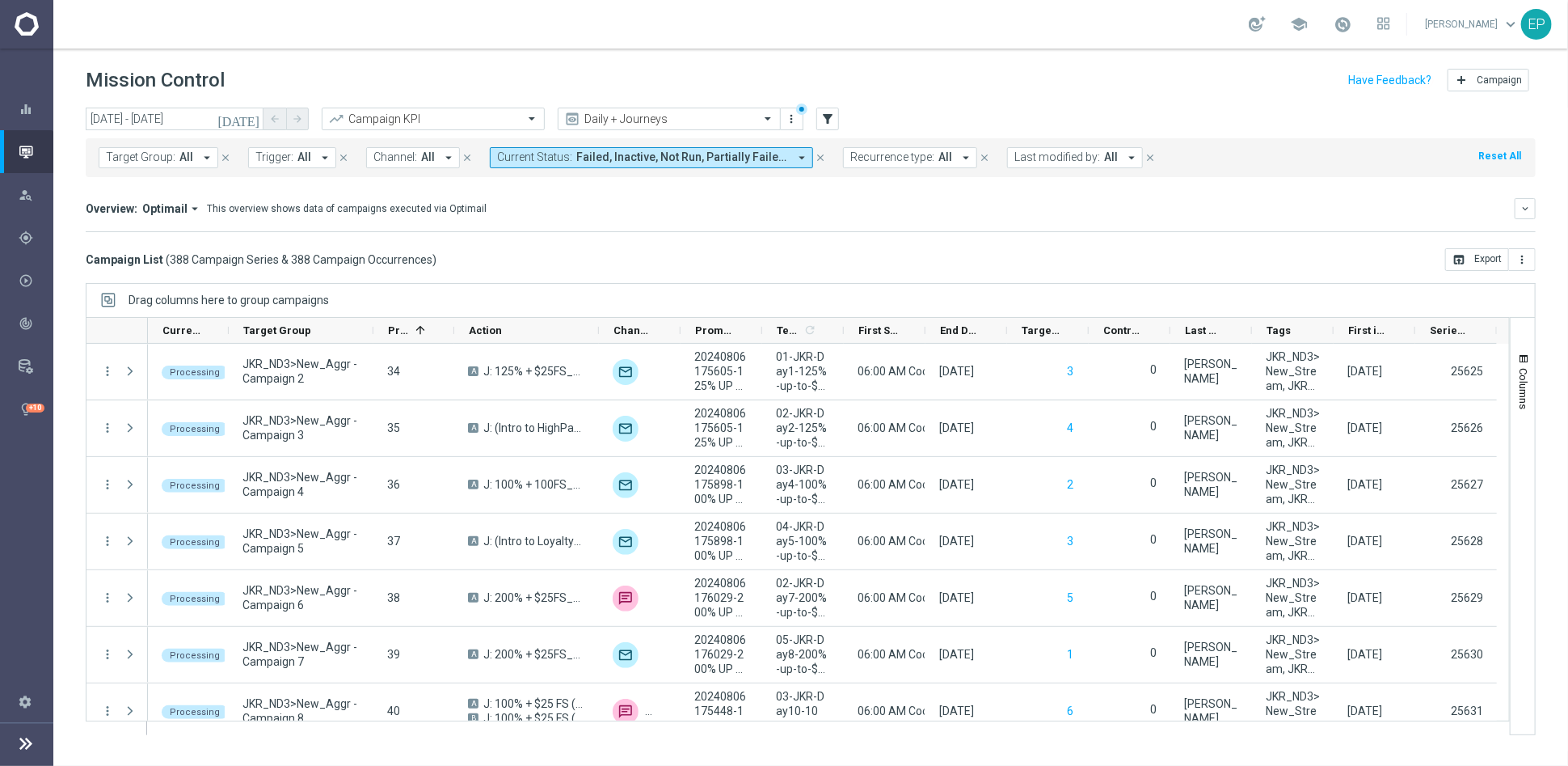
click at [681, 226] on div "Overview: Optimail arrow_drop_down This overview shows data of campaigns execut…" at bounding box center [811, 215] width 1450 height 34
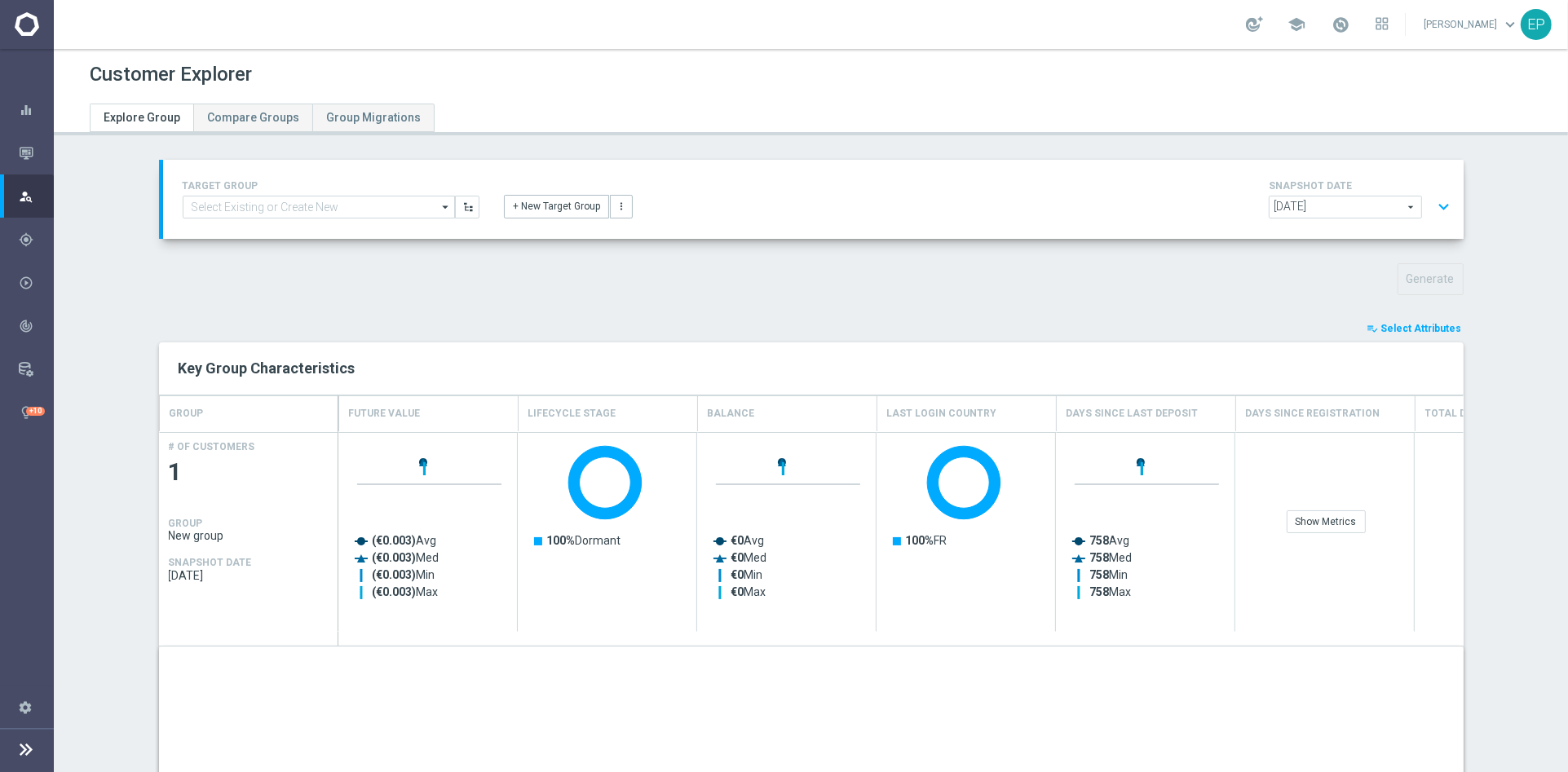
scroll to position [30, 0]
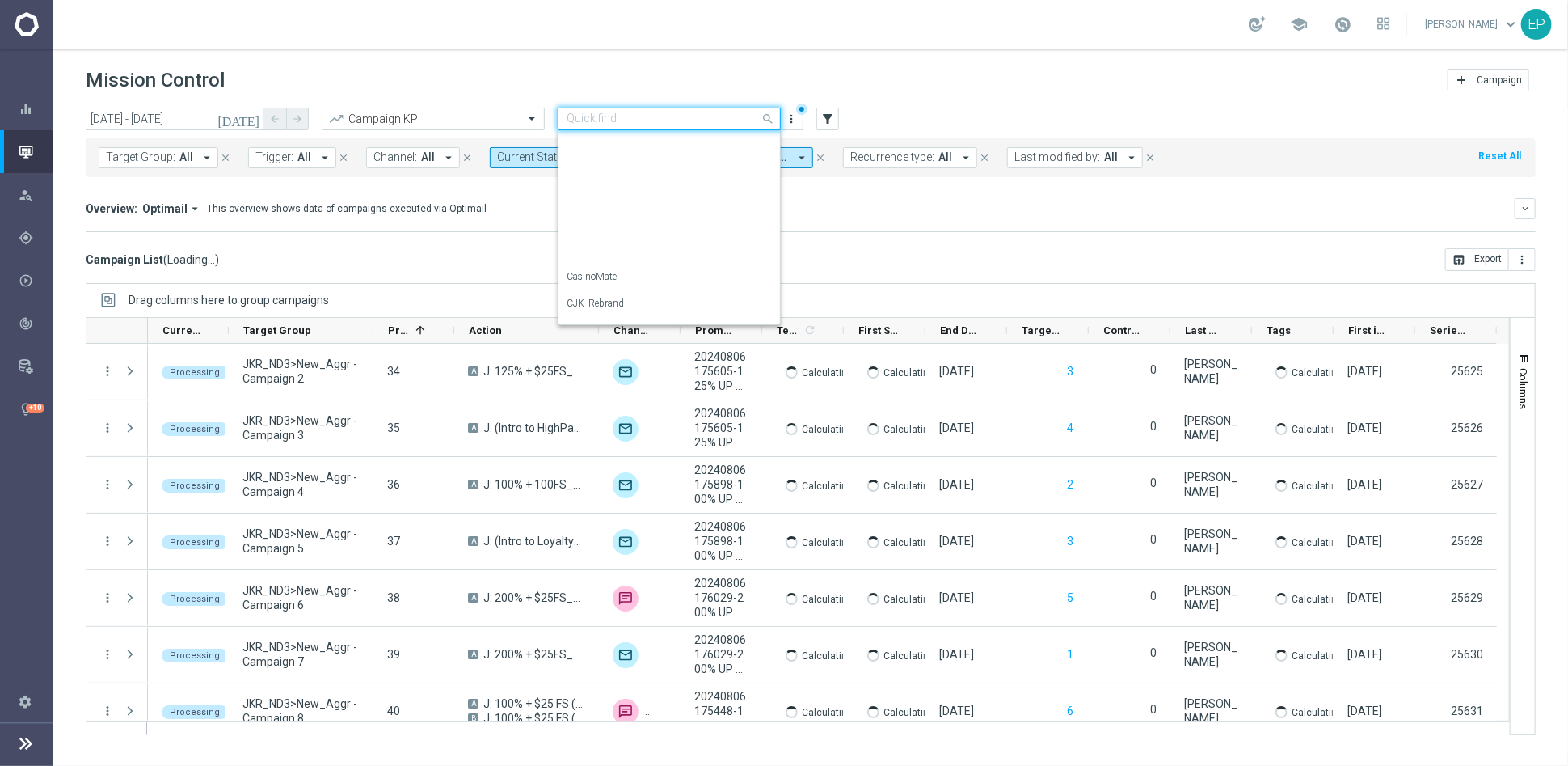
click at [666, 113] on input "text" at bounding box center [652, 119] width 173 height 14
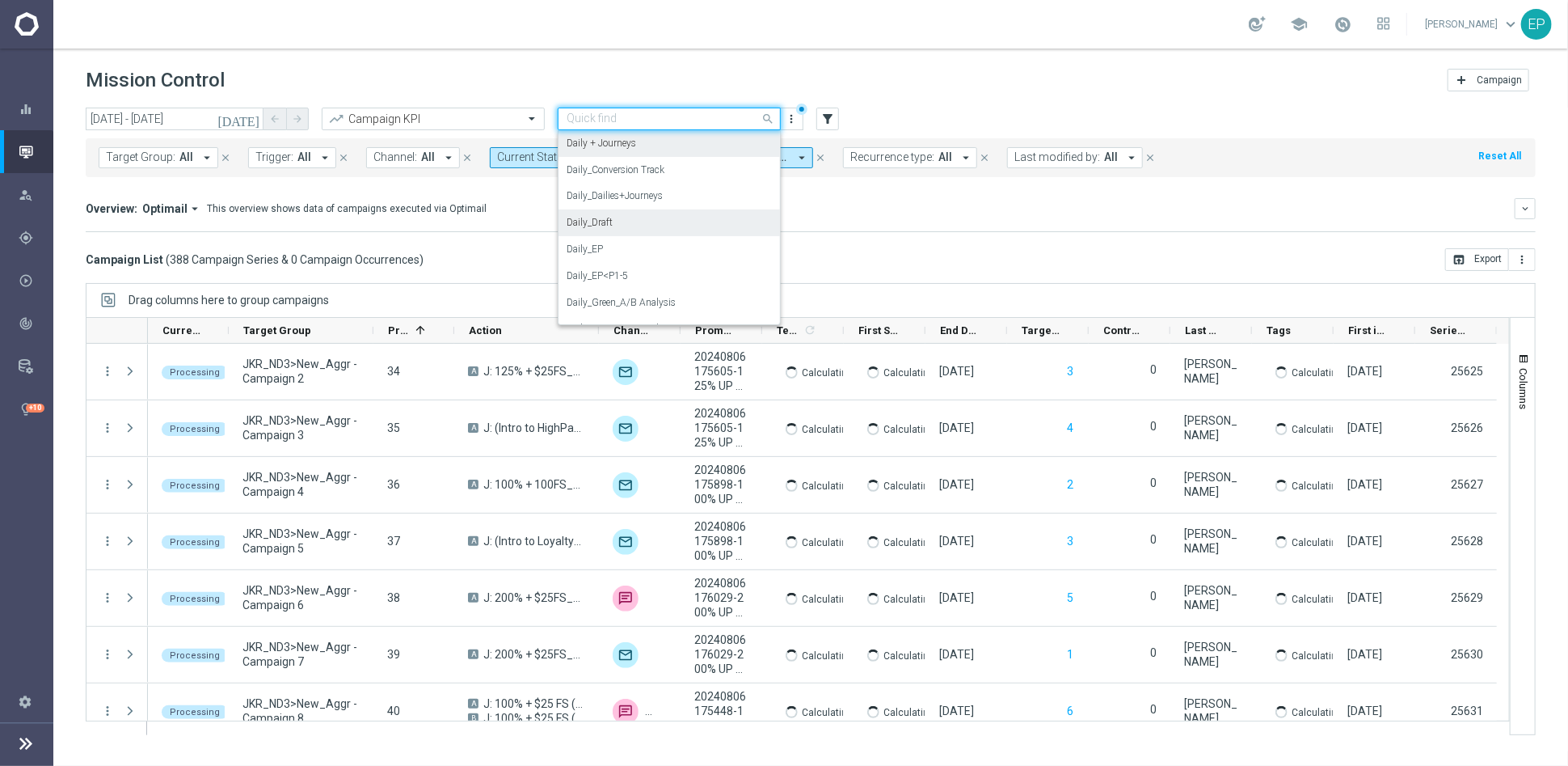
click at [949, 211] on div "Overview: Optimail arrow_drop_down This overview shows data of campaigns execut…" at bounding box center [801, 209] width 1429 height 15
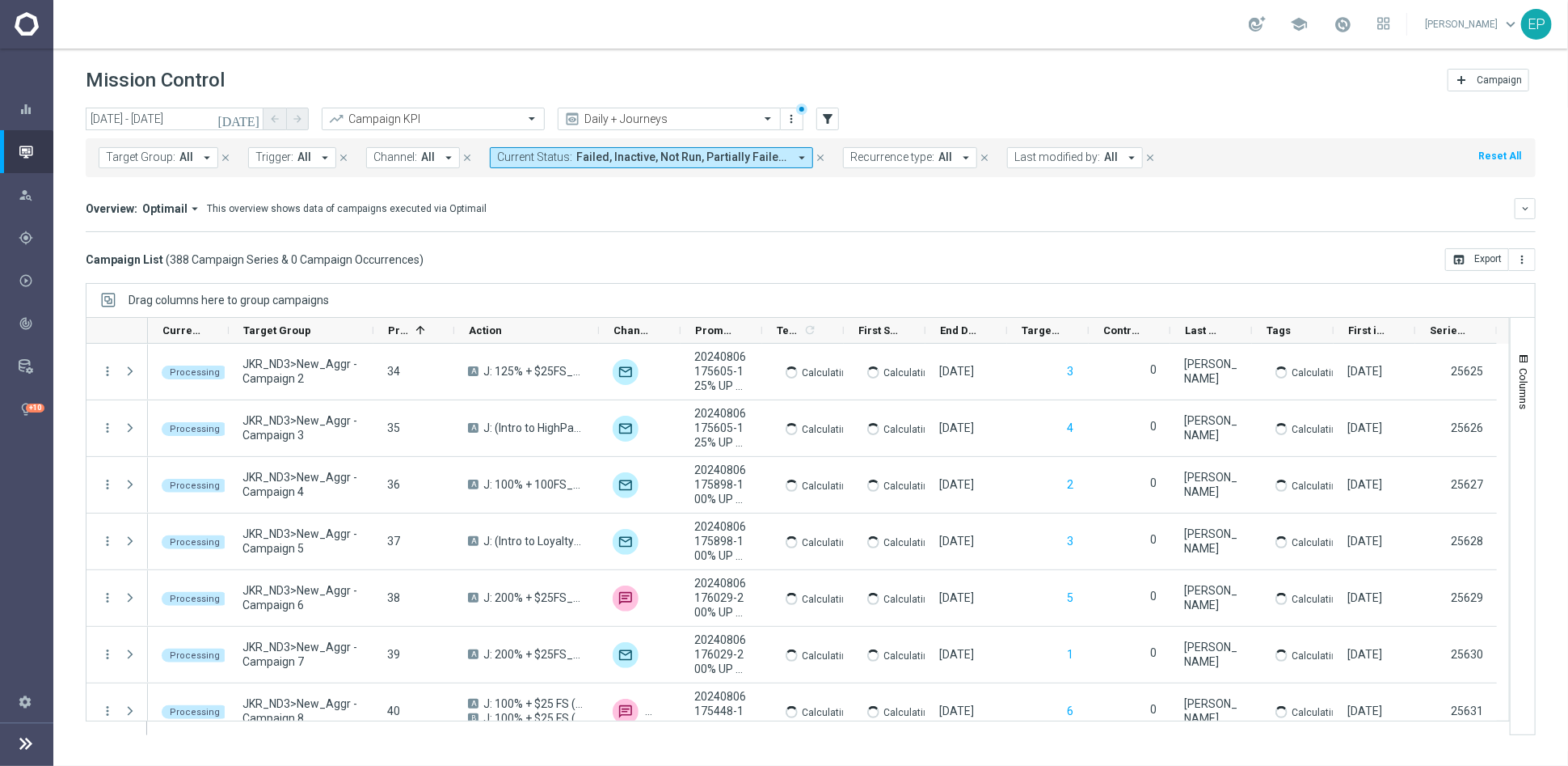
click at [733, 157] on span "Failed, Inactive, Not Run, Partially Failed, Processing, Scheduled" at bounding box center [681, 157] width 211 height 14
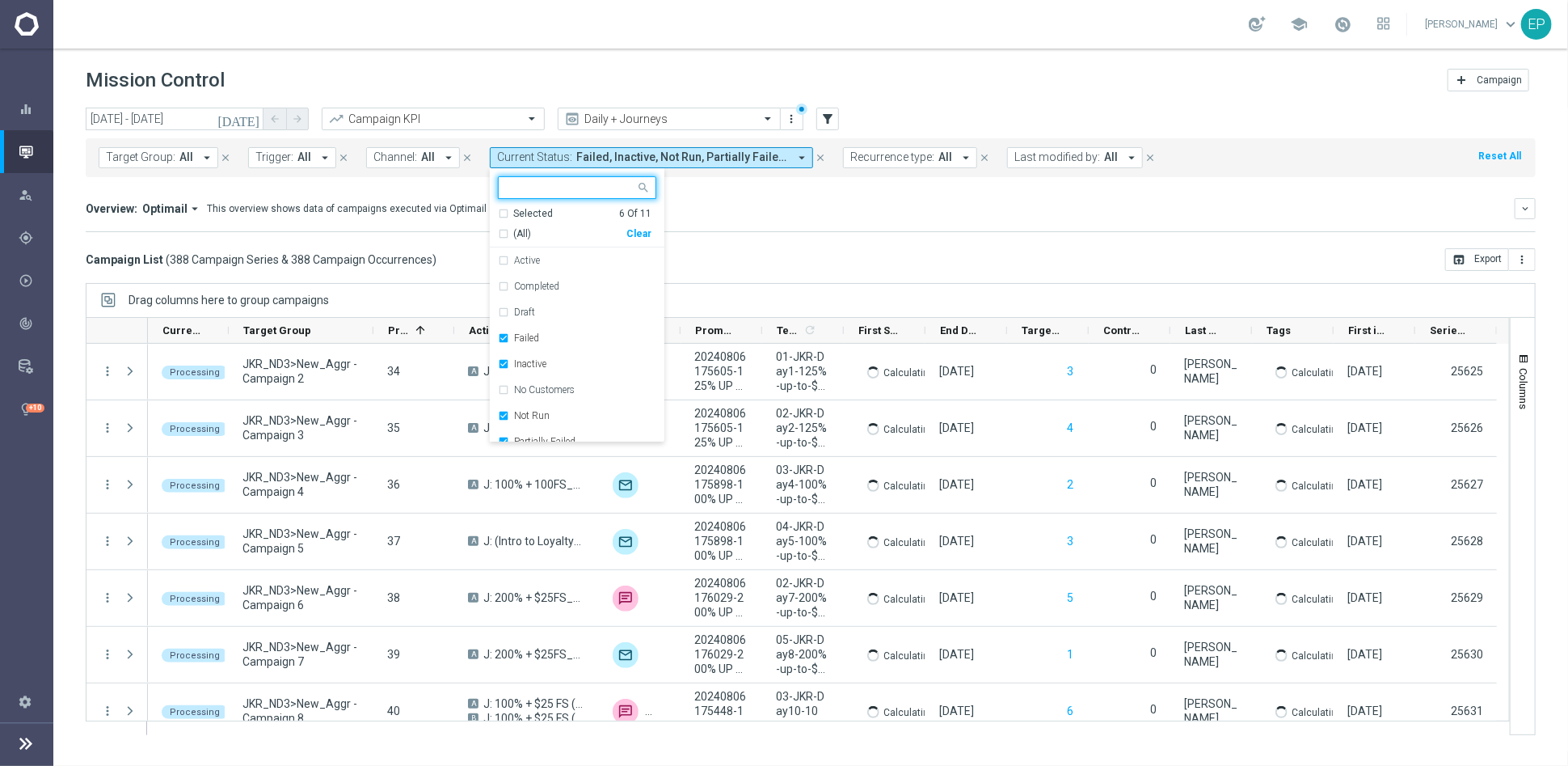
click at [632, 226] on div "(All) Clear" at bounding box center [574, 231] width 153 height 20
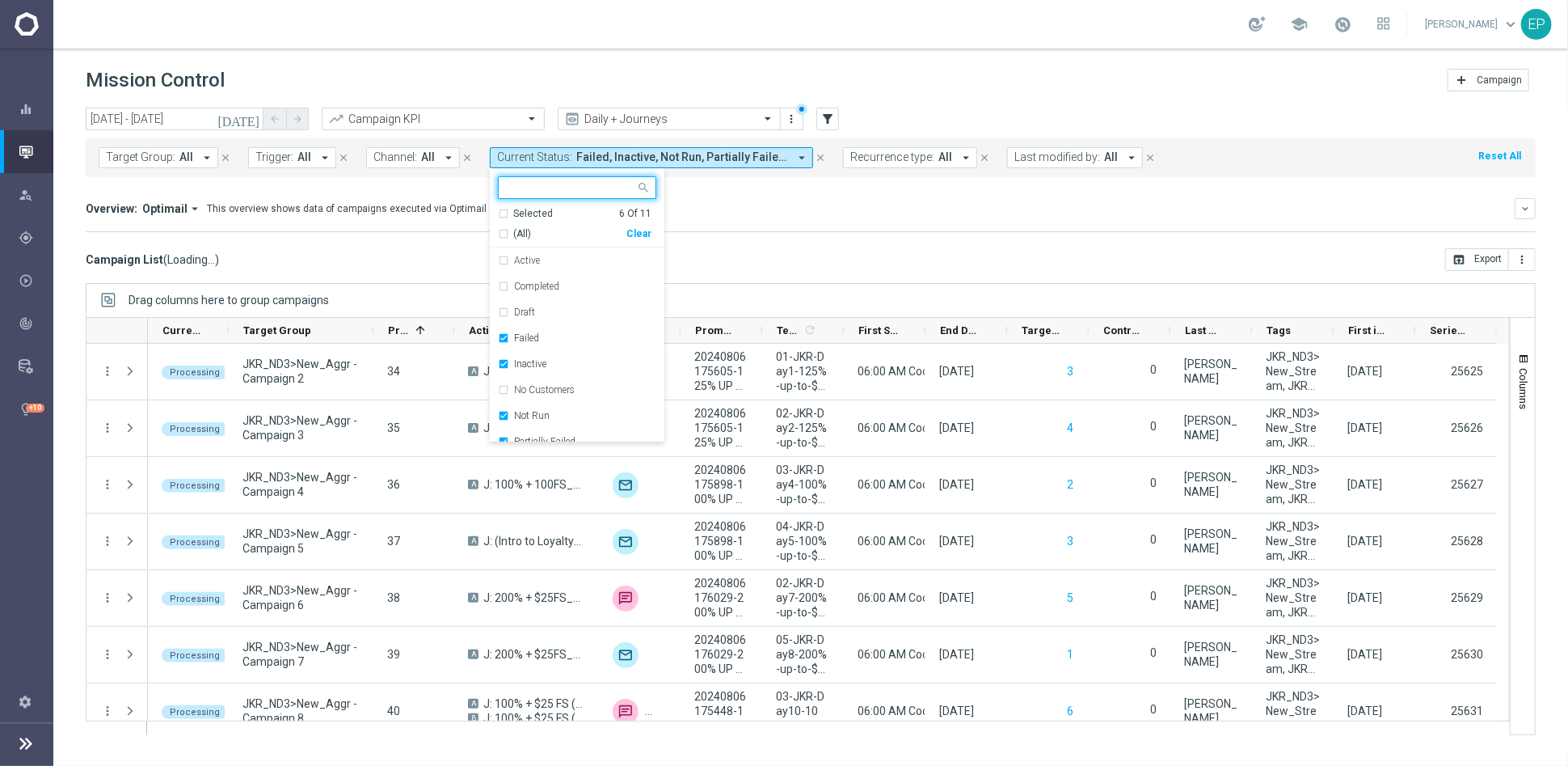
click at [0, 0] on div "Clear" at bounding box center [0, 0] width 0 height 0
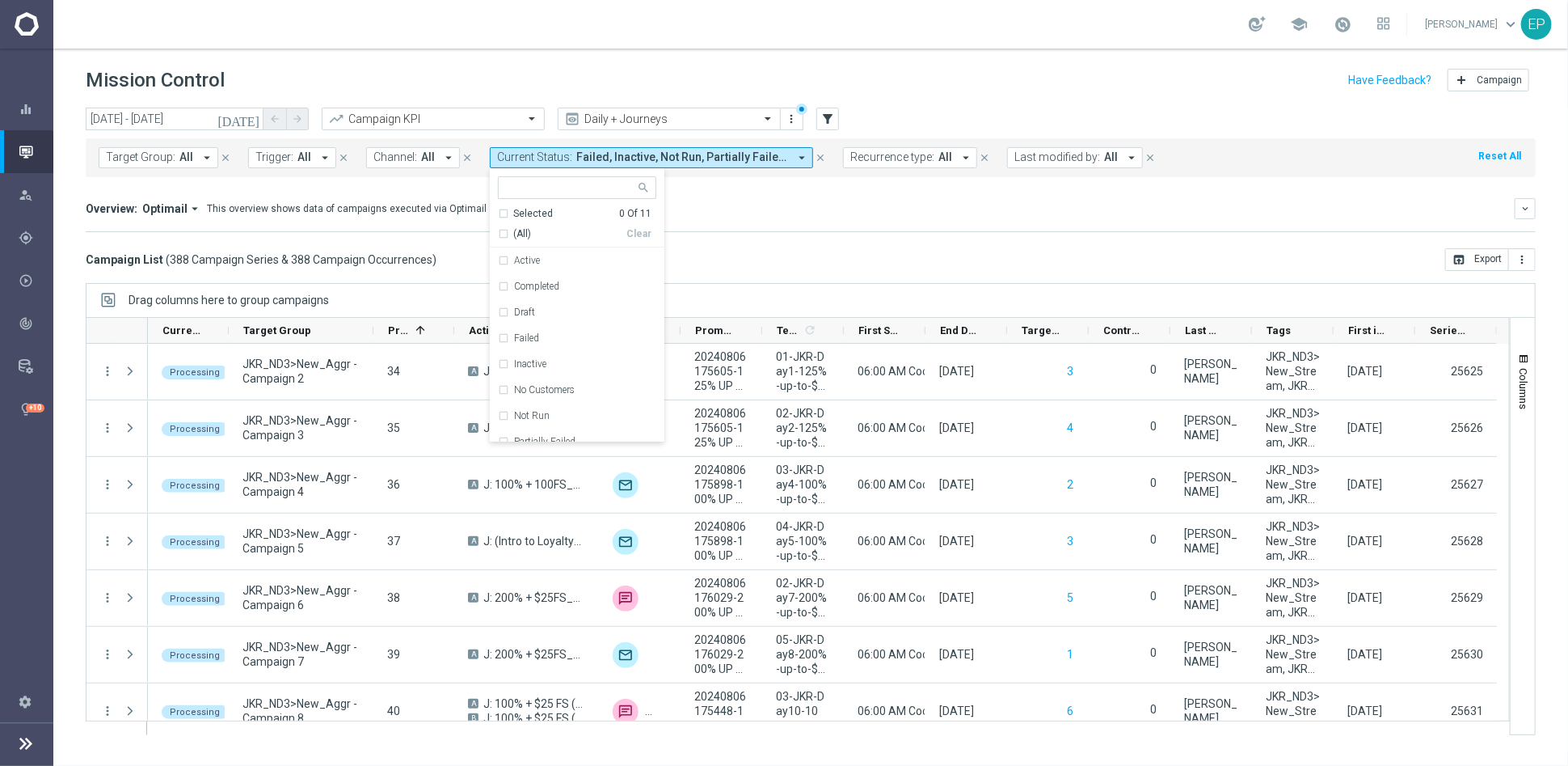
click at [845, 233] on mini-dashboard "Overview: Optimail arrow_drop_down This overview shows data of campaigns execut…" at bounding box center [811, 212] width 1450 height 71
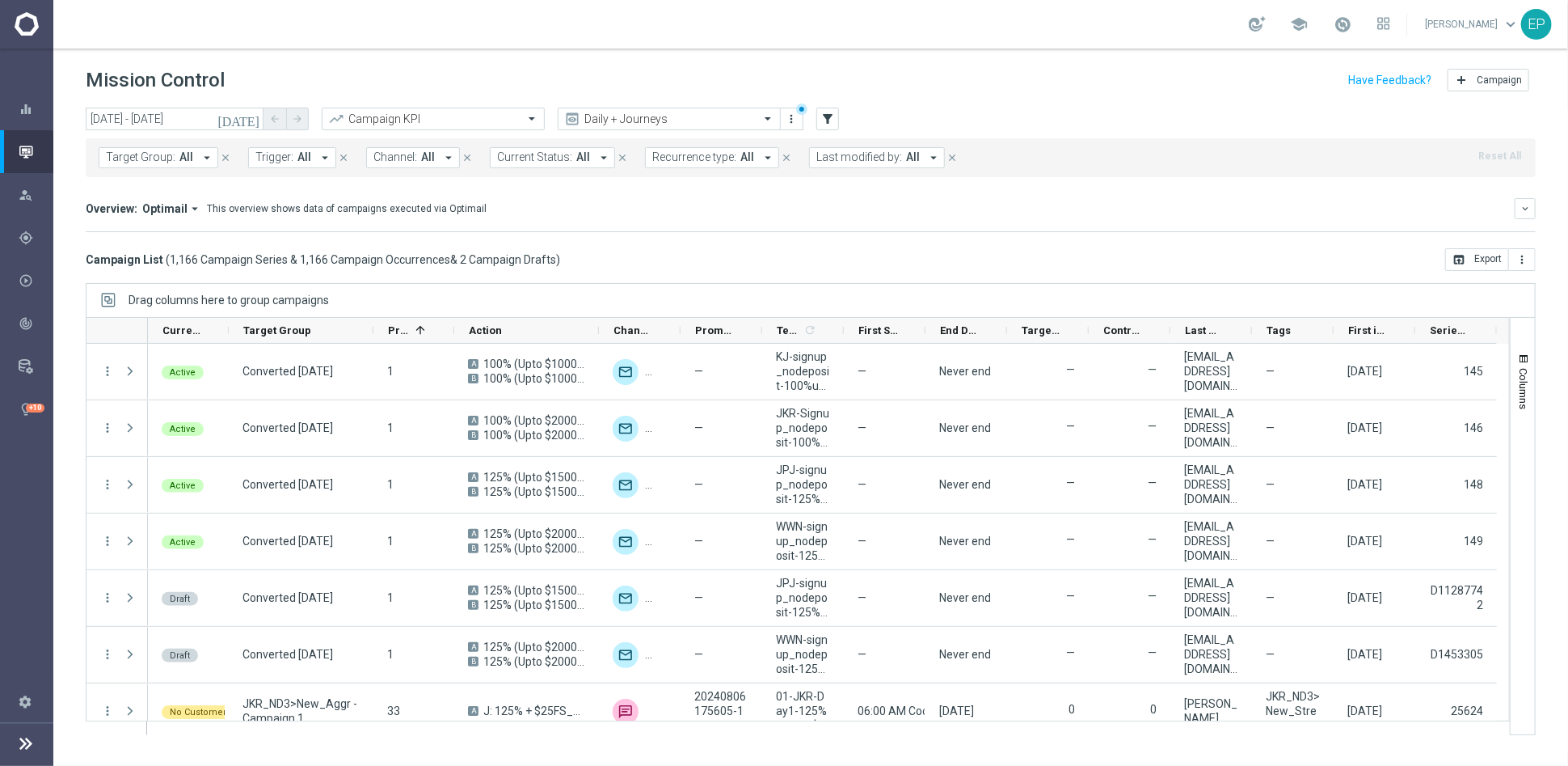
click at [636, 236] on mini-dashboard "Overview: Optimail arrow_drop_down This overview shows data of campaigns execut…" at bounding box center [811, 212] width 1450 height 71
click at [561, 159] on span "Current Status:" at bounding box center [535, 157] width 75 height 14
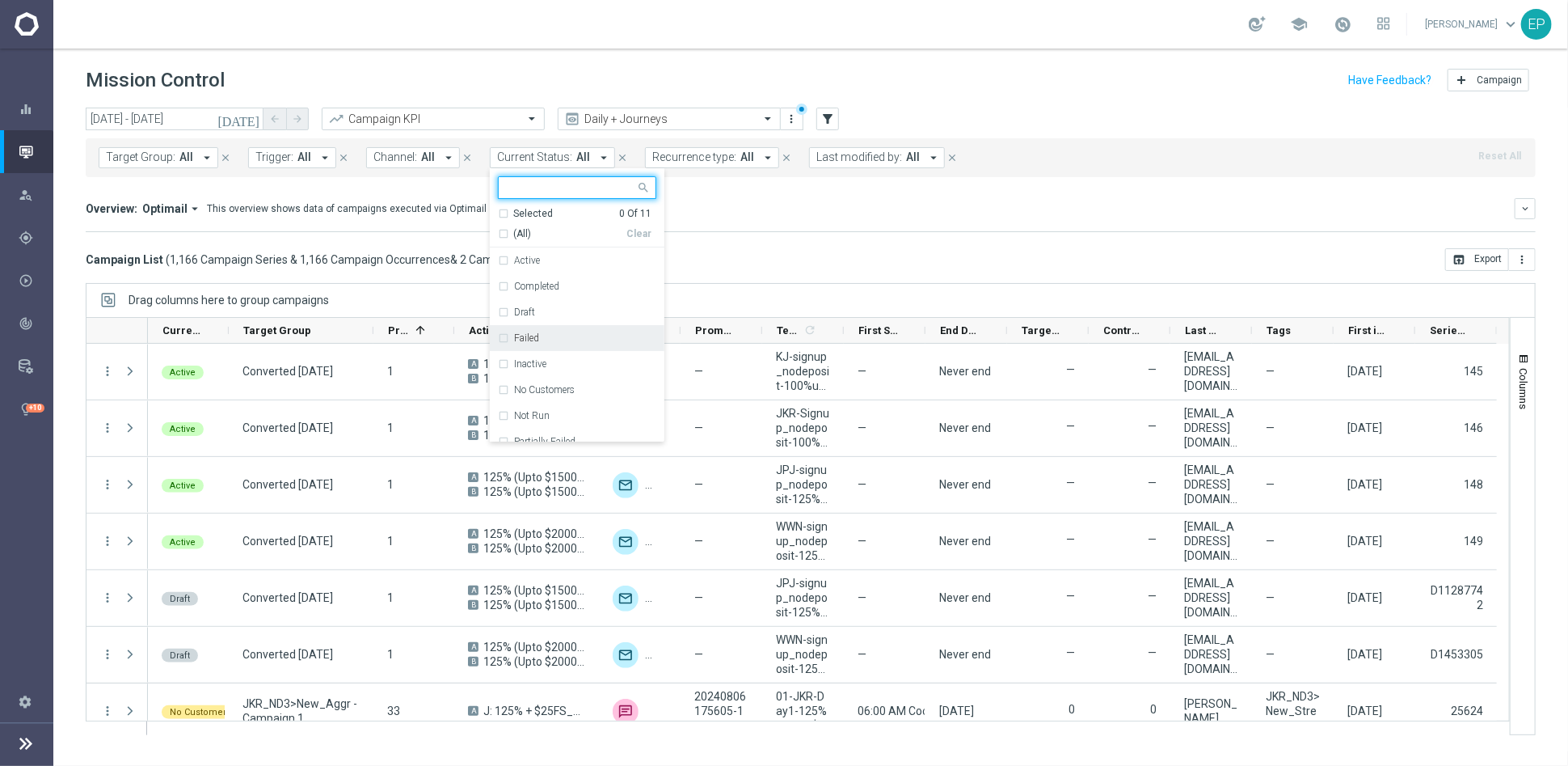
click at [519, 336] on label "Failed" at bounding box center [526, 338] width 25 height 10
click at [523, 364] on label "Inactive" at bounding box center [530, 363] width 32 height 10
click at [538, 326] on label "Not Run" at bounding box center [531, 326] width 36 height 10
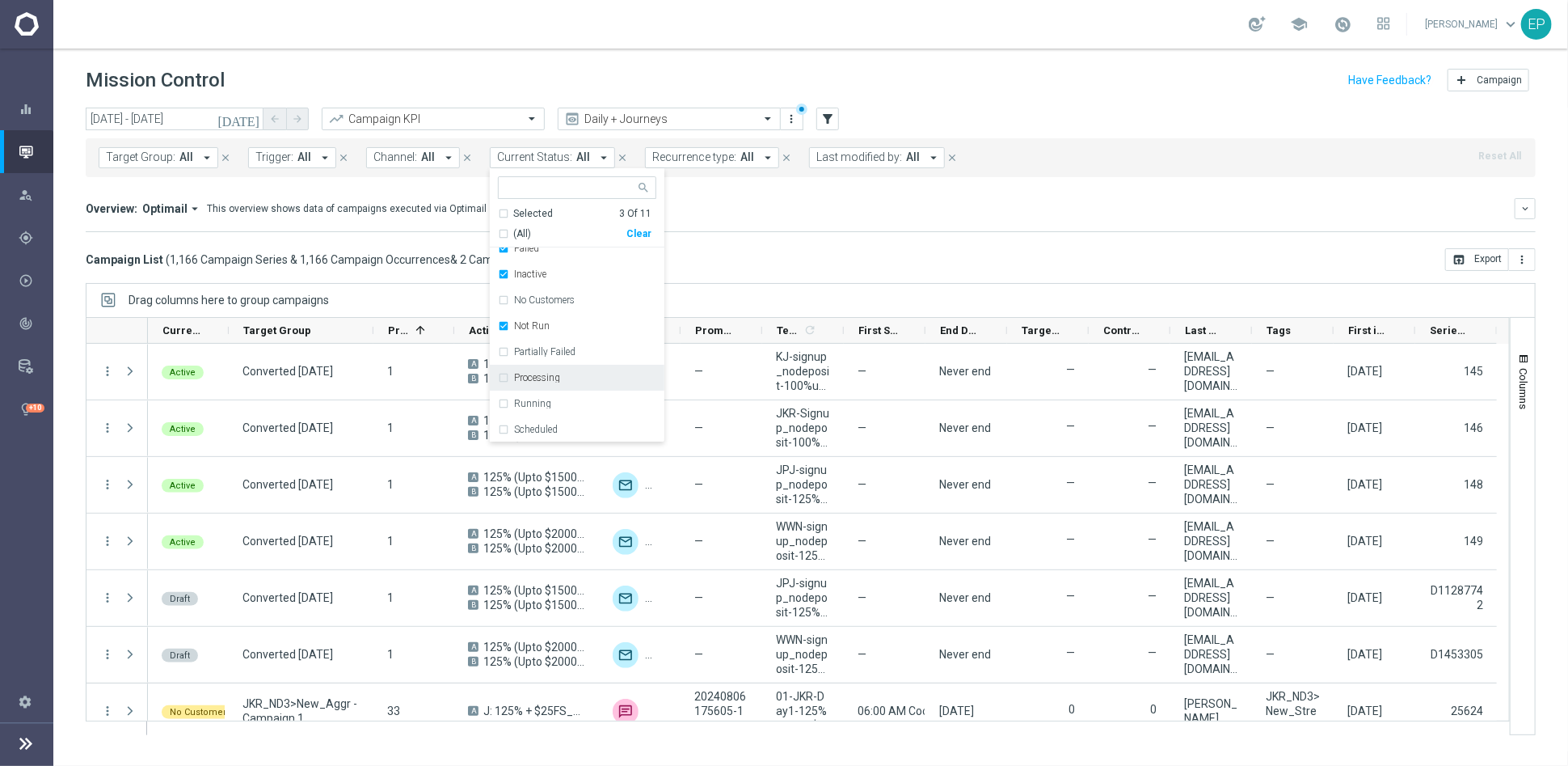
click at [550, 373] on label "Processing" at bounding box center [537, 377] width 46 height 10
click at [557, 352] on label "Partially Failed" at bounding box center [545, 351] width 61 height 10
click at [773, 244] on mini-dashboard "Overview: Optimail arrow_drop_down This overview shows data of campaigns execut…" at bounding box center [811, 212] width 1450 height 71
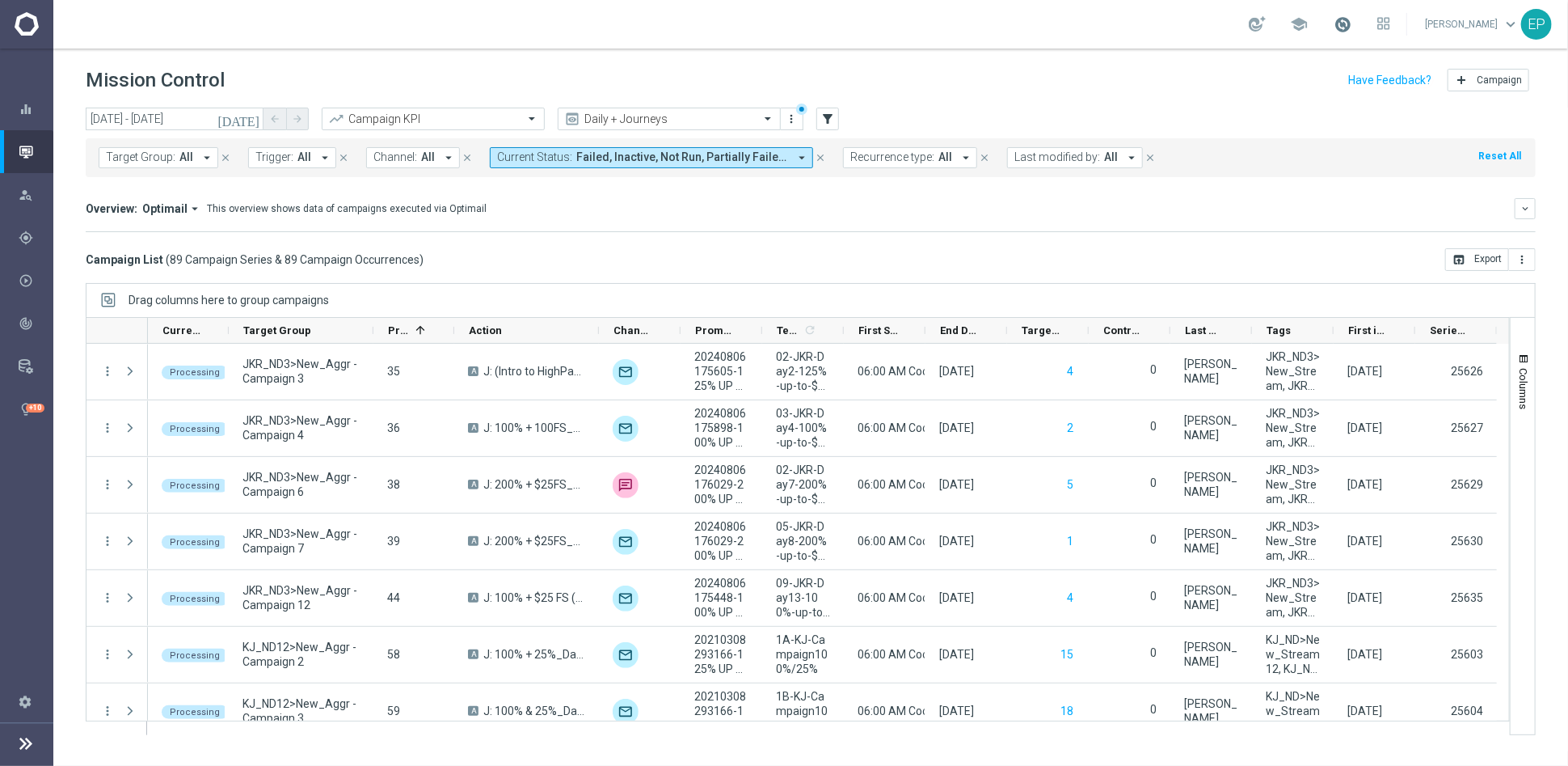
click at [1351, 23] on span at bounding box center [1343, 25] width 18 height 18
click at [1334, 230] on div "Overview: Optimail arrow_drop_down This overview shows data of campaigns execut…" at bounding box center [811, 215] width 1450 height 34
click at [615, 156] on span "Failed, Inactive, Not Run, Partially Failed, Processing" at bounding box center [681, 157] width 211 height 14
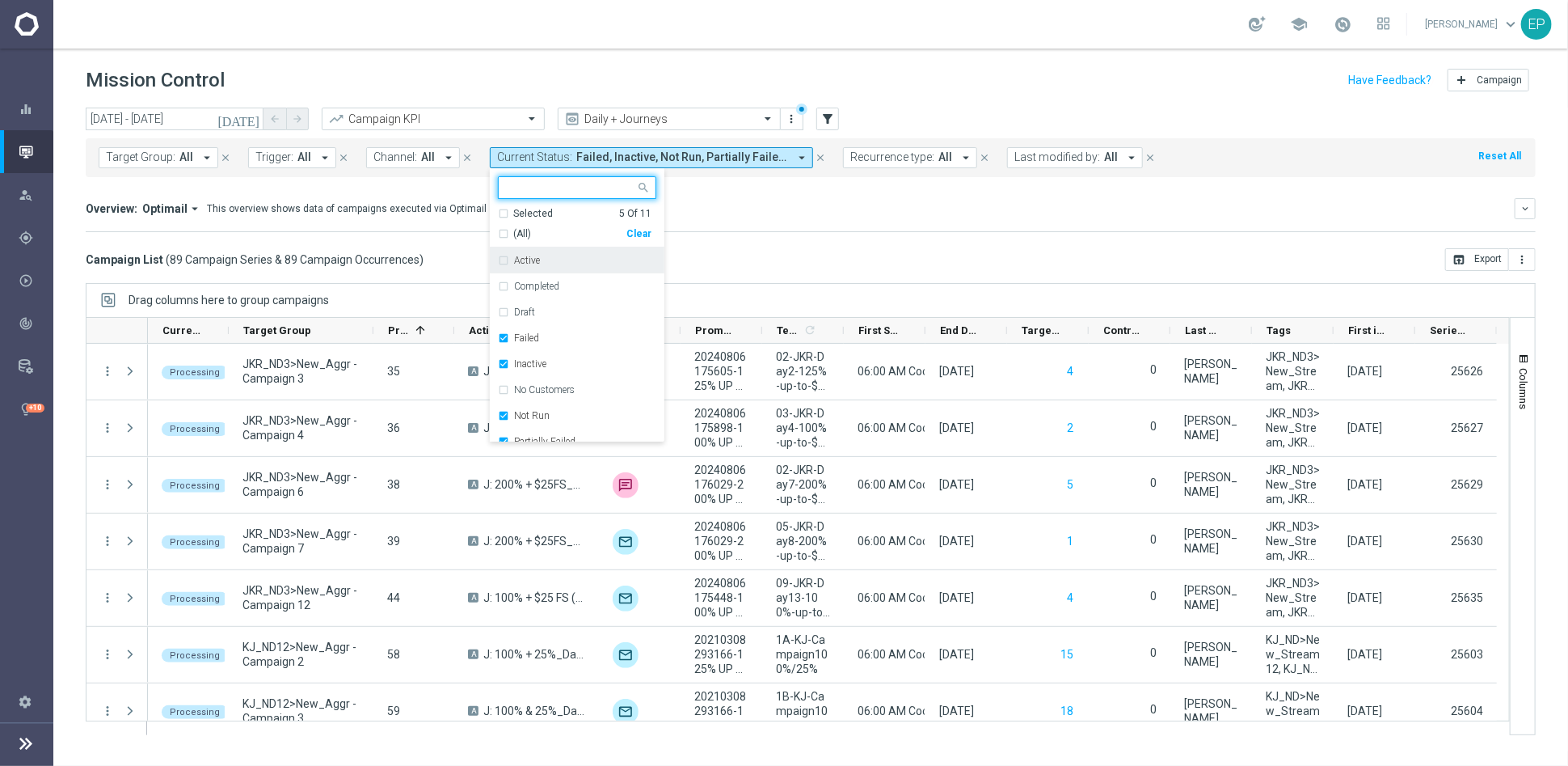
click at [0, 0] on div "Clear" at bounding box center [0, 0] width 0 height 0
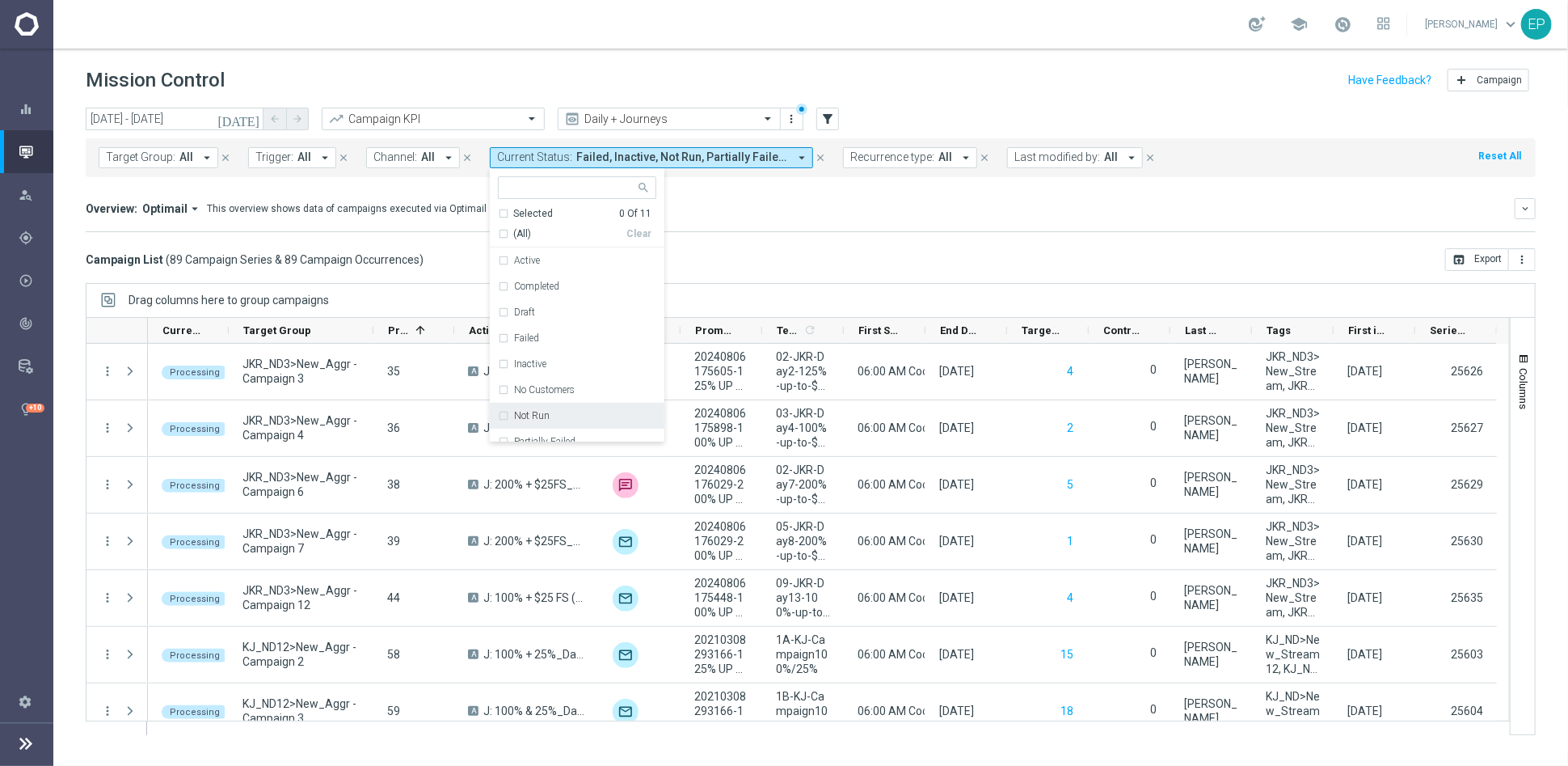
click at [532, 419] on label "Not Run" at bounding box center [531, 415] width 36 height 10
click at [816, 246] on mini-dashboard "Overview: Optimail arrow_drop_down This overview shows data of campaigns execut…" at bounding box center [811, 212] width 1450 height 71
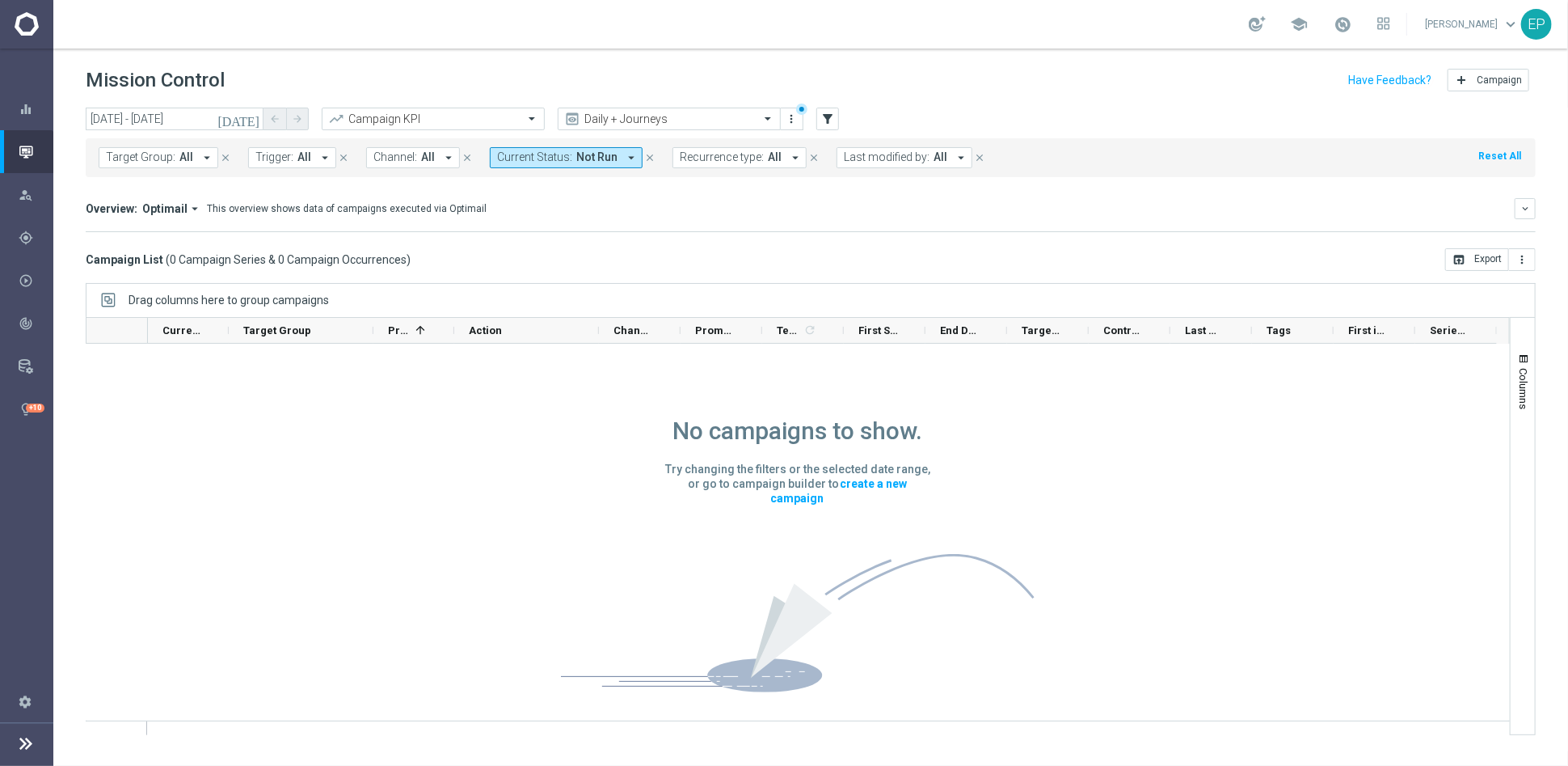
click at [590, 160] on span "Not Run" at bounding box center [596, 157] width 41 height 14
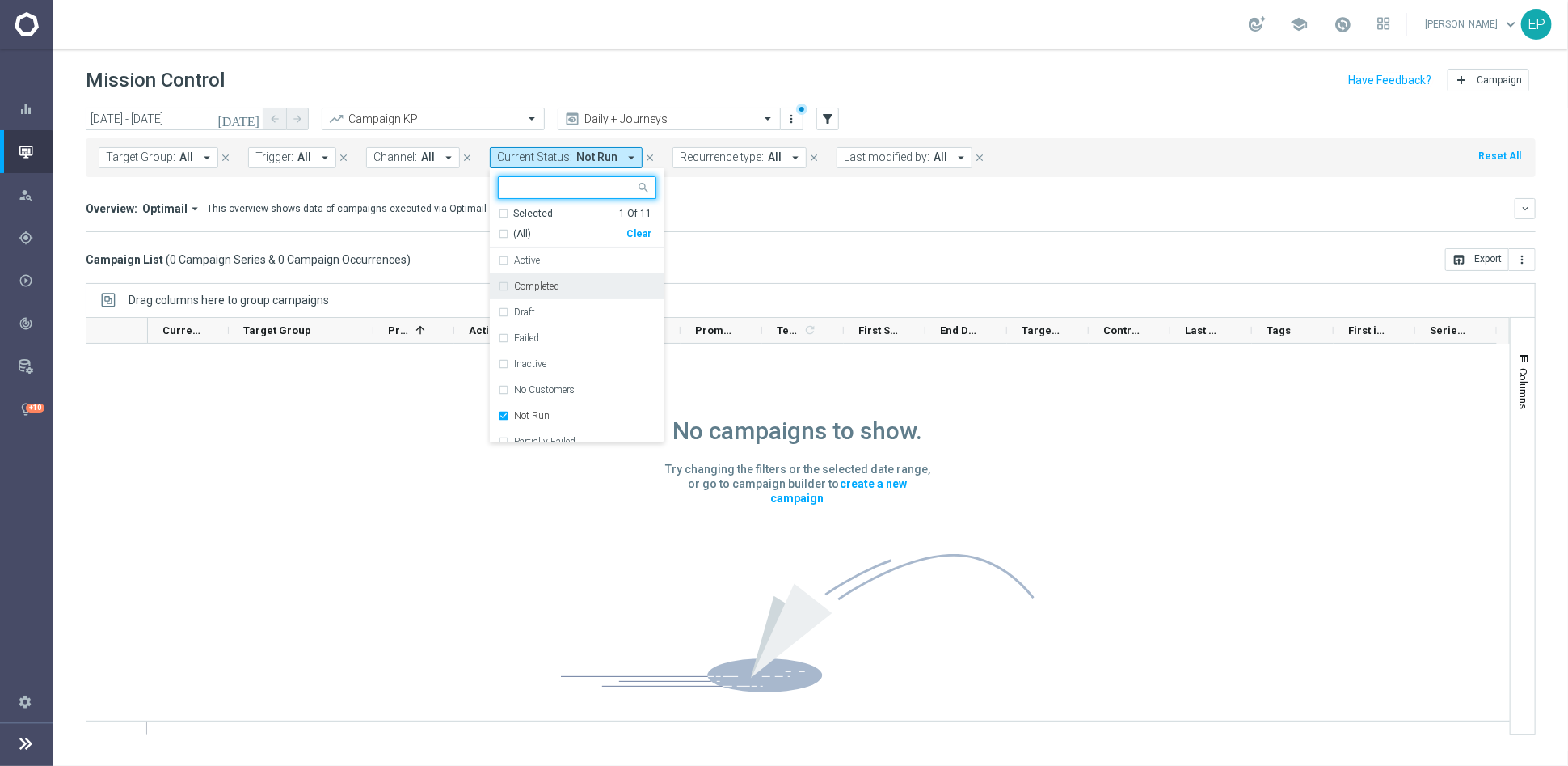
click at [533, 289] on label "Completed" at bounding box center [537, 286] width 46 height 10
click at [519, 333] on label "Failed" at bounding box center [526, 338] width 25 height 10
click at [519, 359] on label "Inactive" at bounding box center [530, 363] width 32 height 10
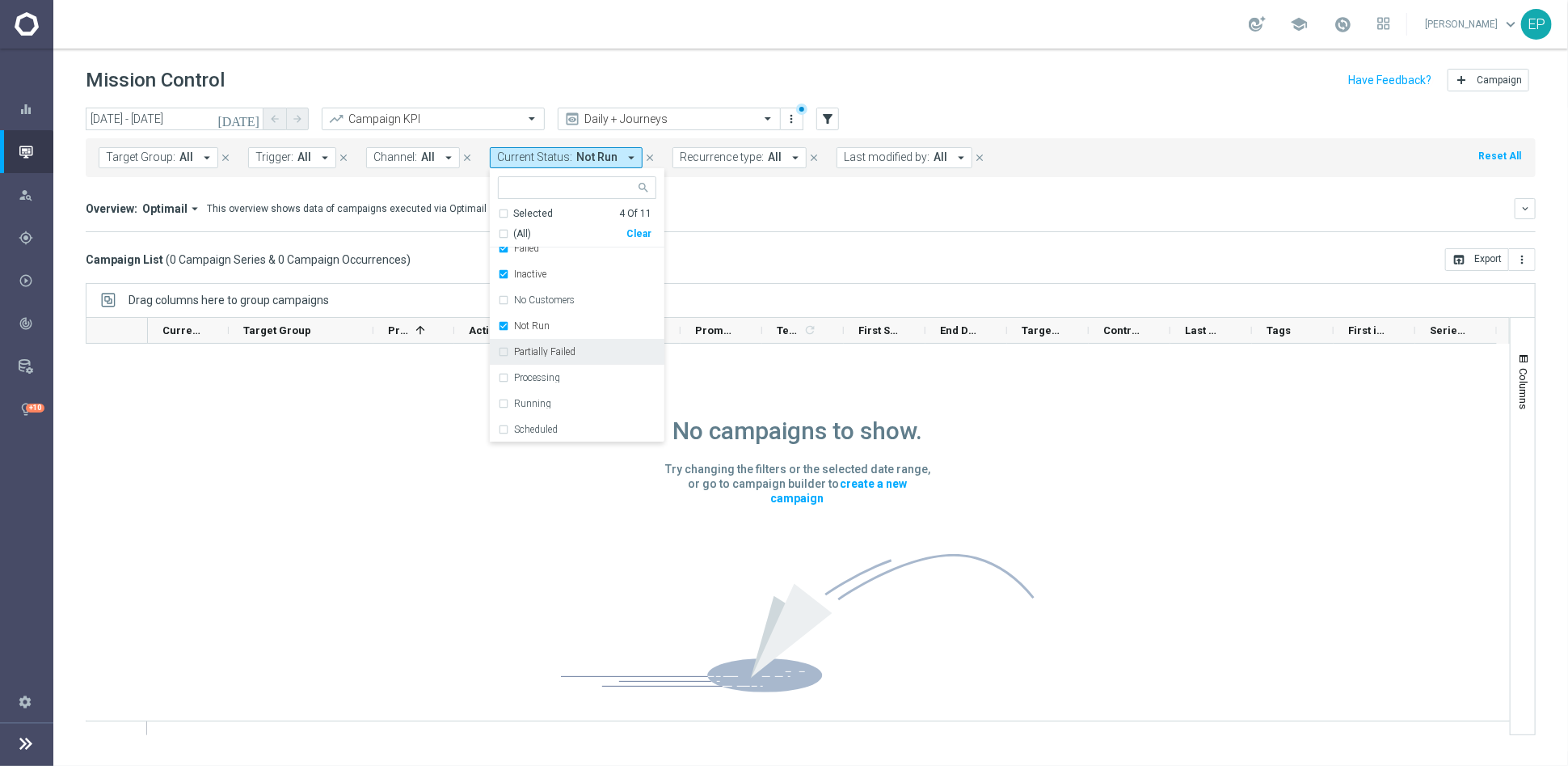
click at [540, 347] on label "Partially Failed" at bounding box center [545, 351] width 61 height 10
click at [535, 377] on label "Processing" at bounding box center [537, 377] width 46 height 10
click at [560, 419] on div "Scheduled" at bounding box center [577, 429] width 159 height 25
click at [789, 254] on div "Campaign List ( 0 Campaign Series & 0 Campaign Occurrences ) open_in_browser Ex…" at bounding box center [811, 260] width 1450 height 23
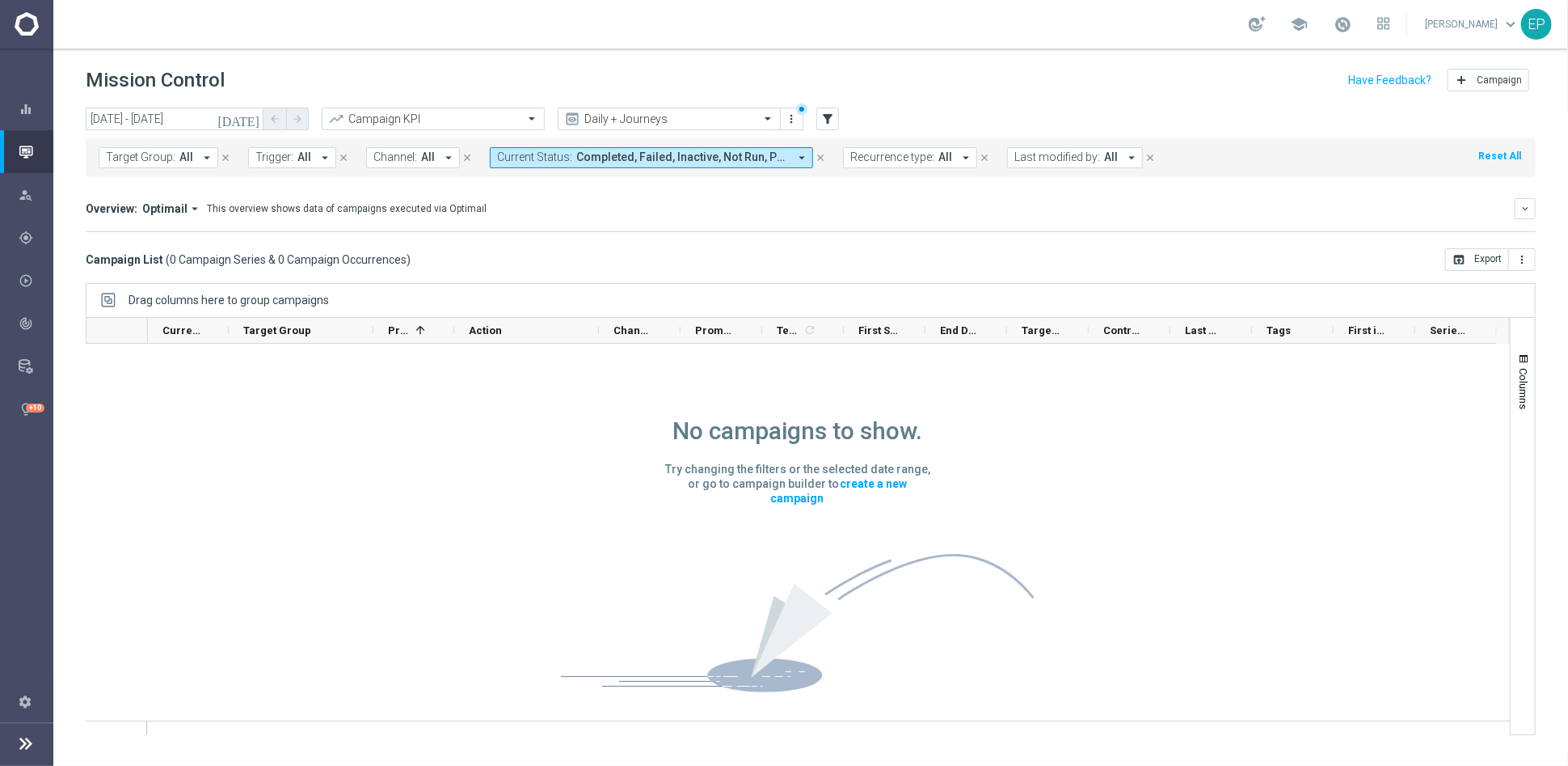
click at [853, 294] on div "Drag columns here to group campaigns" at bounding box center [811, 300] width 1450 height 34
click at [676, 120] on input "text" at bounding box center [652, 119] width 173 height 14
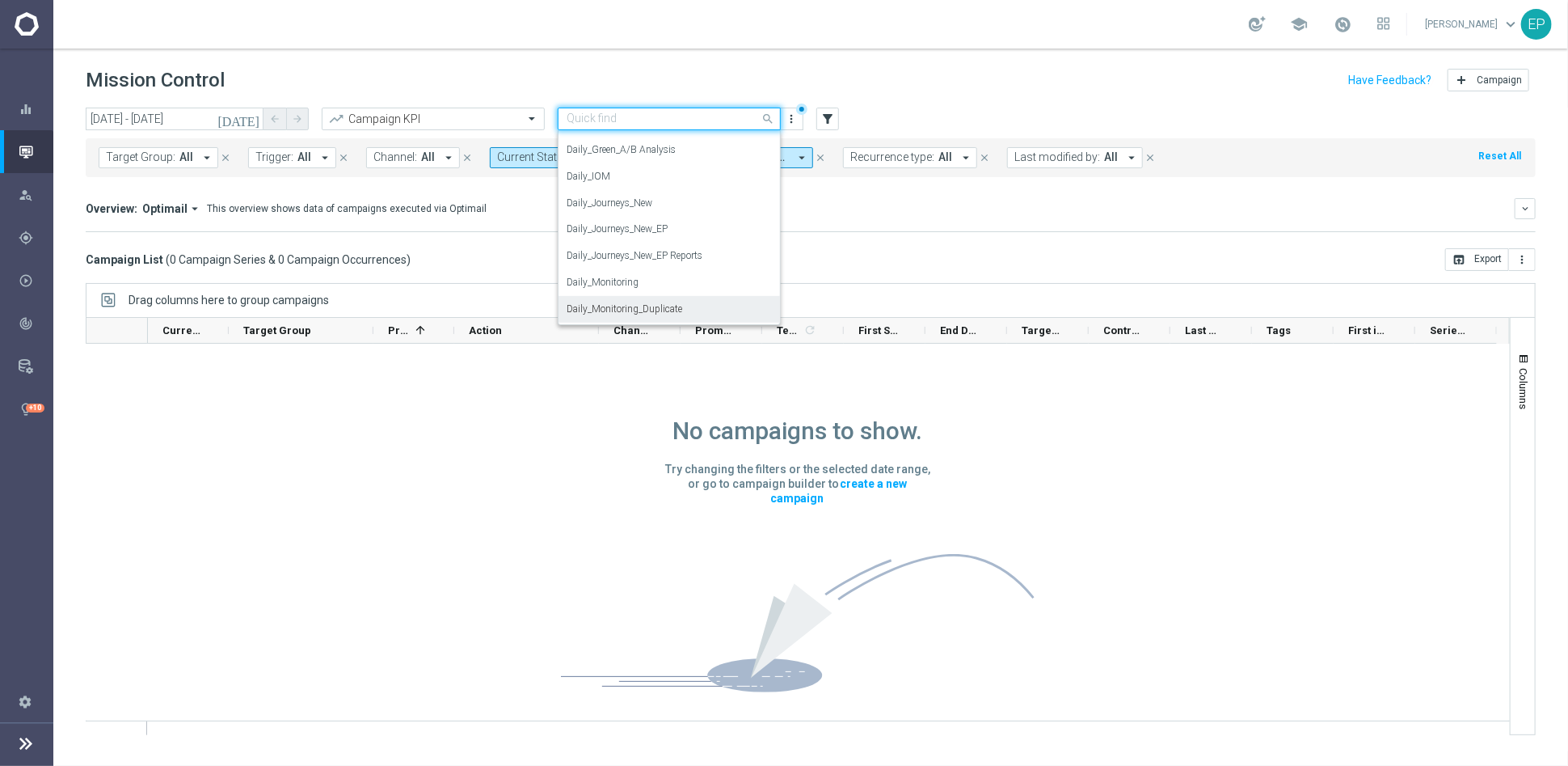
scroll to position [510, 0]
click at [700, 297] on label "Daily_Monitoring_New<P1-5/DM" at bounding box center [636, 300] width 139 height 14
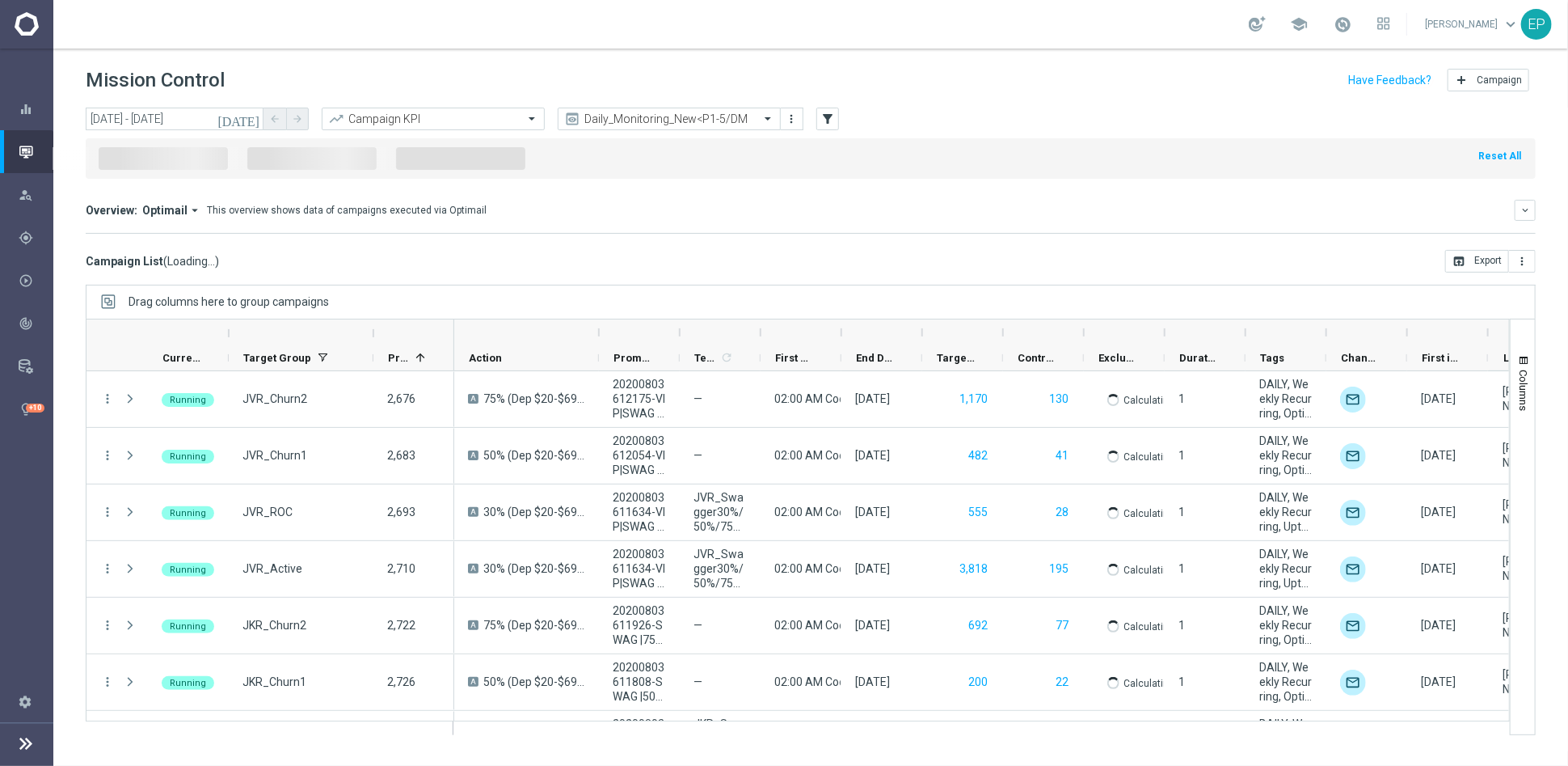
click at [838, 233] on mini-dashboard "Overview: Optimail arrow_drop_down This overview shows data of campaigns execut…" at bounding box center [811, 214] width 1450 height 71
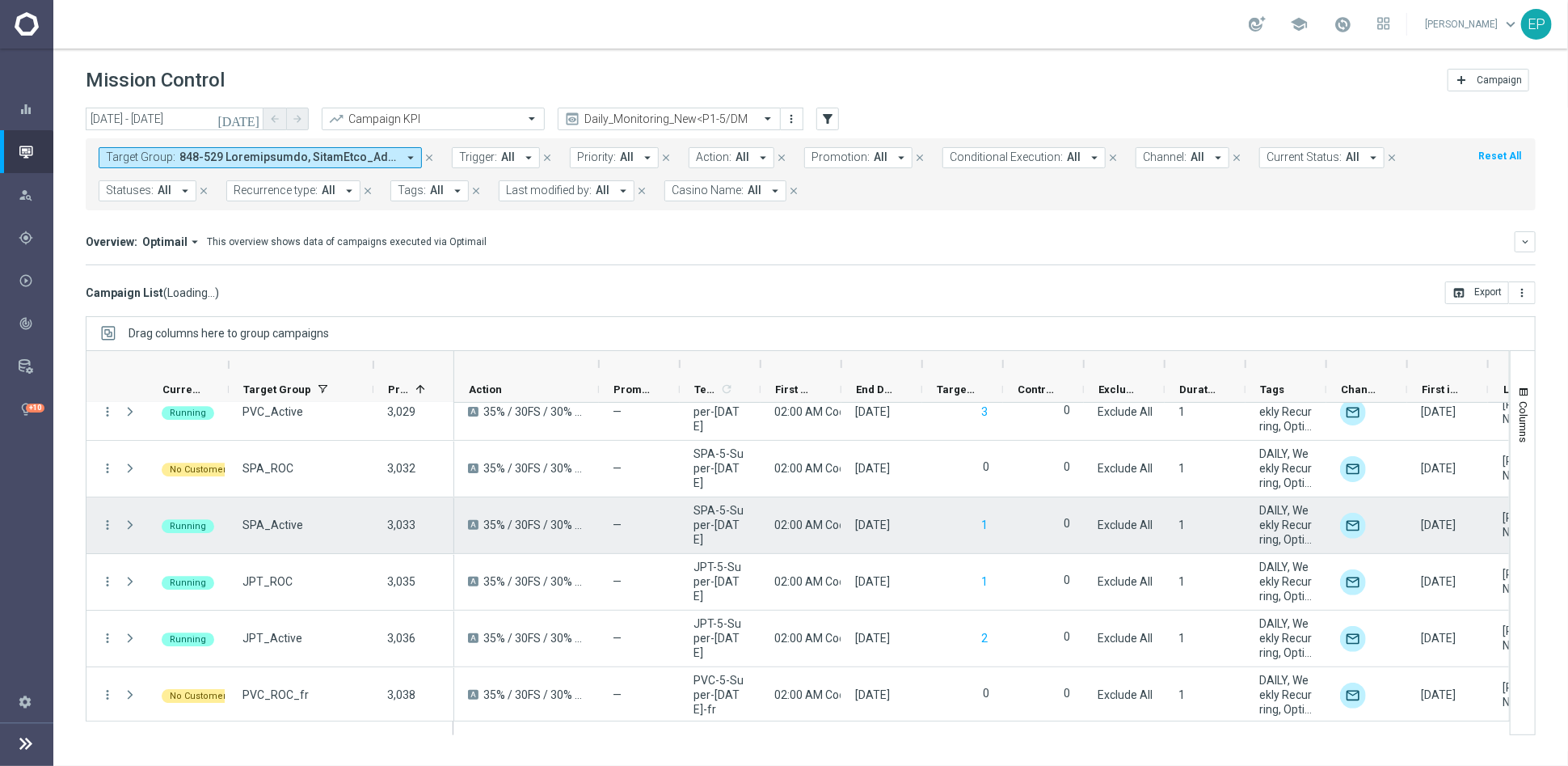
scroll to position [3102, 0]
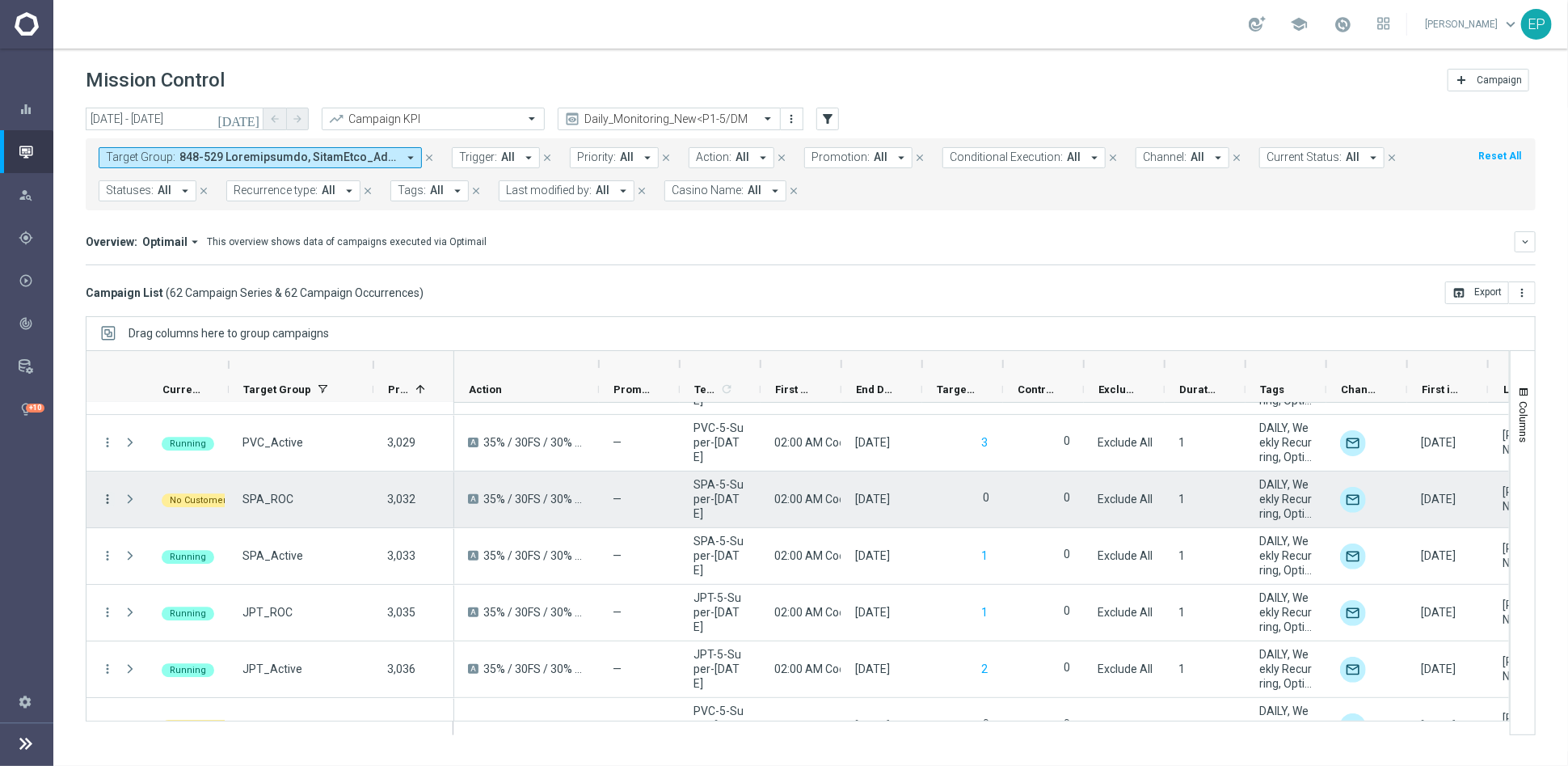
click at [105, 495] on icon "more_vert" at bounding box center [107, 498] width 15 height 15
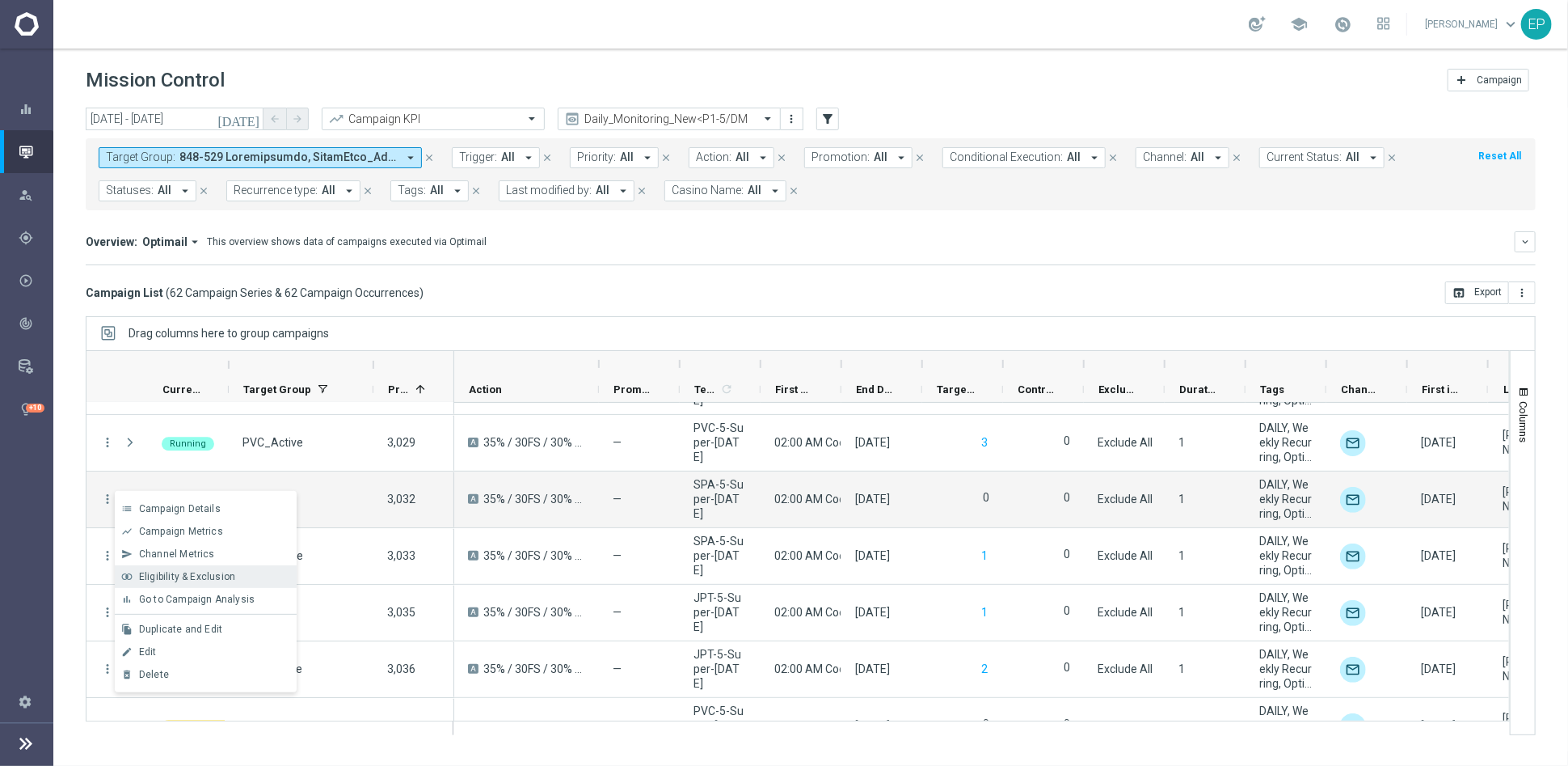
click at [203, 577] on span "Eligibility & Exclusion" at bounding box center [188, 576] width 96 height 11
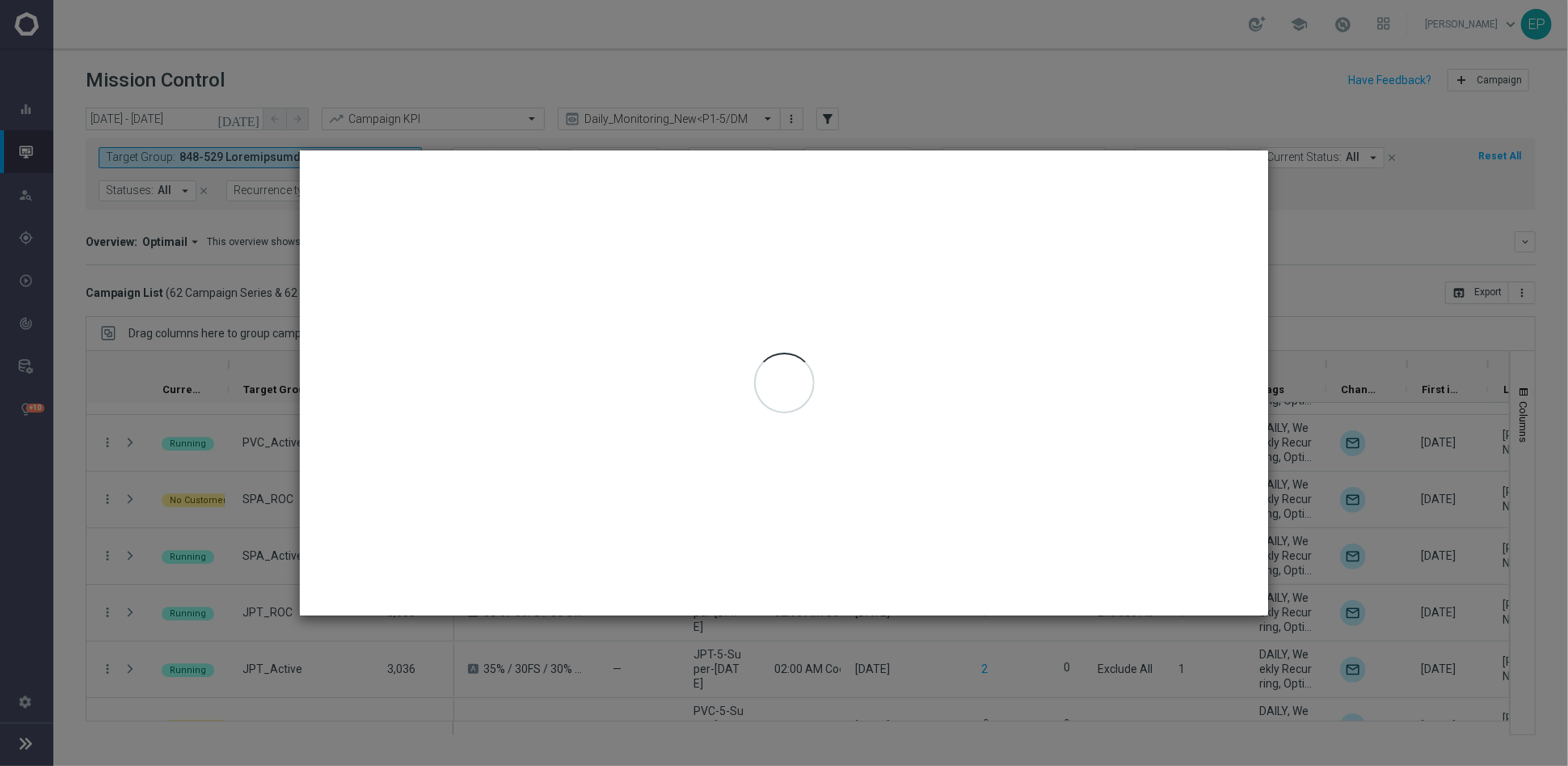
type input "[DATE] - [DATE]"
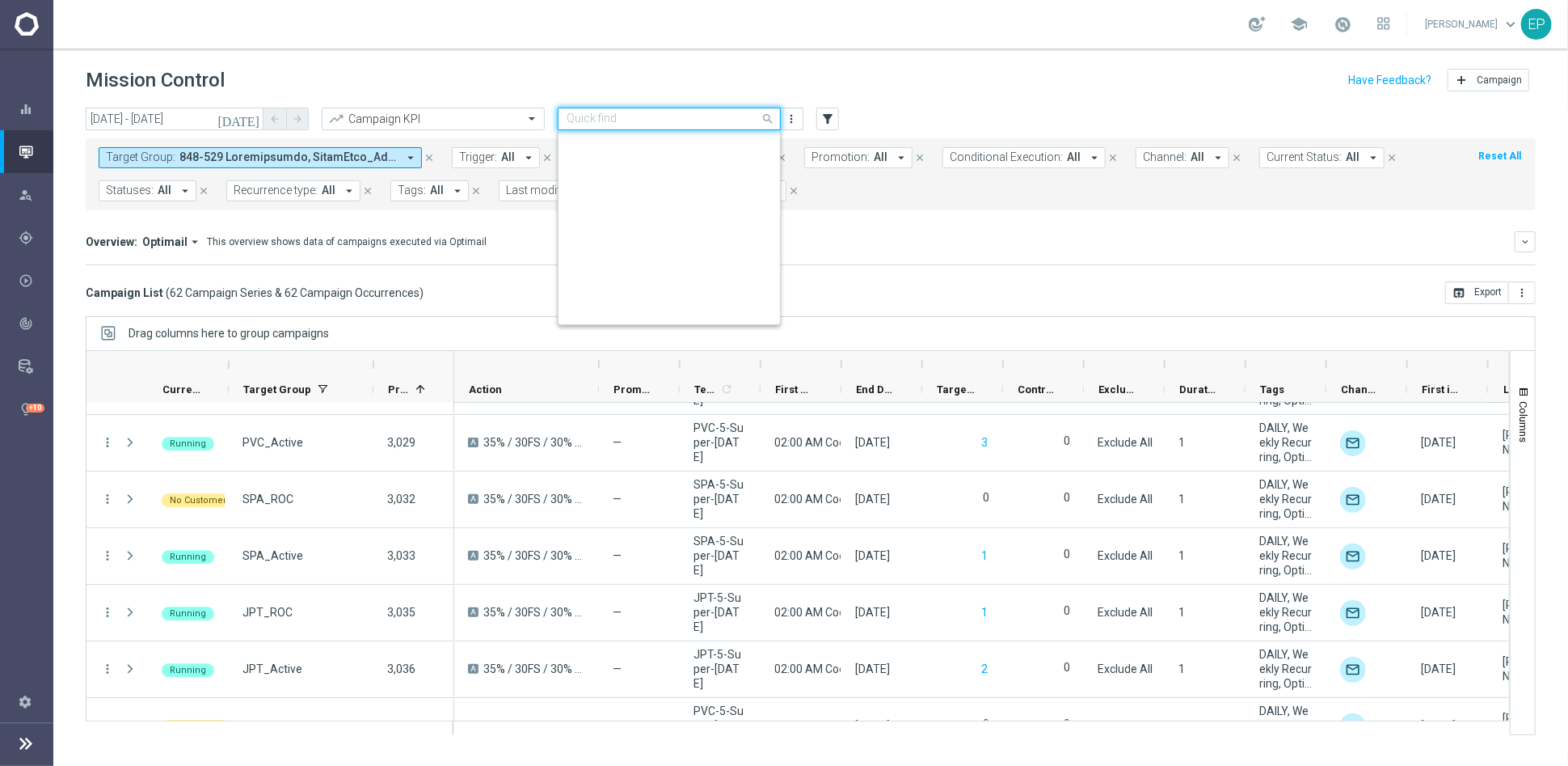
click at [676, 117] on input "text" at bounding box center [652, 119] width 173 height 14
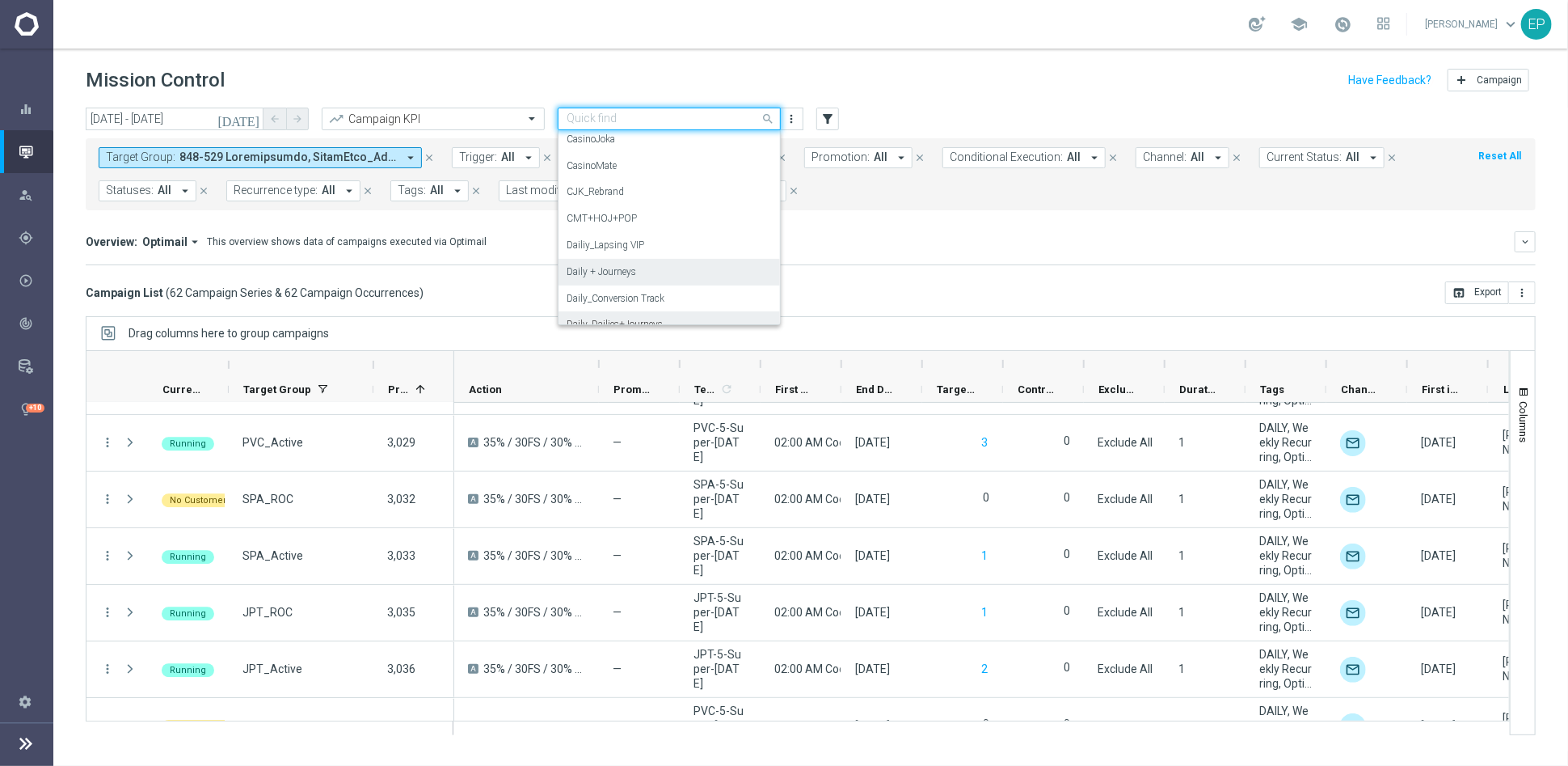
scroll to position [0, 0]
click at [590, 168] on label "Monitoring" at bounding box center [589, 170] width 46 height 14
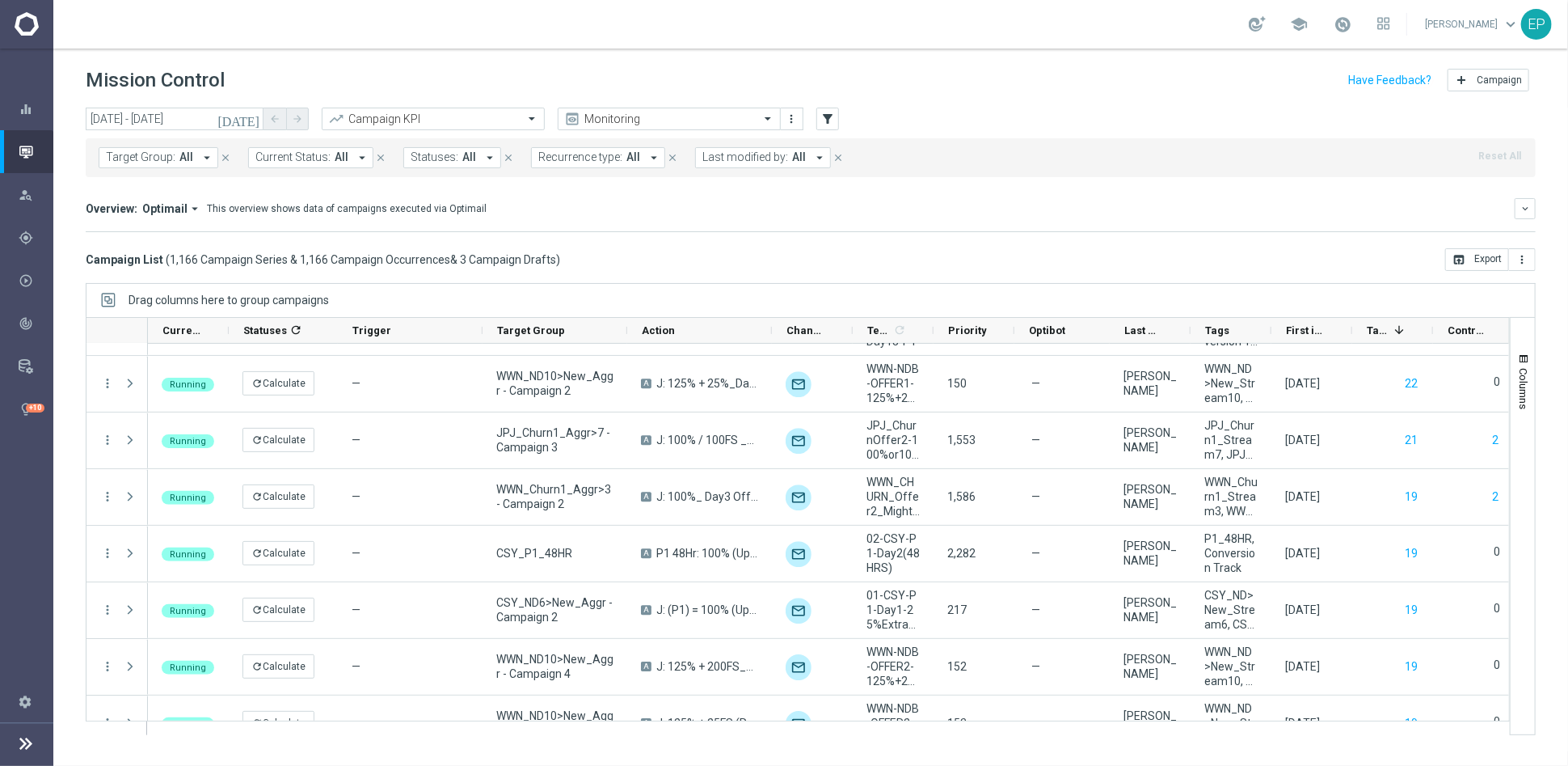
click at [306, 155] on span "Current Status:" at bounding box center [293, 157] width 75 height 14
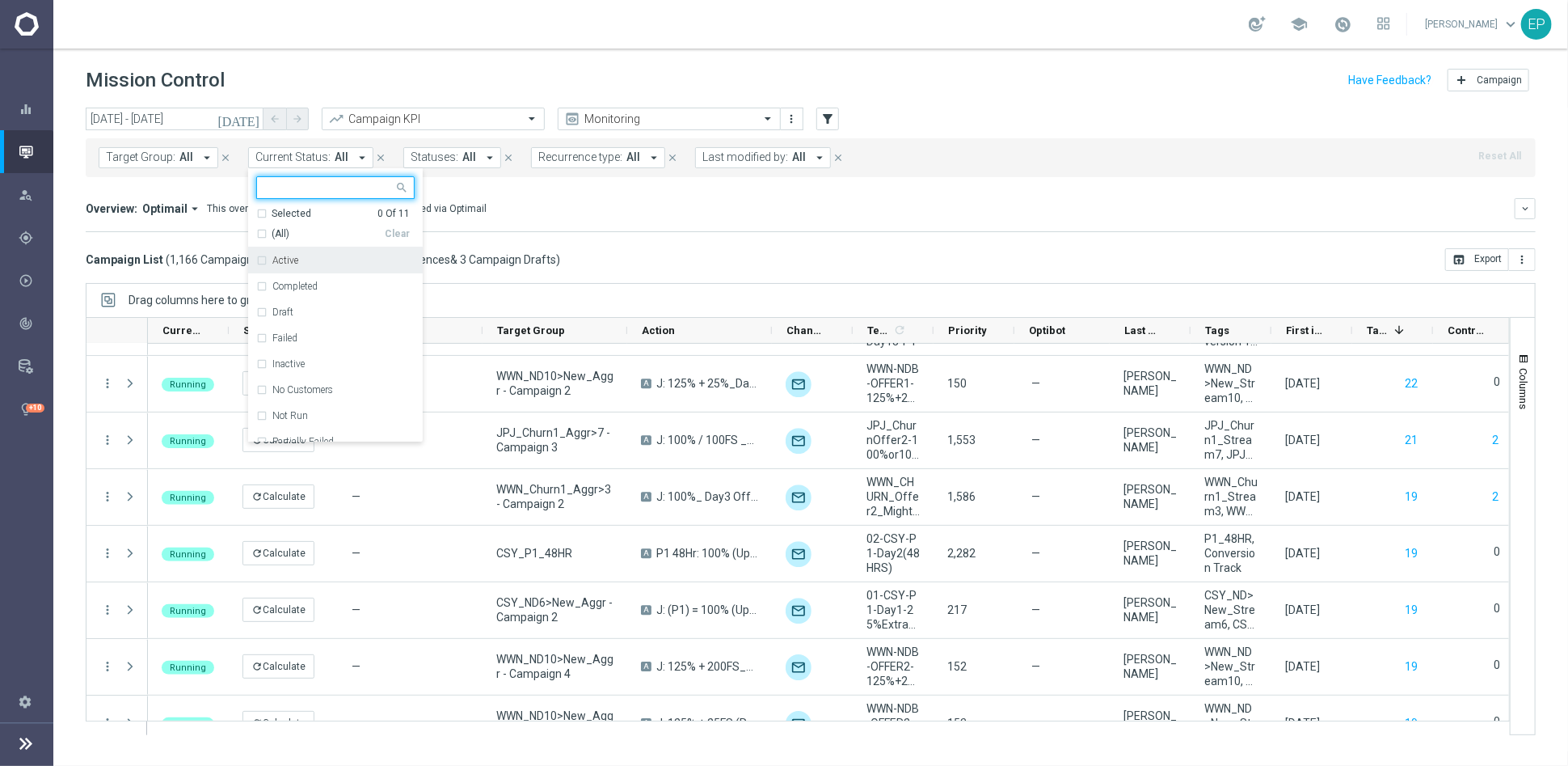
click at [272, 234] on span "(All)" at bounding box center [281, 234] width 18 height 14
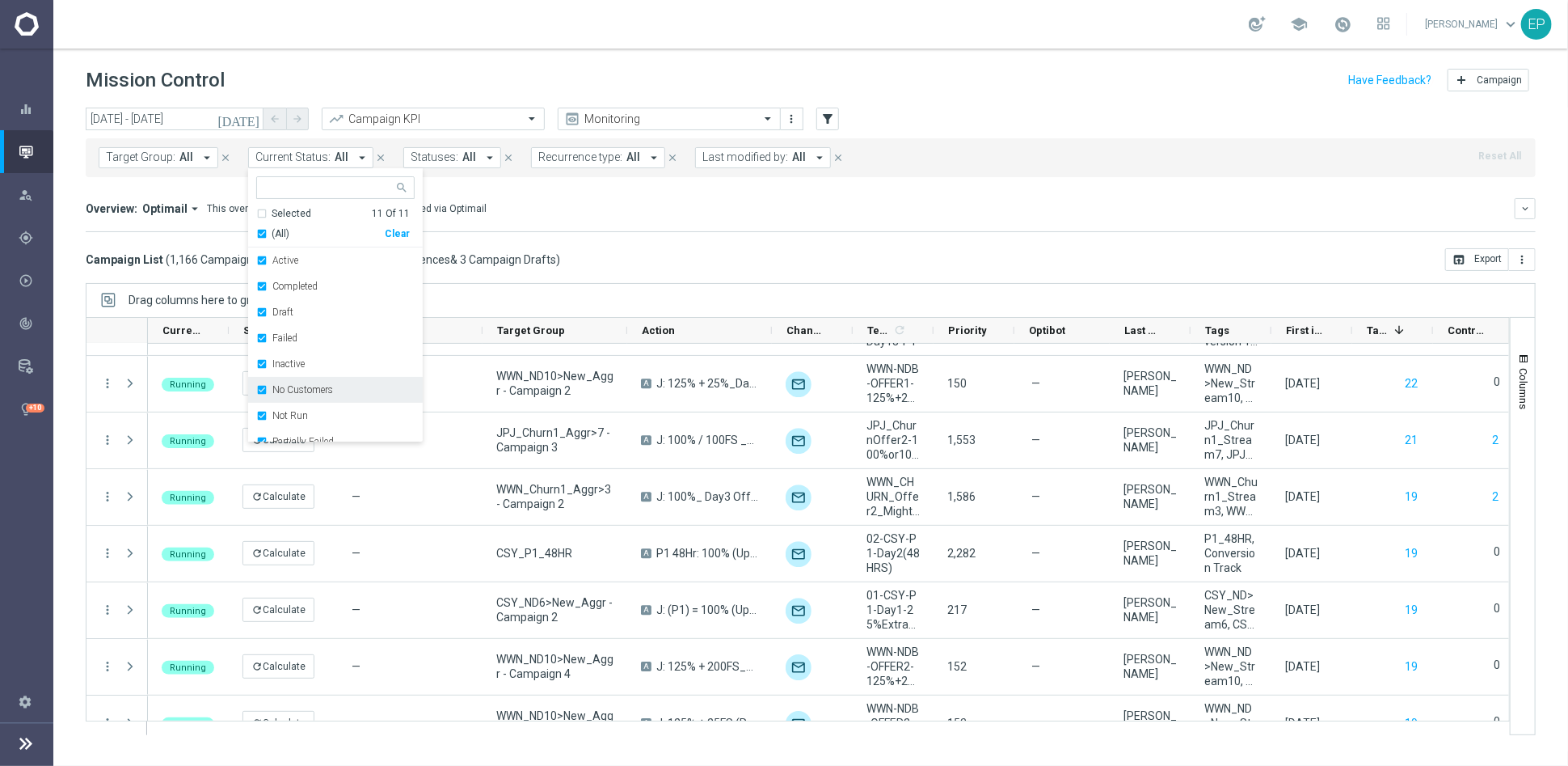
click at [288, 392] on label "No Customers" at bounding box center [303, 390] width 61 height 10
click at [283, 406] on label "Running" at bounding box center [291, 403] width 37 height 10
click at [682, 265] on div "Campaign List ( 1,166 Campaign Series & 1,166 Campaign Occurrences & 3 Campaign…" at bounding box center [811, 260] width 1450 height 23
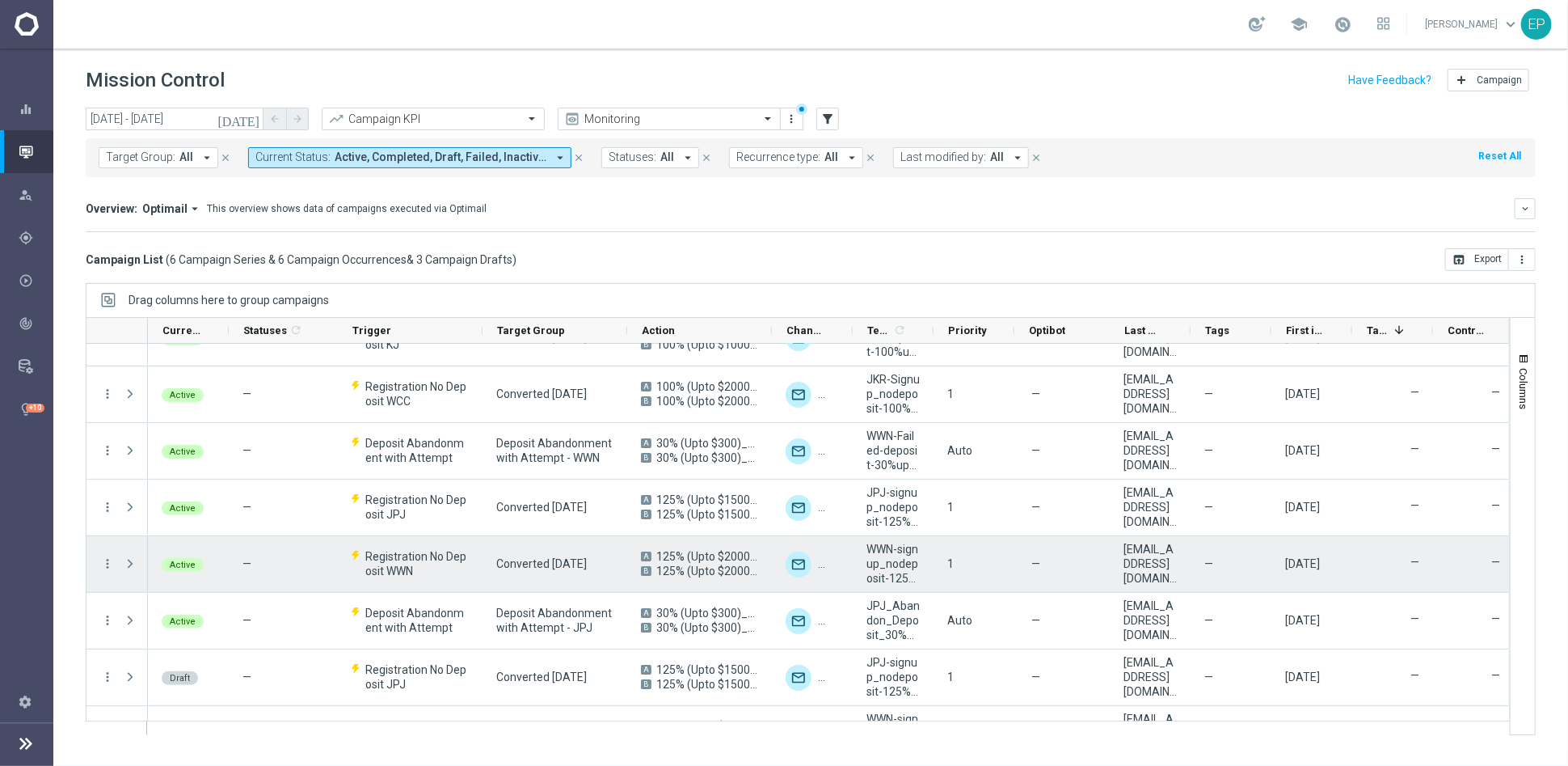
scroll to position [0, 0]
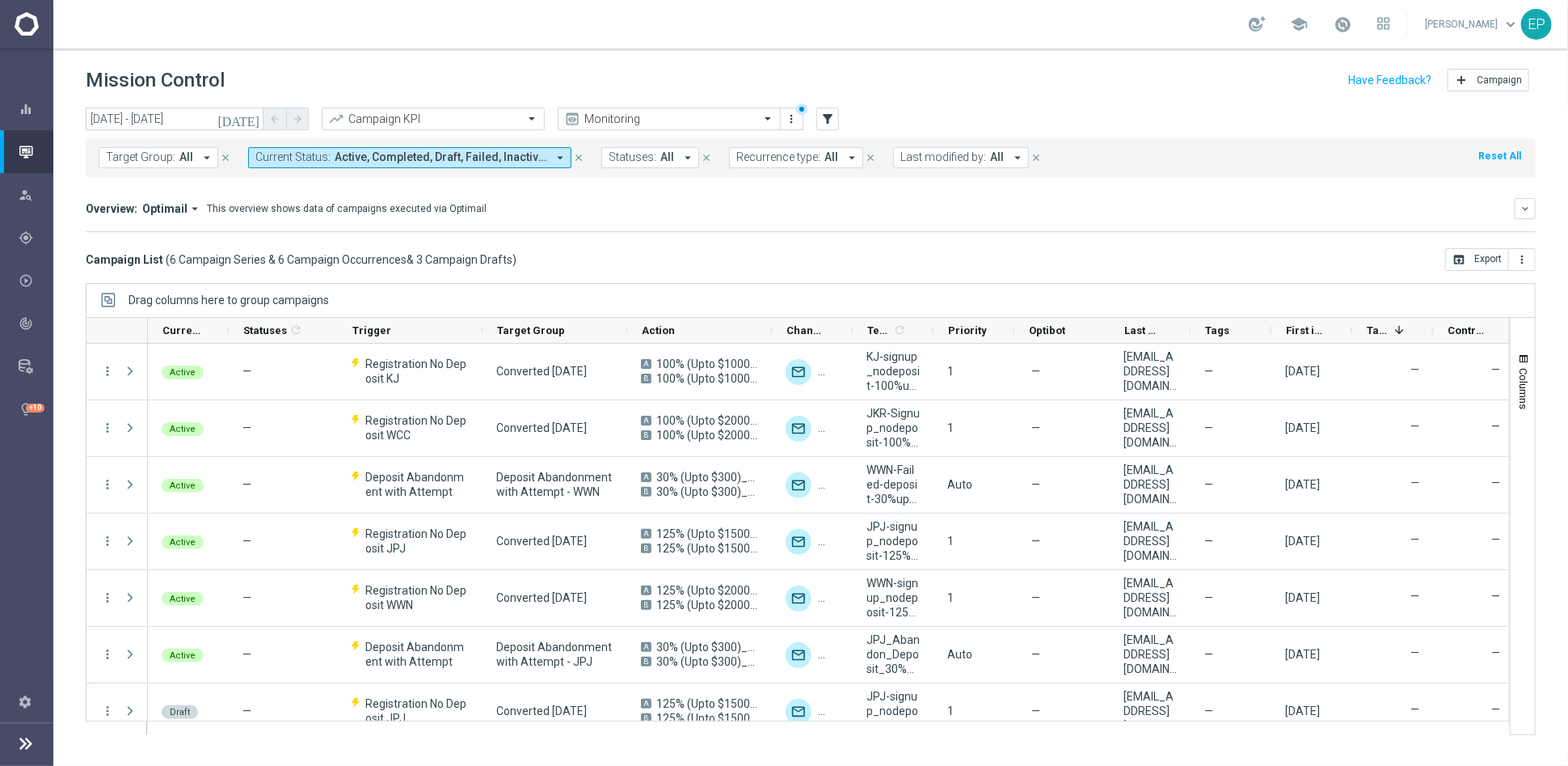
click at [796, 255] on div "Campaign List ( 6 Campaign Series & 6 Campaign Occurrences & 3 Campaign Drafts …" at bounding box center [811, 260] width 1450 height 23
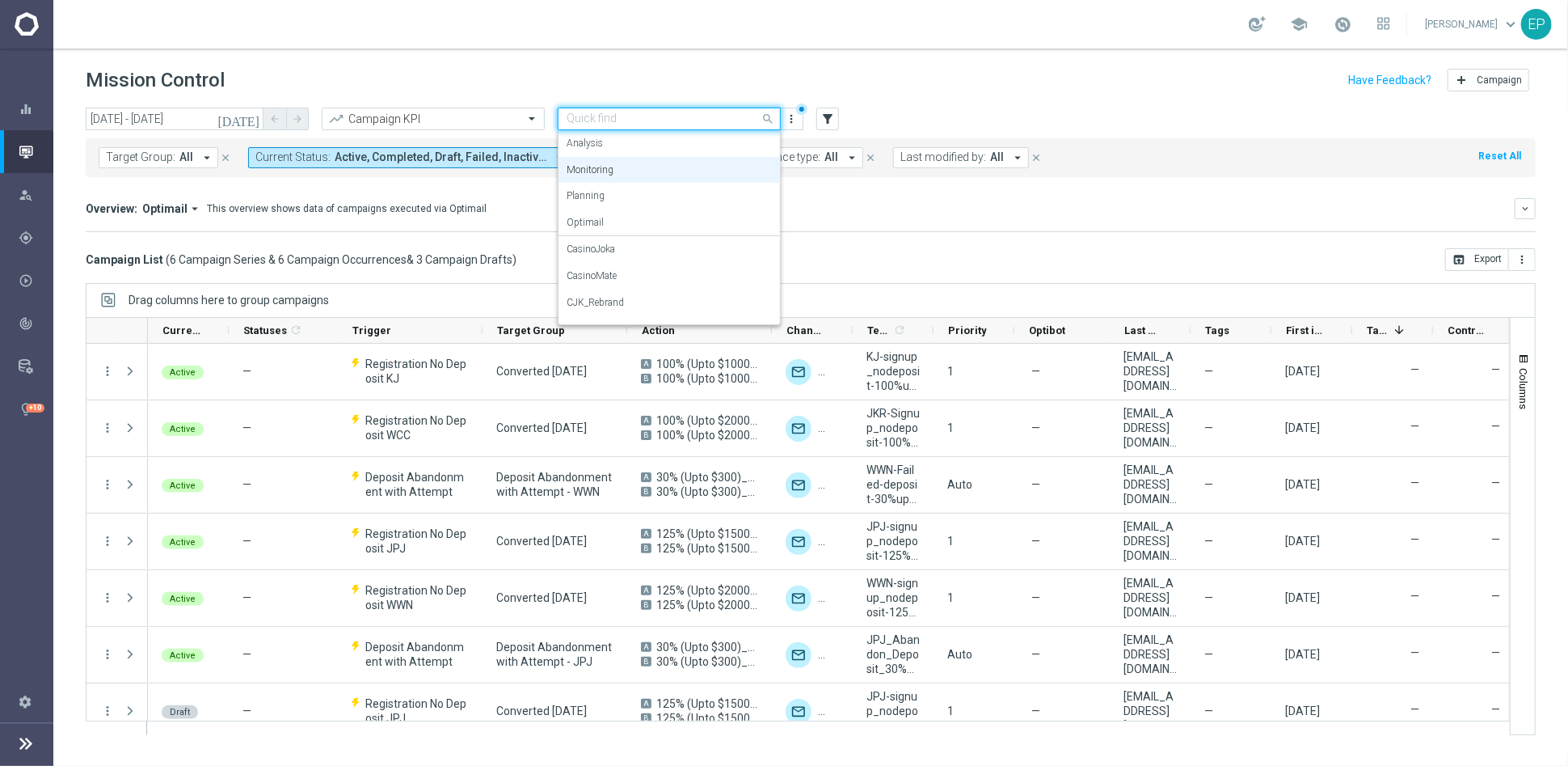
click at [707, 121] on input "text" at bounding box center [652, 119] width 173 height 14
click at [680, 254] on div "Daily_Dailies+Journeys" at bounding box center [669, 256] width 205 height 26
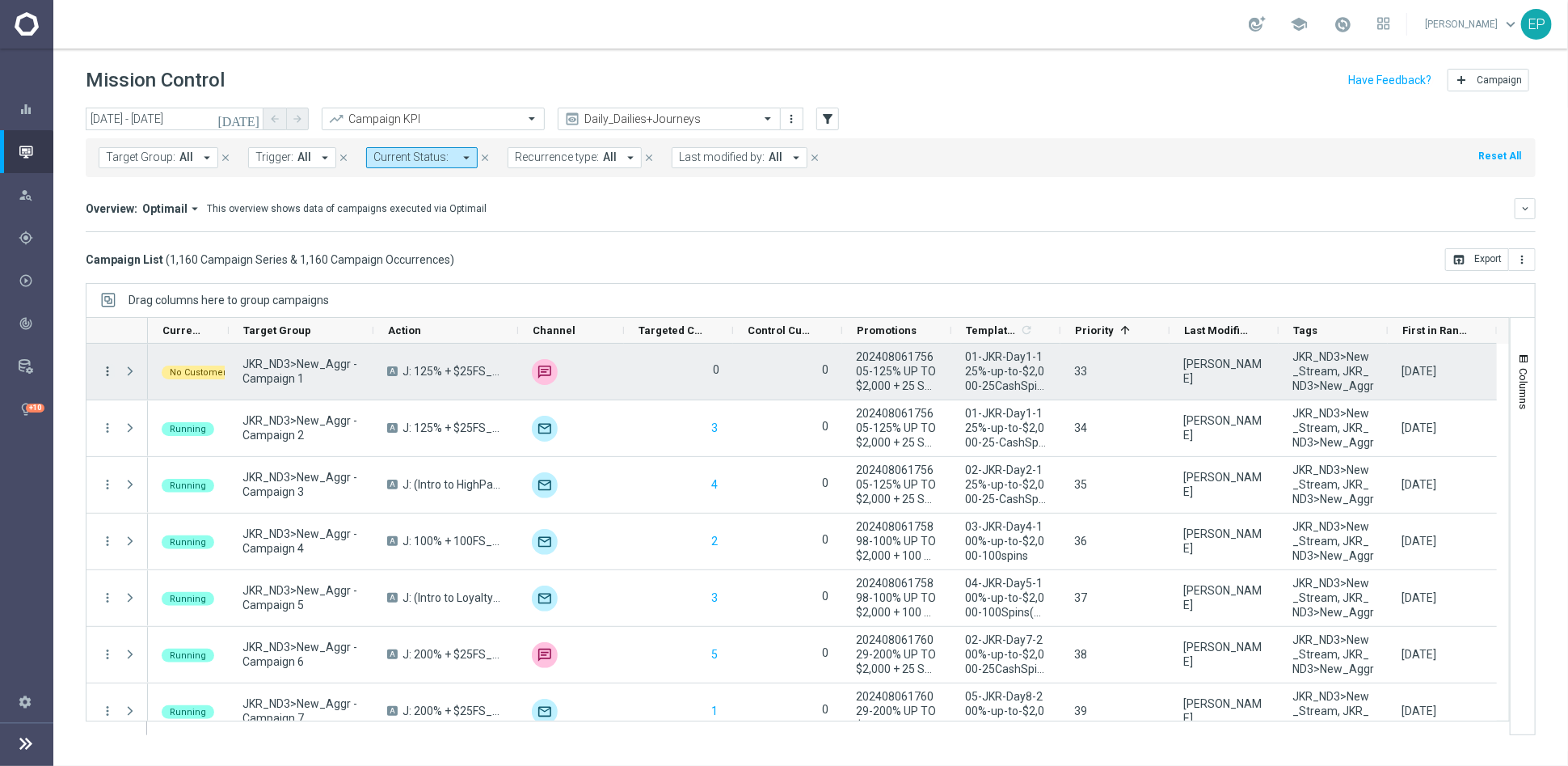
click at [110, 369] on icon "more_vert" at bounding box center [107, 371] width 15 height 15
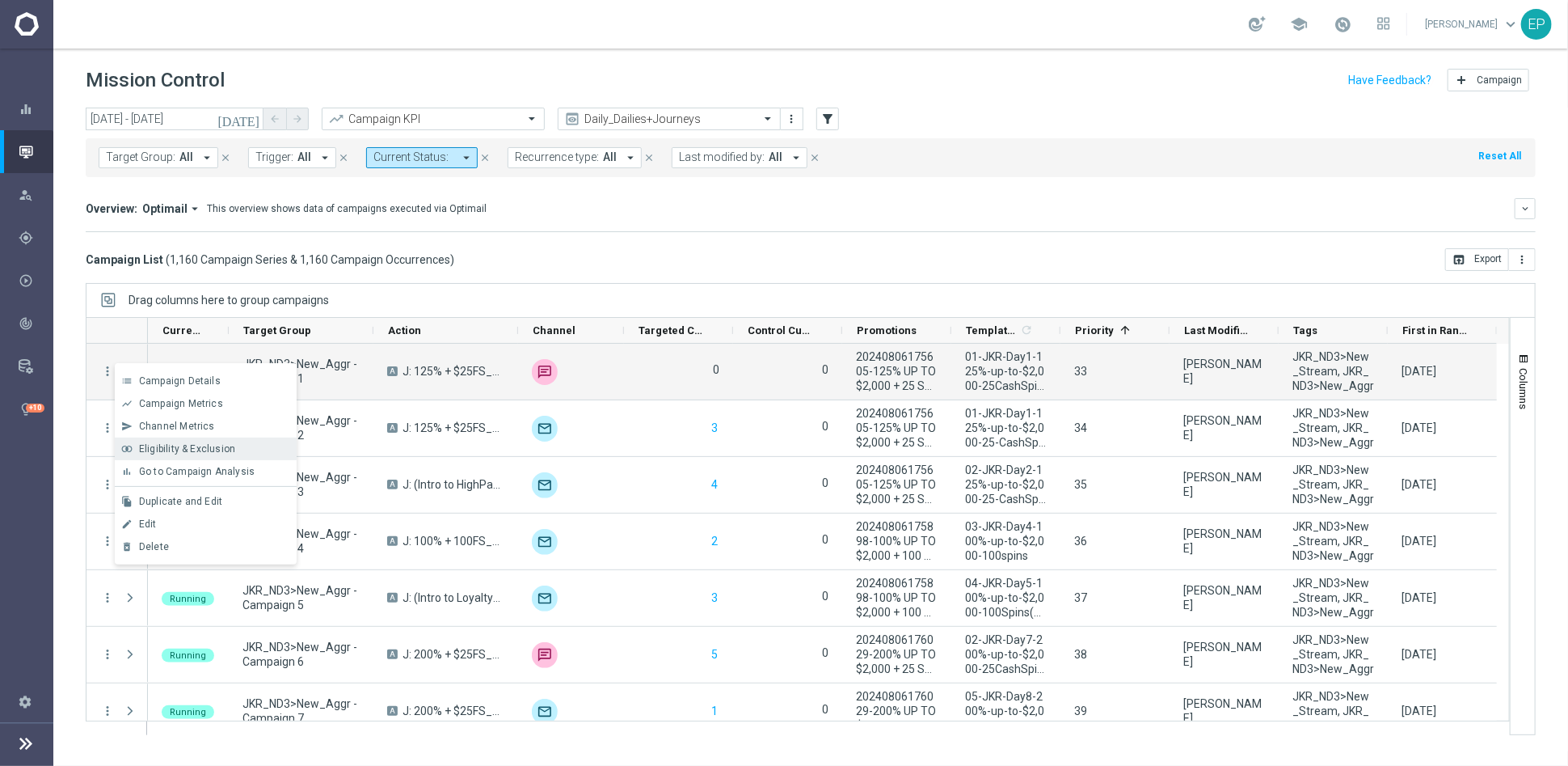
click at [175, 453] on span "Eligibility & Exclusion" at bounding box center [188, 448] width 96 height 11
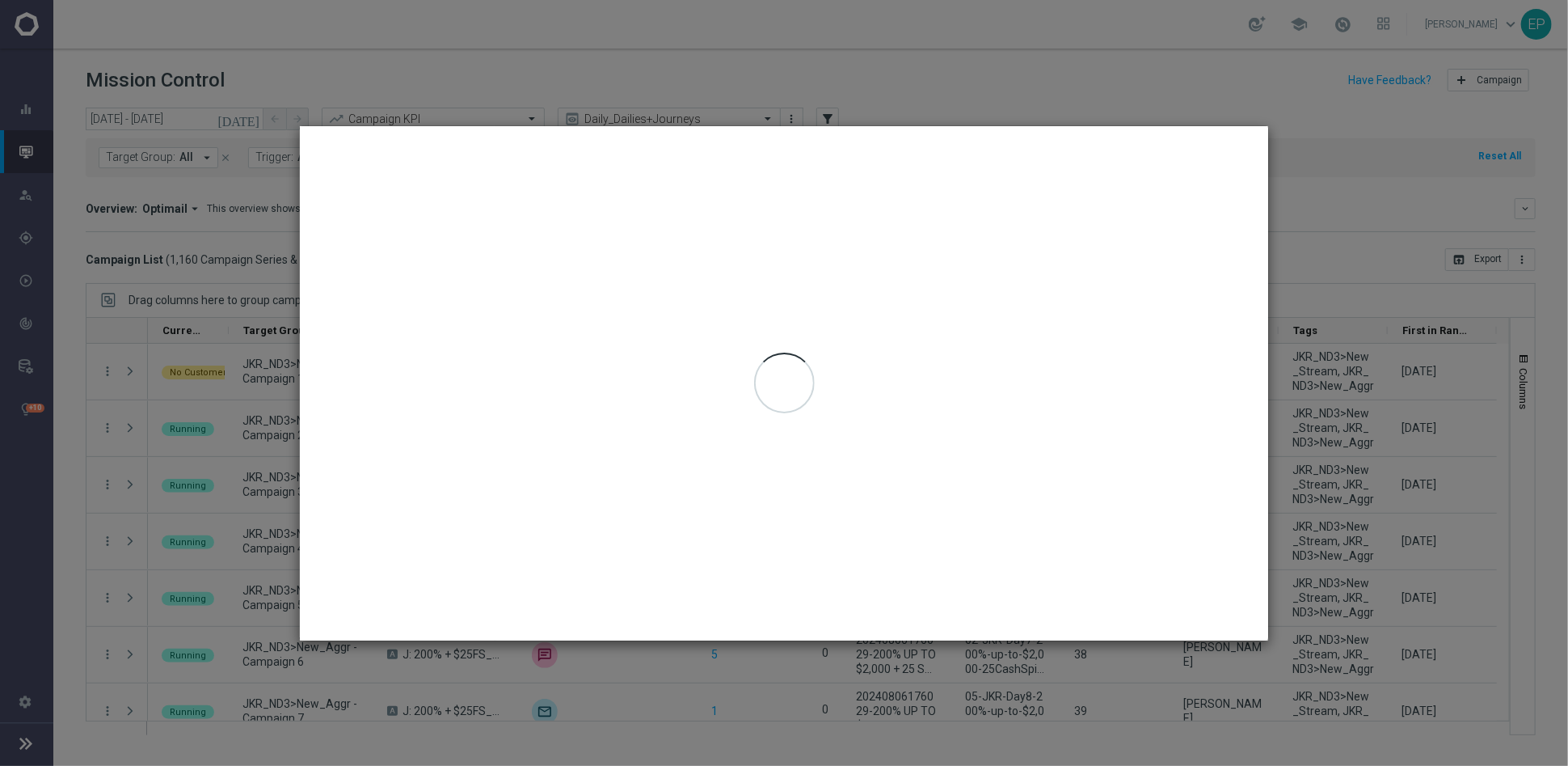
type input "[DATE] - [DATE]"
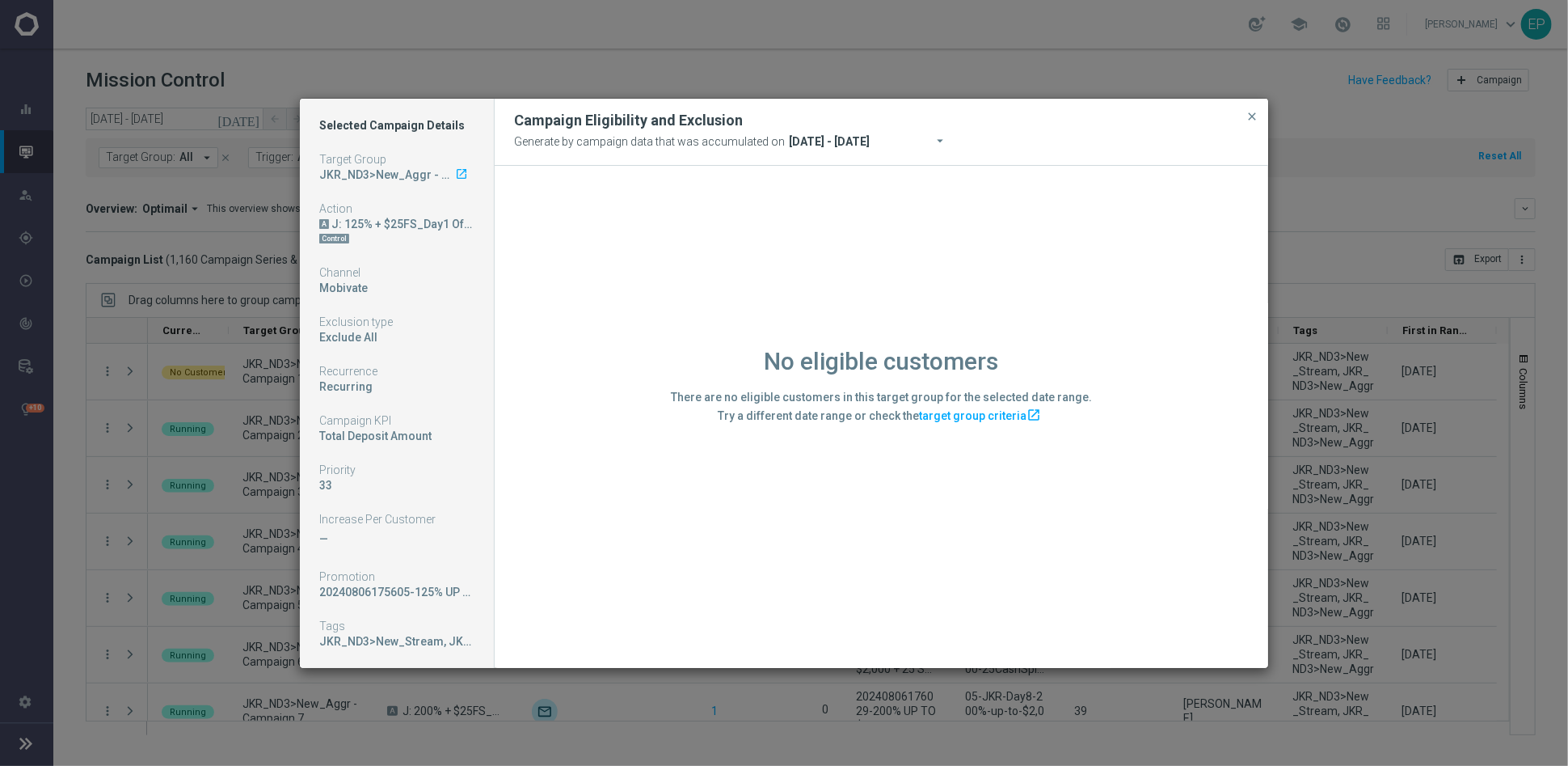
click at [634, 473] on div "No eligible customers There are no eligible customers in this target group for …" at bounding box center [881, 417] width 773 height 502
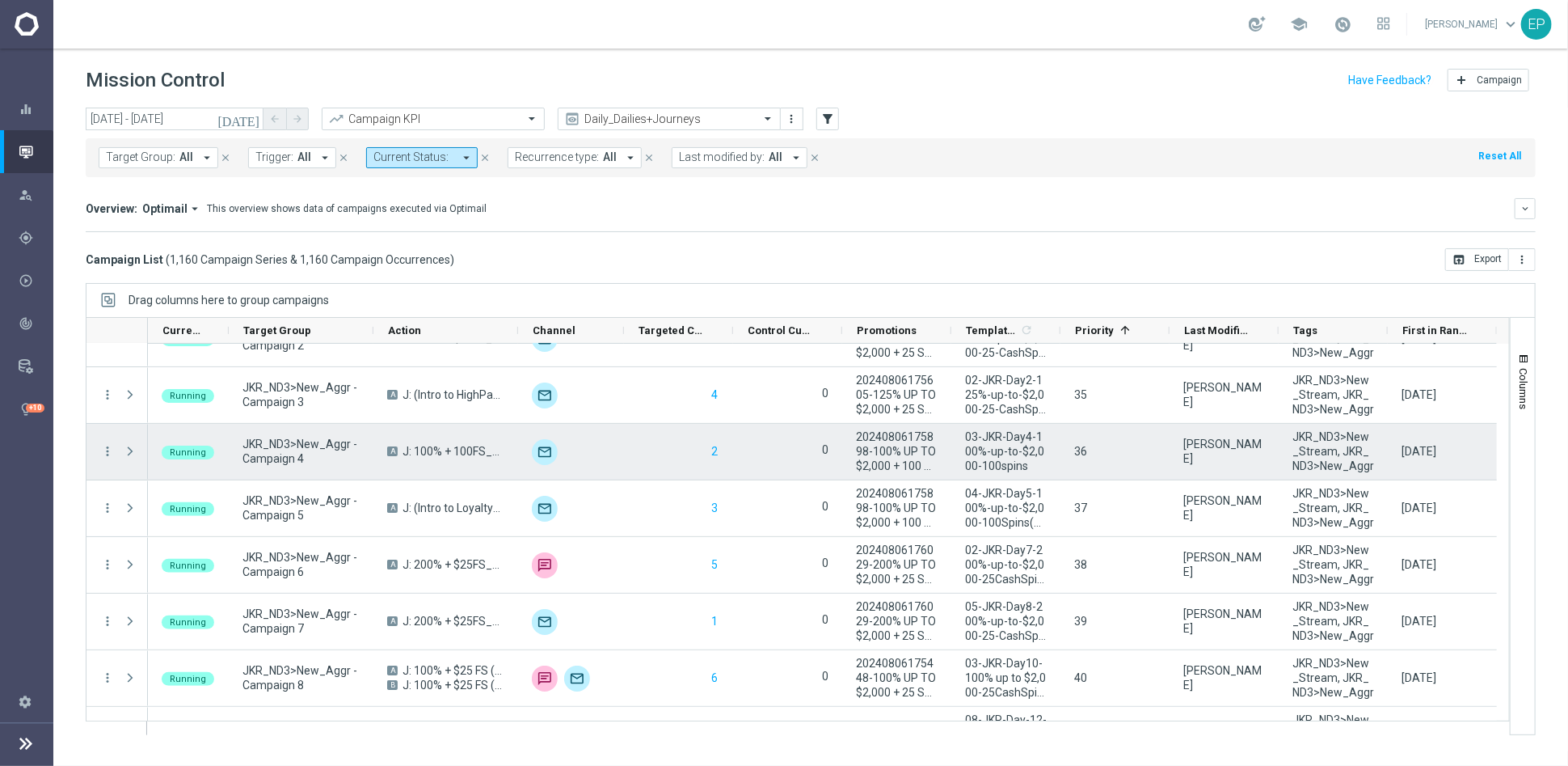
scroll to position [0, 0]
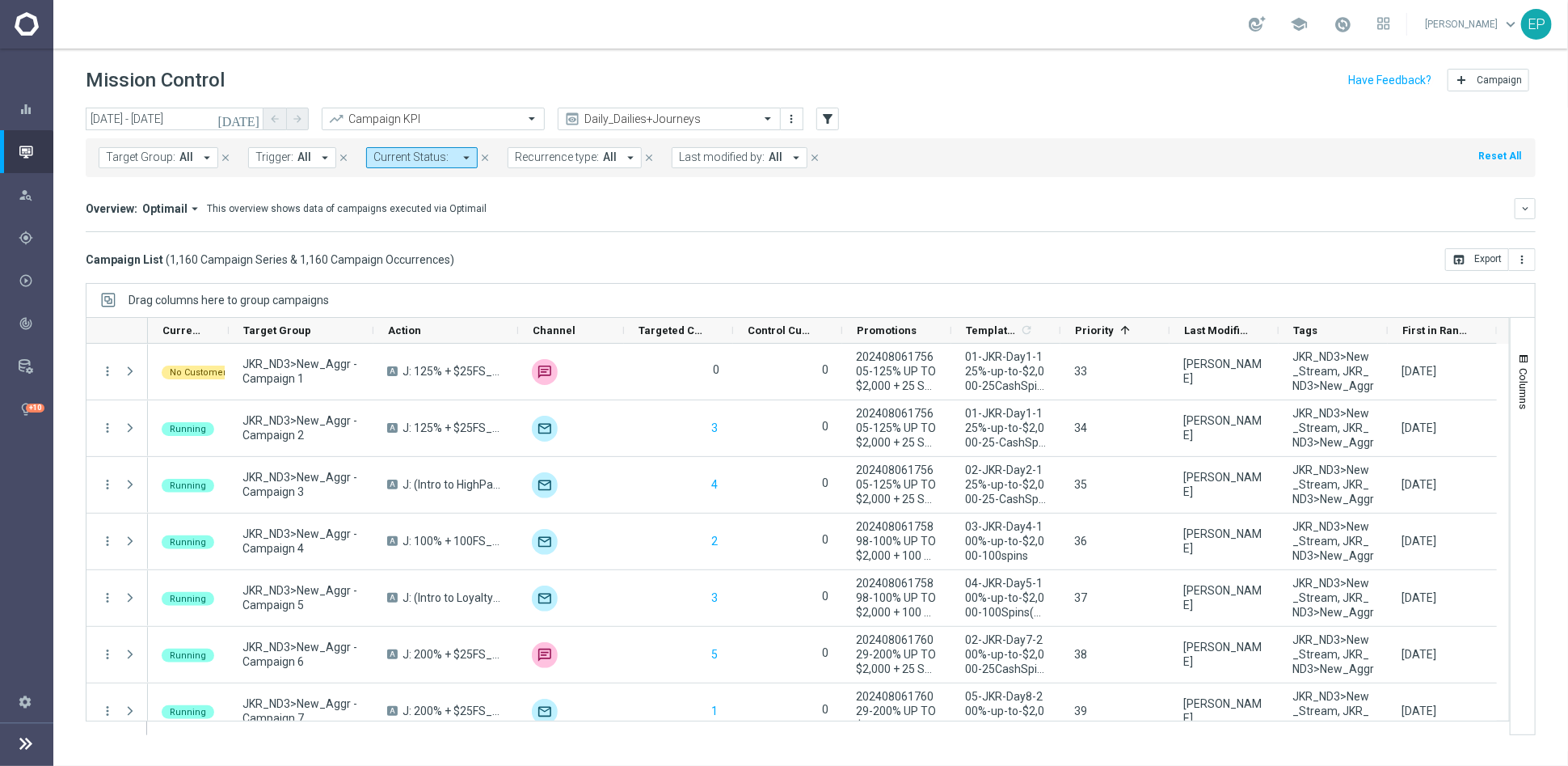
click at [429, 160] on span "Current Status:" at bounding box center [411, 157] width 75 height 14
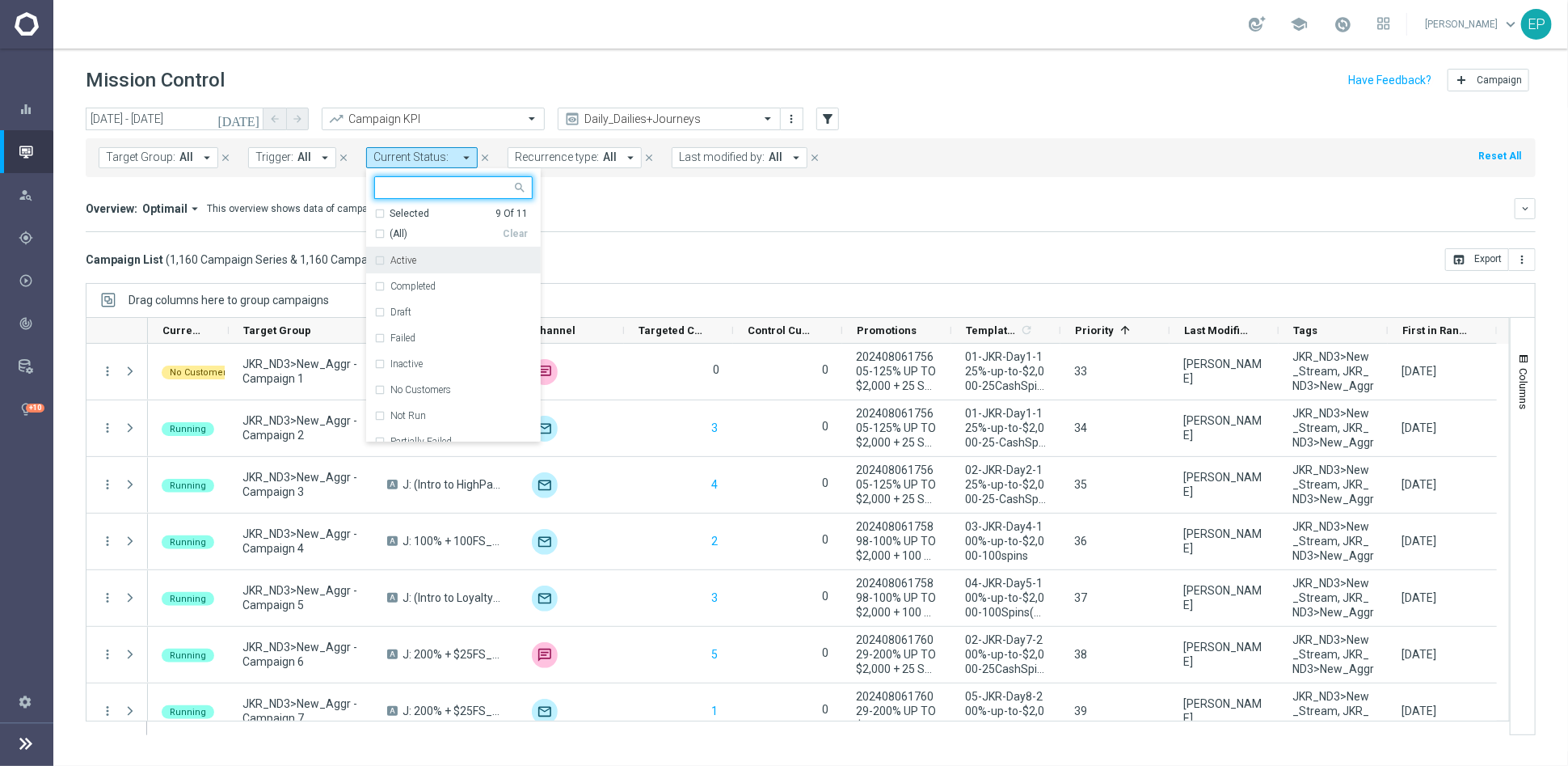
click at [374, 255] on div "Active" at bounding box center [453, 260] width 159 height 25
click at [374, 233] on div "(All)" at bounding box center [438, 234] width 129 height 14
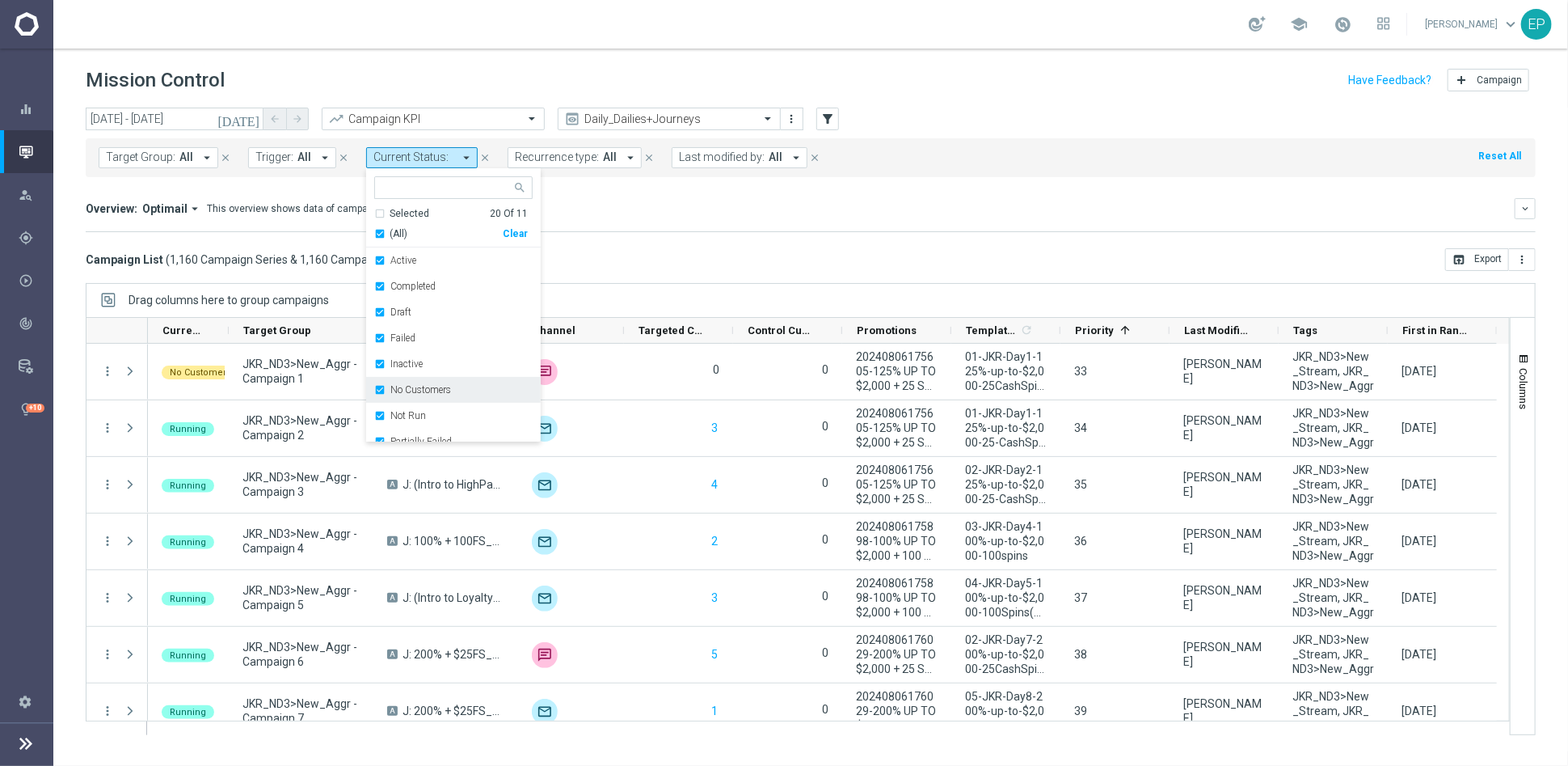
click at [415, 386] on label "No Customers" at bounding box center [420, 390] width 61 height 10
click at [409, 408] on div "Running" at bounding box center [453, 403] width 159 height 25
click at [834, 261] on div "Campaign List ( 1,160 Campaign Series & 1,160 Campaign Occurrences ) open_in_br…" at bounding box center [811, 260] width 1450 height 23
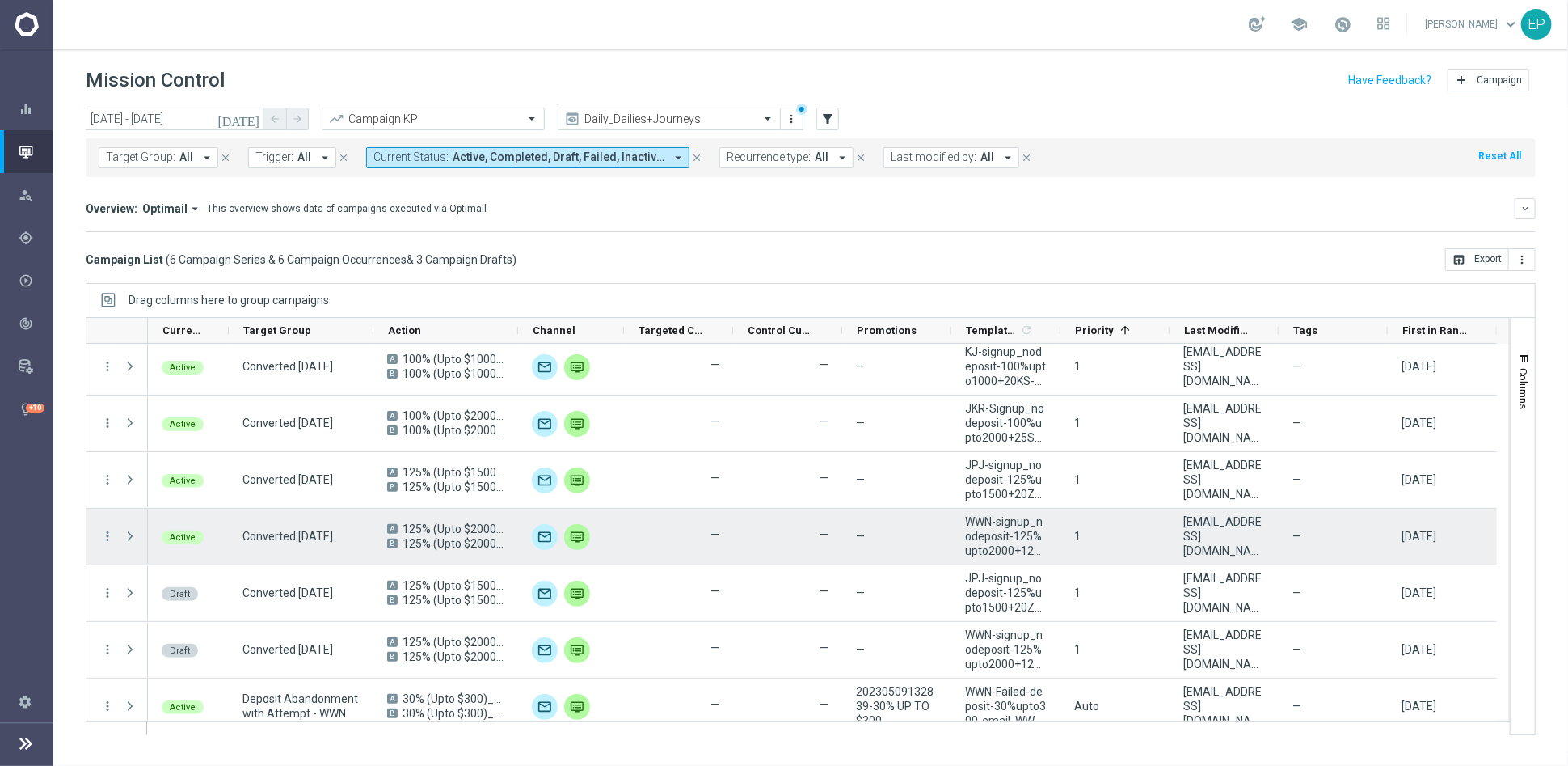
scroll to position [0, 0]
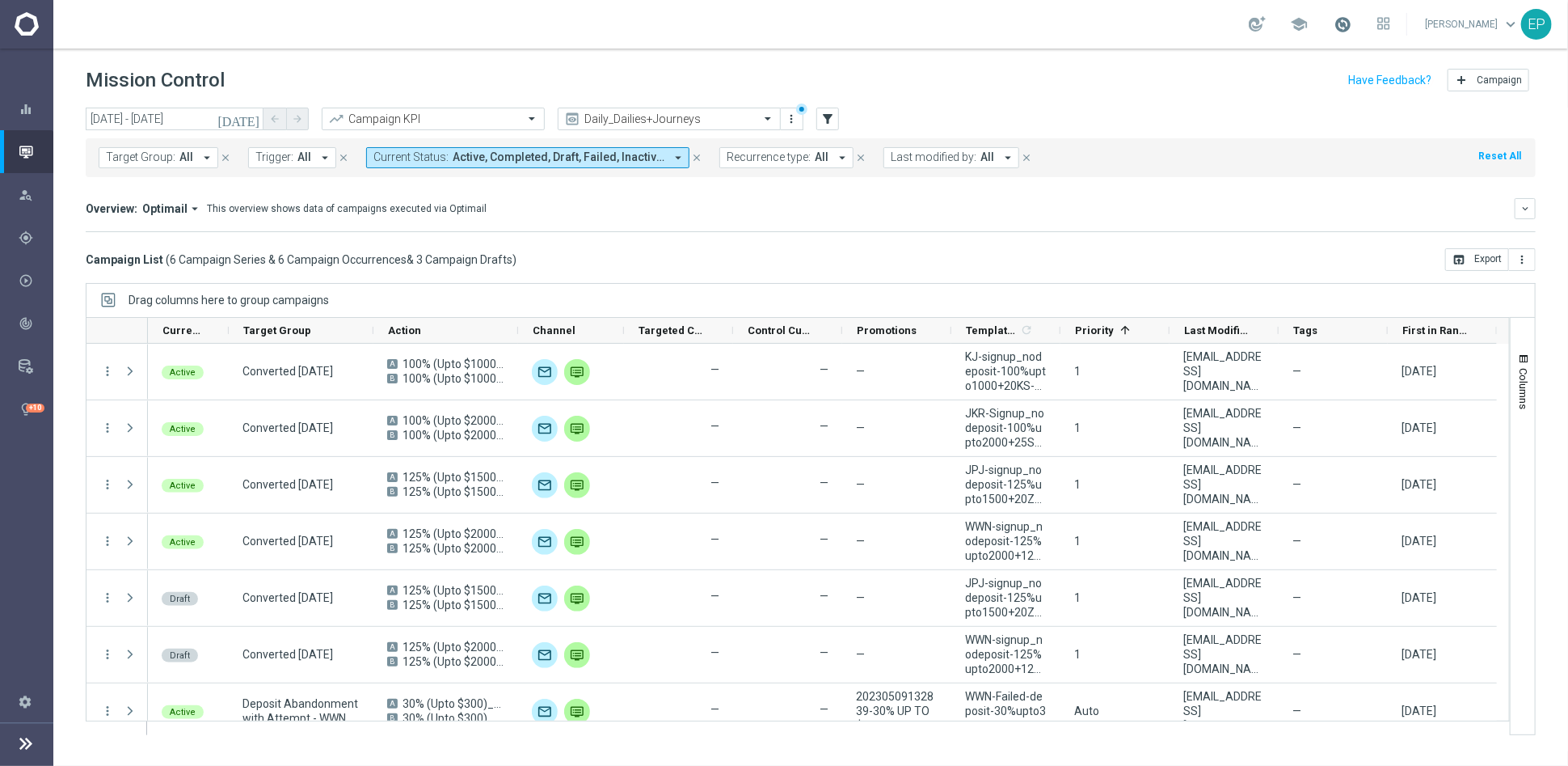
click at [1351, 18] on span at bounding box center [1343, 25] width 18 height 18
click at [939, 243] on mini-dashboard "Overview: Optimail arrow_drop_down This overview shows data of campaigns execut…" at bounding box center [811, 212] width 1450 height 71
click at [703, 109] on div "Daily_Dailies+Journeys" at bounding box center [669, 119] width 223 height 23
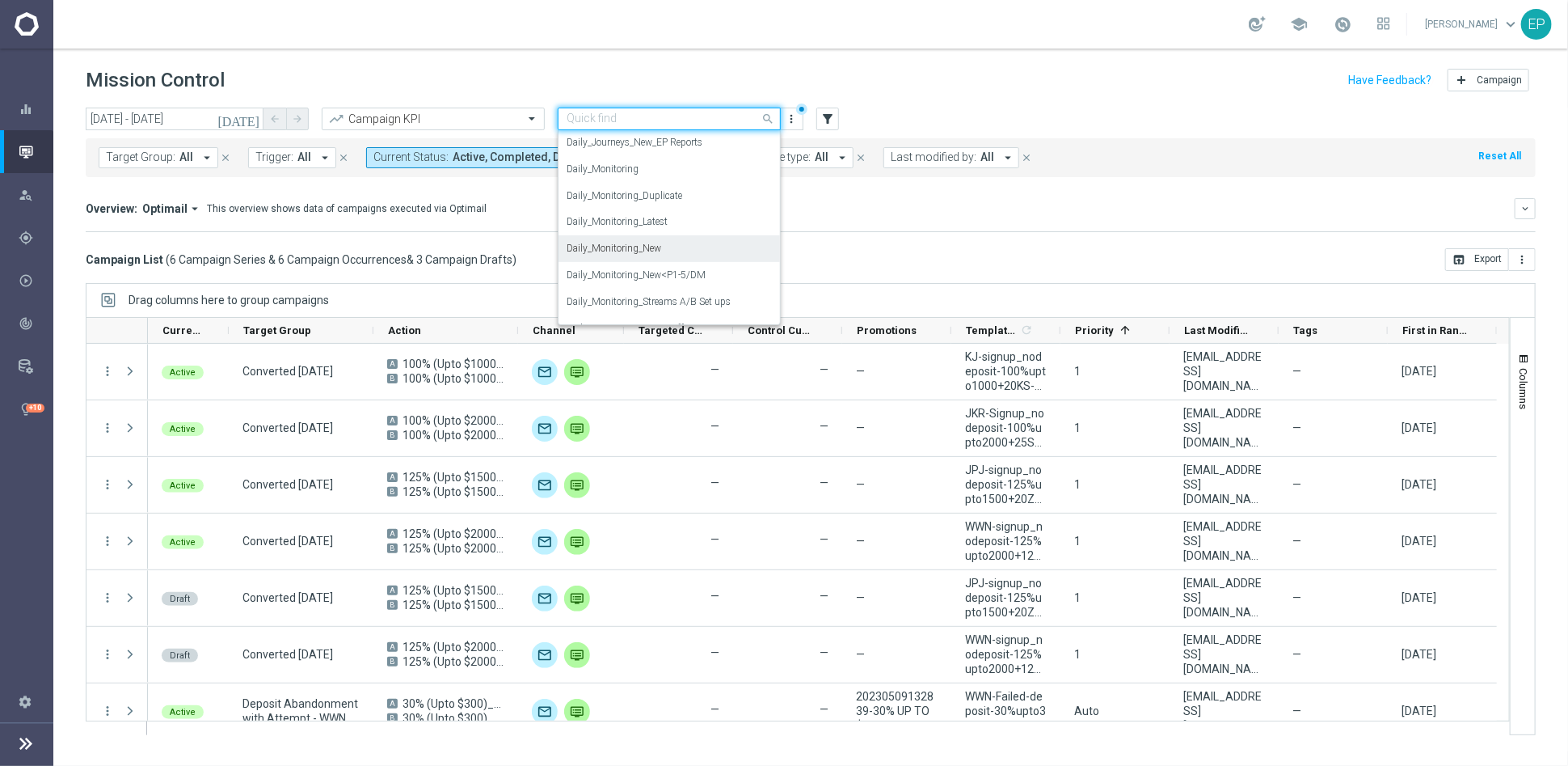
scroll to position [562, 0]
click at [652, 249] on label "Daily_Monitoring_New<P1-5/DM" at bounding box center [636, 247] width 139 height 14
